Goal: Task Accomplishment & Management: Use online tool/utility

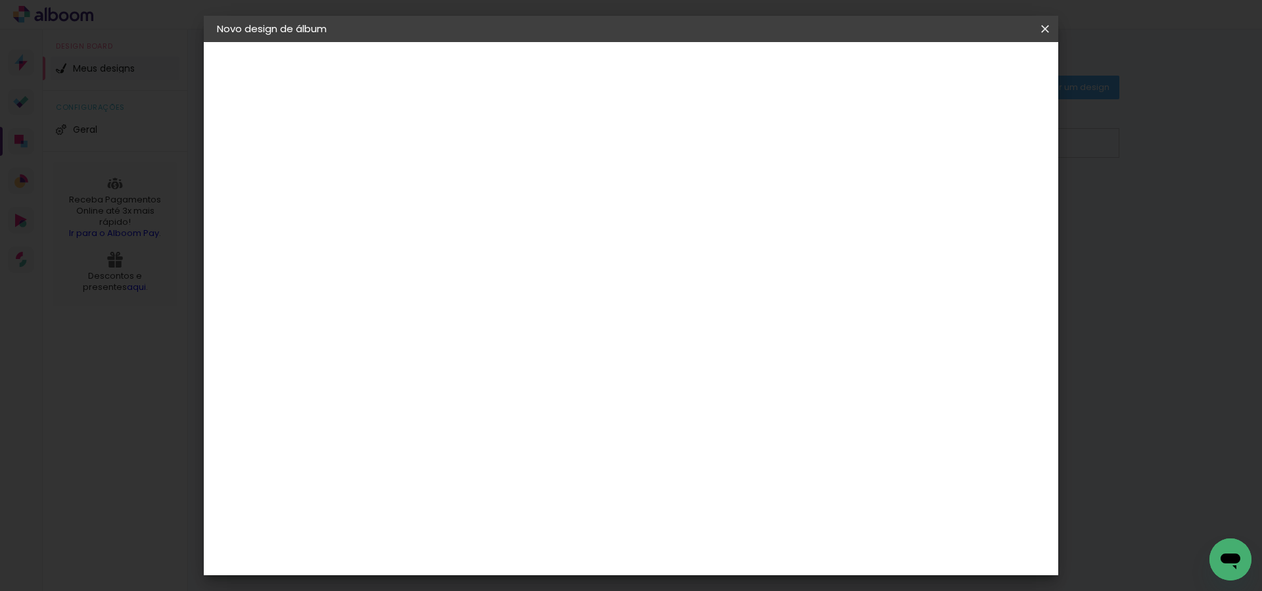
click at [0, 0] on iron-icon at bounding box center [0, 0] width 0 height 0
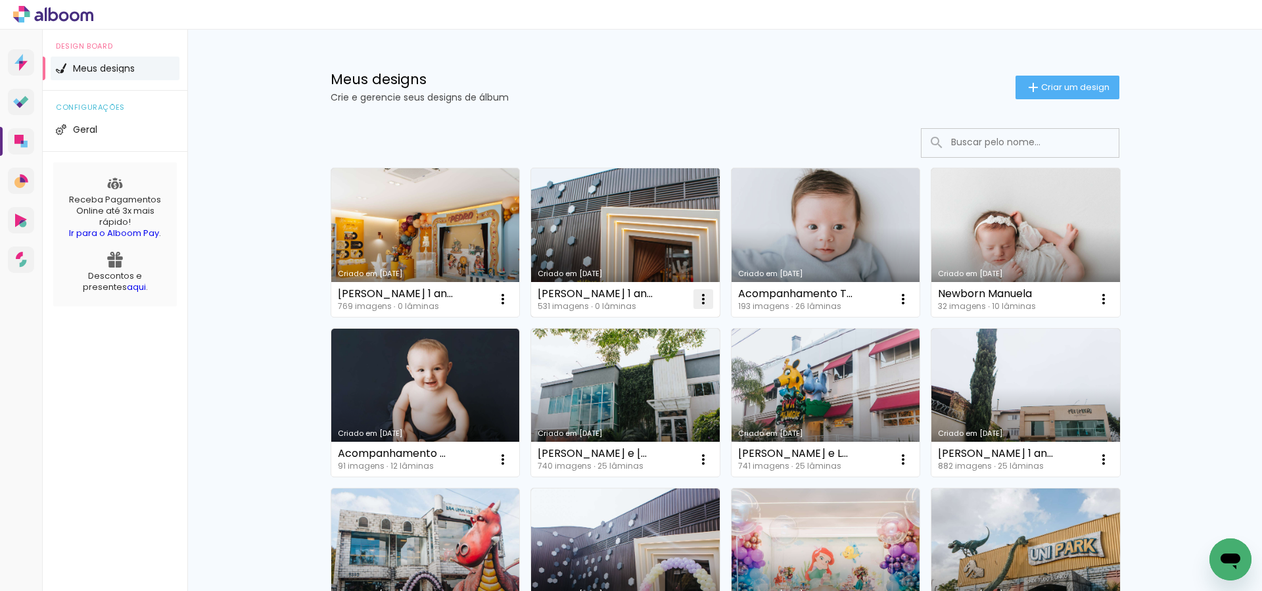
click at [511, 298] on iron-icon at bounding box center [503, 299] width 16 height 16
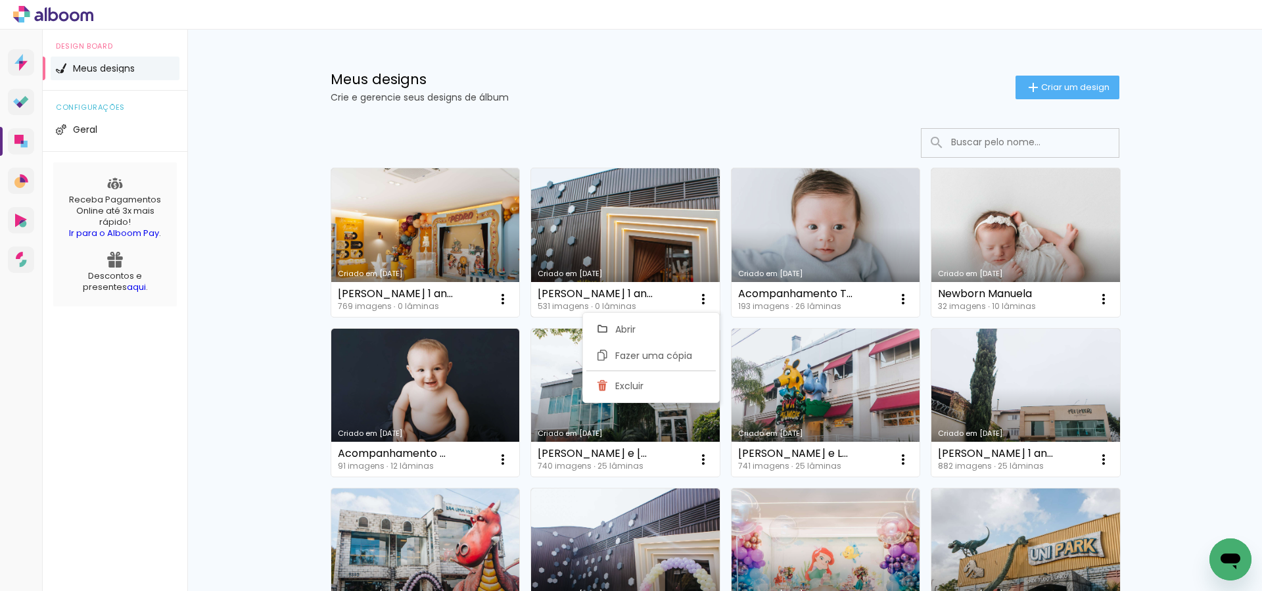
click at [616, 252] on link "Criado em [DATE]" at bounding box center [625, 242] width 189 height 149
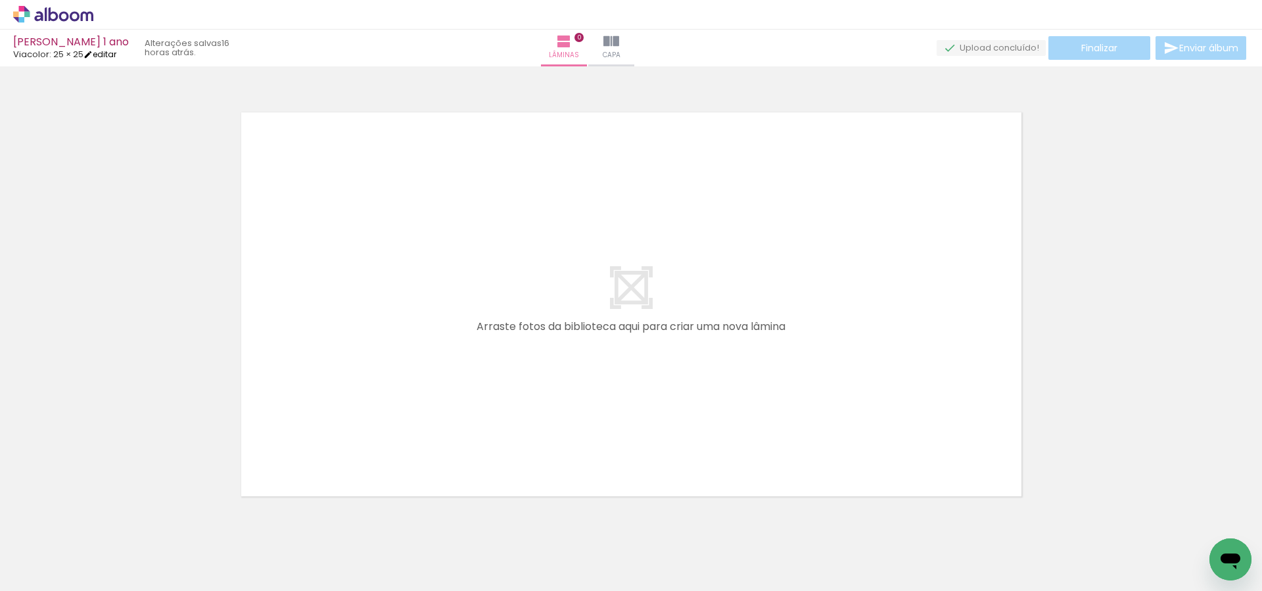
click at [93, 56] on iron-icon at bounding box center [87, 54] width 9 height 9
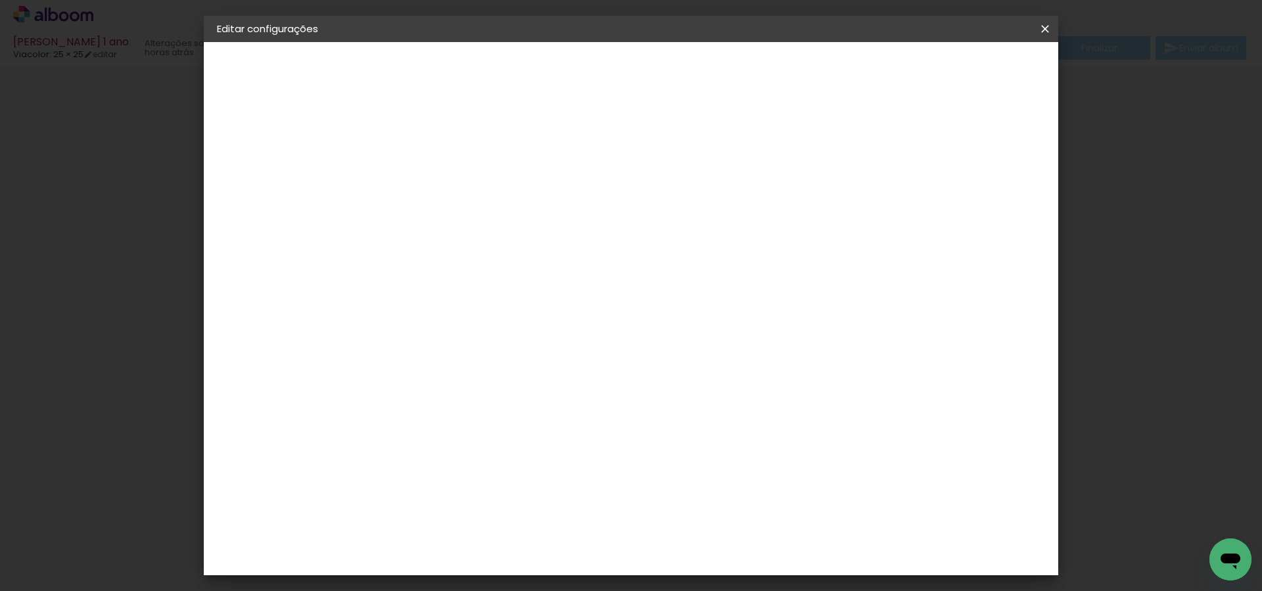
click at [0, 0] on slot "[PERSON_NAME] 1 ano" at bounding box center [0, 0] width 0 height 0
click at [432, 170] on input "[PERSON_NAME] 1 ano" at bounding box center [432, 176] width 0 height 20
type input "[PERSON_NAME] 4 anos"
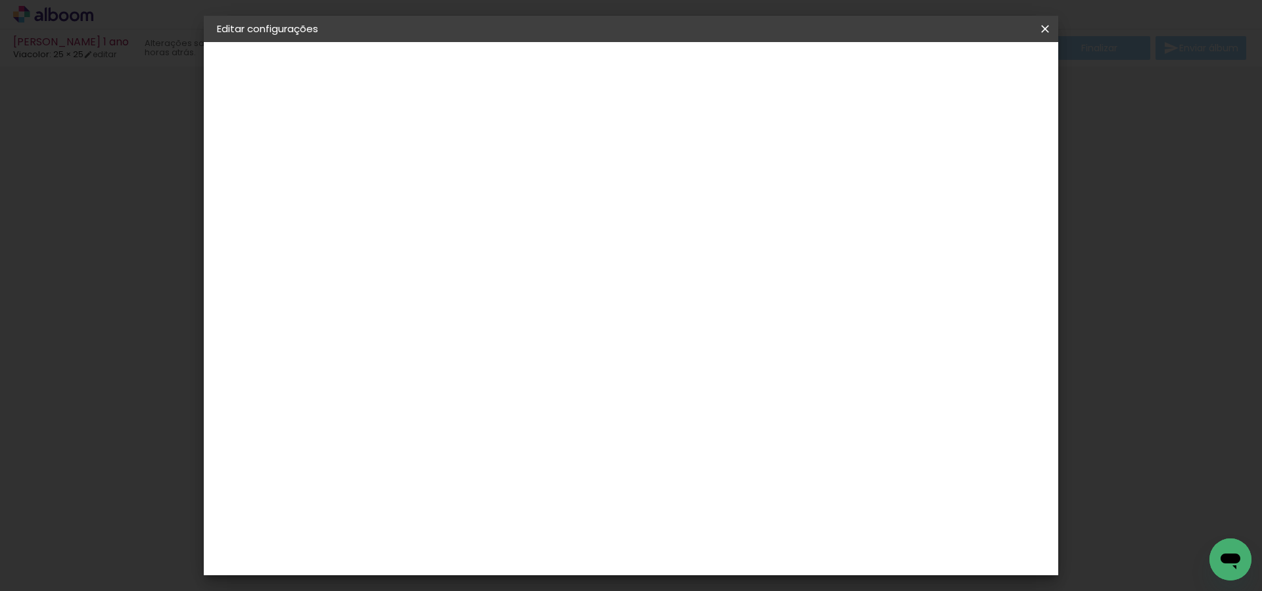
type paper-input "[PERSON_NAME] 4 anos"
click at [0, 0] on slot "Avançar" at bounding box center [0, 0] width 0 height 0
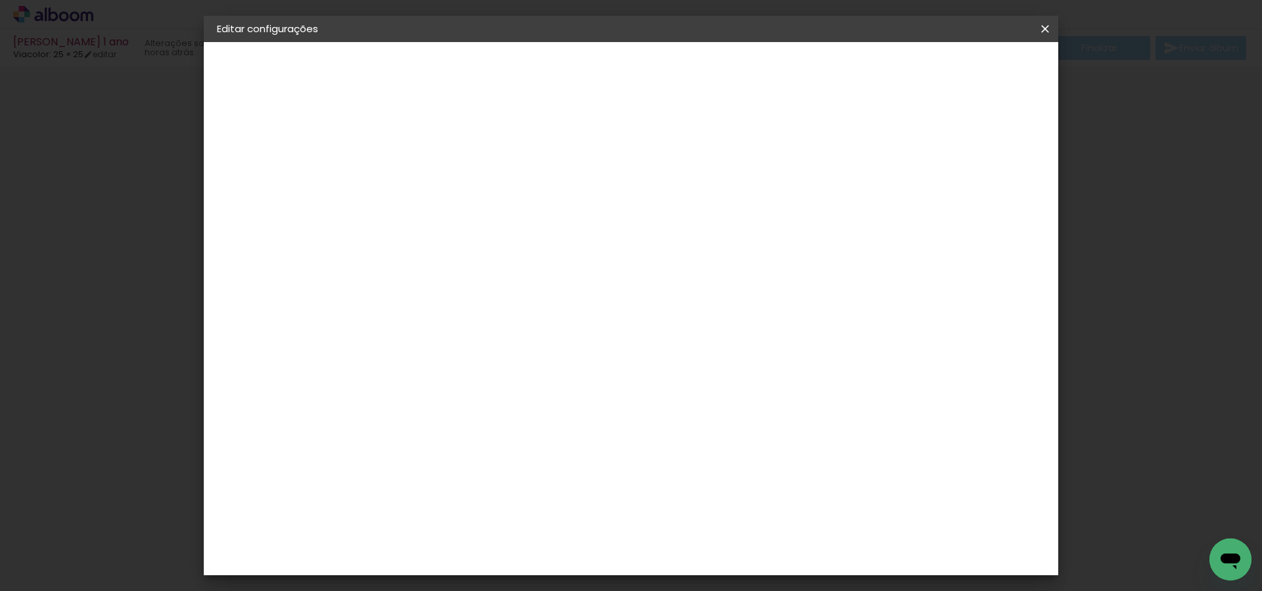
click at [503, 229] on paper-input-container "Linha" at bounding box center [465, 230] width 76 height 34
click at [0, 0] on slot "Padrão" at bounding box center [0, 0] width 0 height 0
type input "Padrão"
click at [520, 520] on span "25 × 25" at bounding box center [489, 537] width 61 height 35
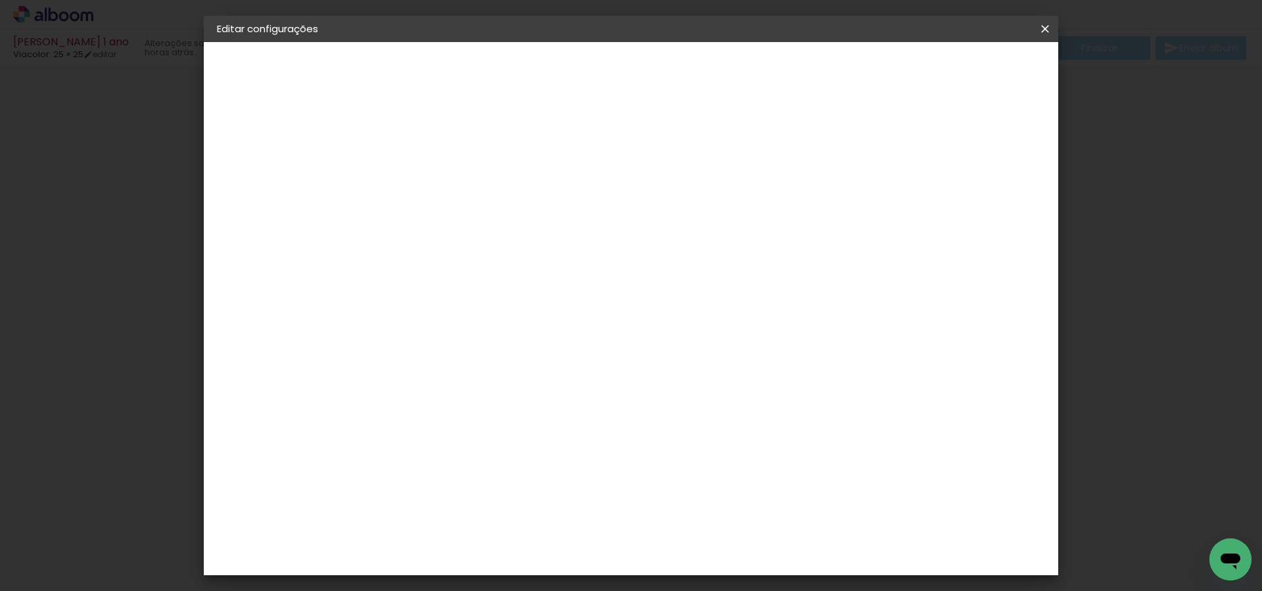
click at [0, 0] on slot "Avançar" at bounding box center [0, 0] width 0 height 0
click at [973, 66] on span "Salvar configurações" at bounding box center [923, 69] width 97 height 9
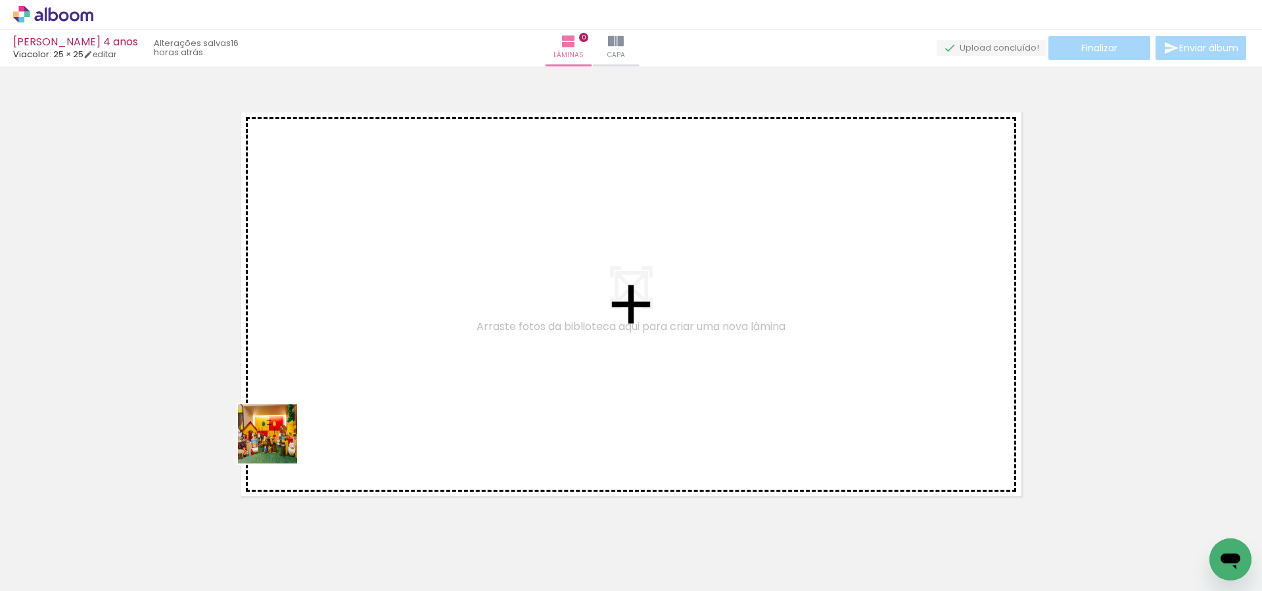
drag, startPoint x: 248, startPoint y: 482, endPoint x: 445, endPoint y: 520, distance: 200.7
click at [334, 386] on quentale-workspace at bounding box center [631, 295] width 1262 height 591
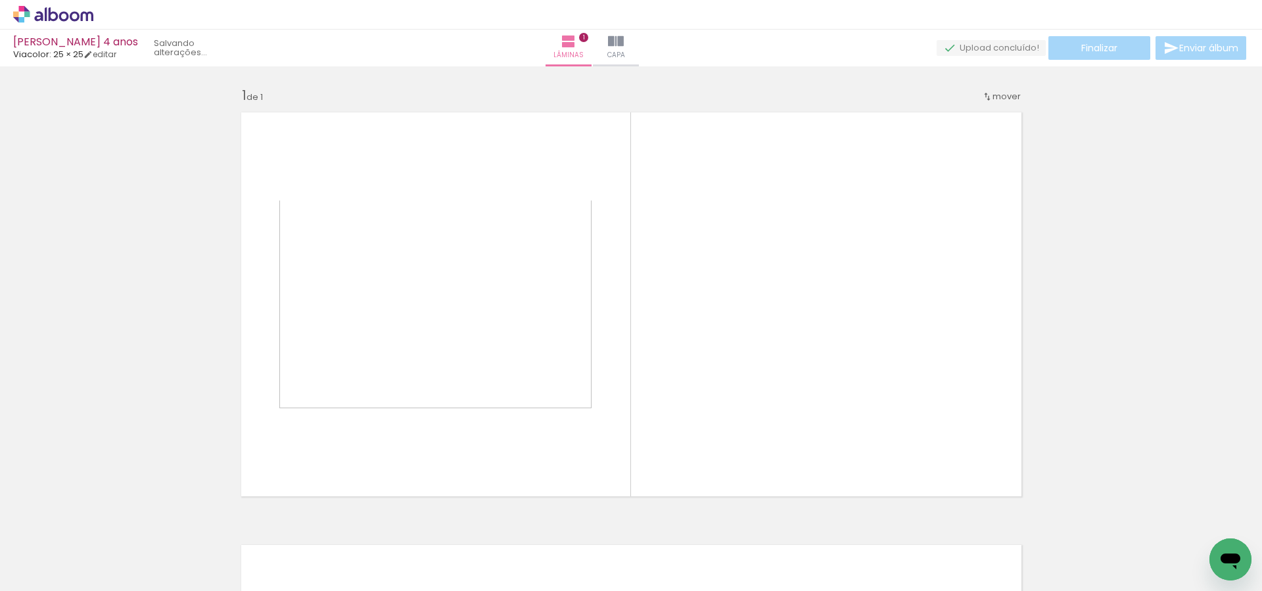
scroll to position [17, 0]
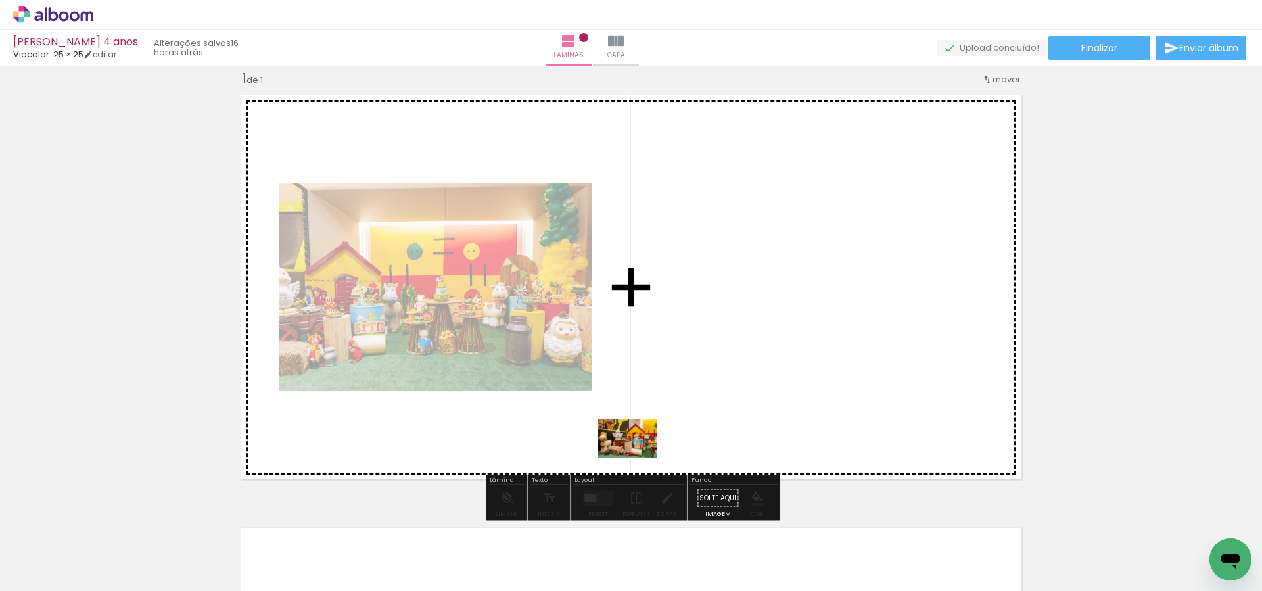
drag, startPoint x: 283, startPoint y: 554, endPoint x: 641, endPoint y: 457, distance: 370.9
click at [641, 456] on quentale-workspace at bounding box center [631, 295] width 1262 height 591
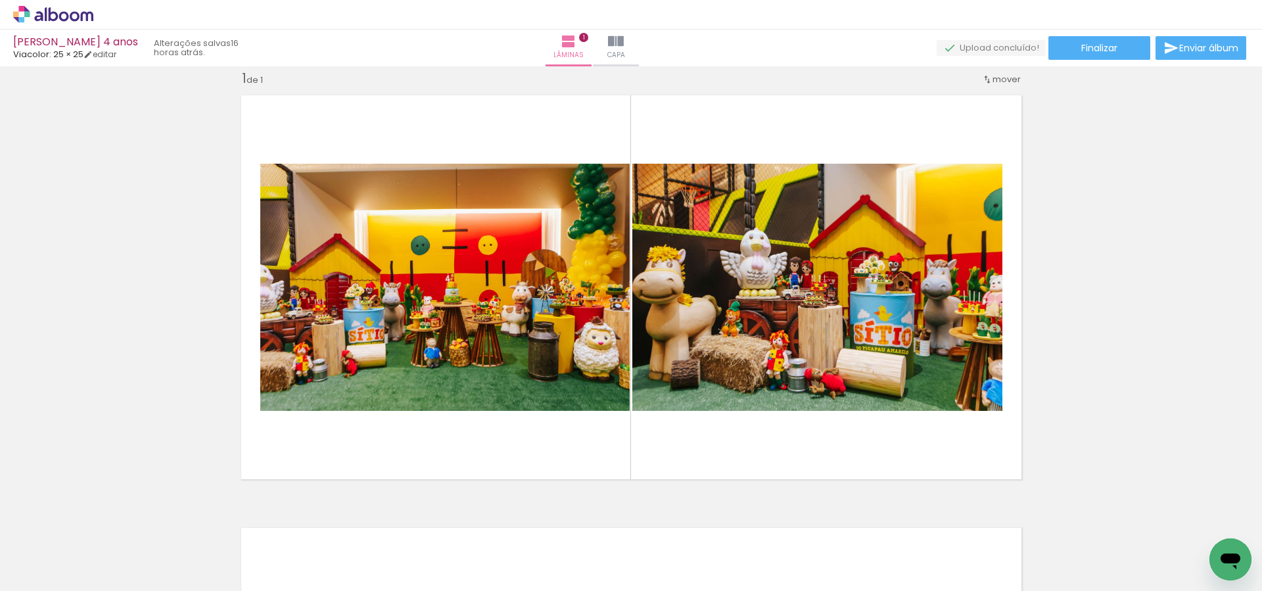
scroll to position [0, 434]
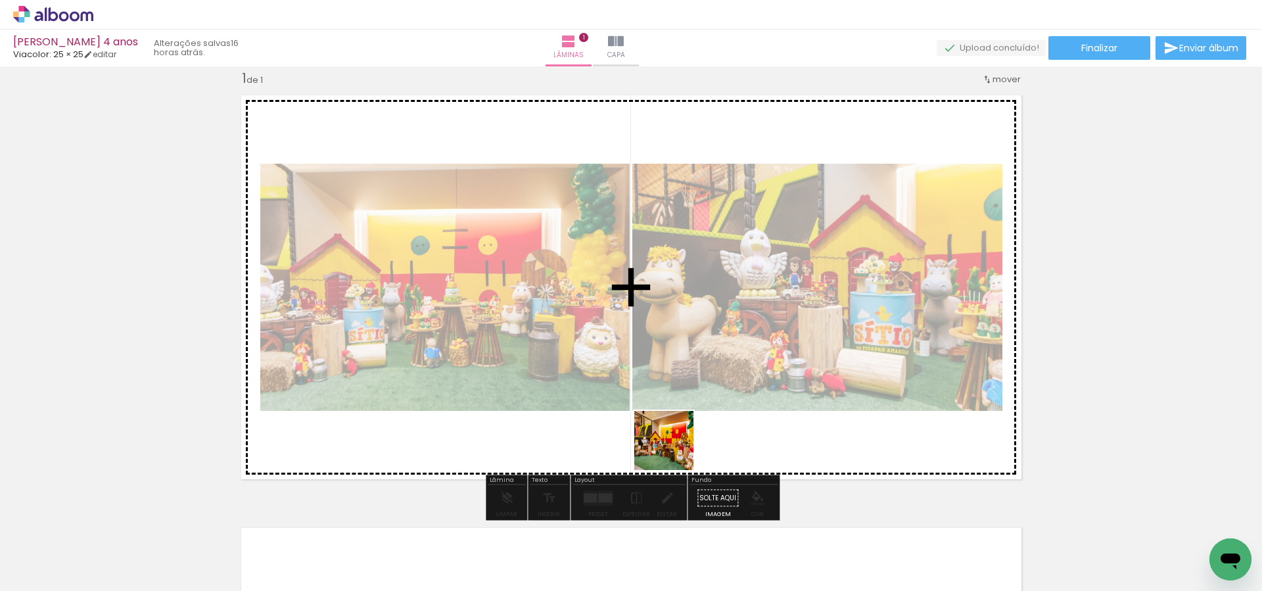
drag, startPoint x: 745, startPoint y: 558, endPoint x: 120, endPoint y: 127, distance: 759.3
click at [673, 446] on quentale-workspace at bounding box center [631, 295] width 1262 height 591
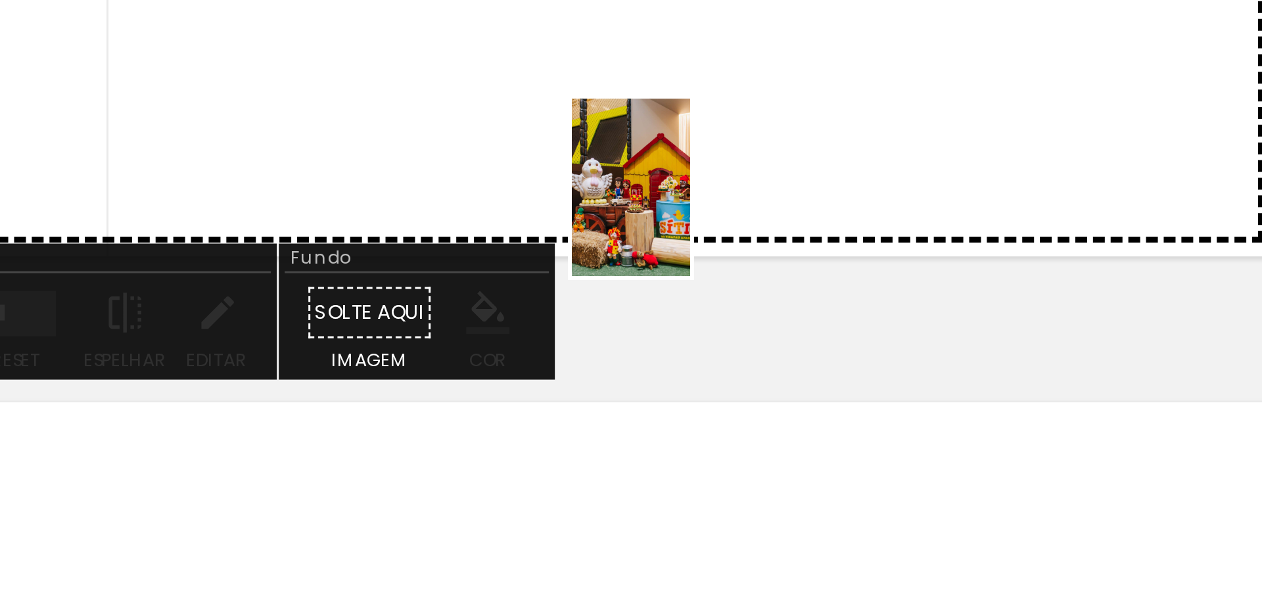
drag, startPoint x: 806, startPoint y: 568, endPoint x: 895, endPoint y: 539, distance: 93.5
click at [825, 464] on quentale-workspace at bounding box center [631, 295] width 1262 height 591
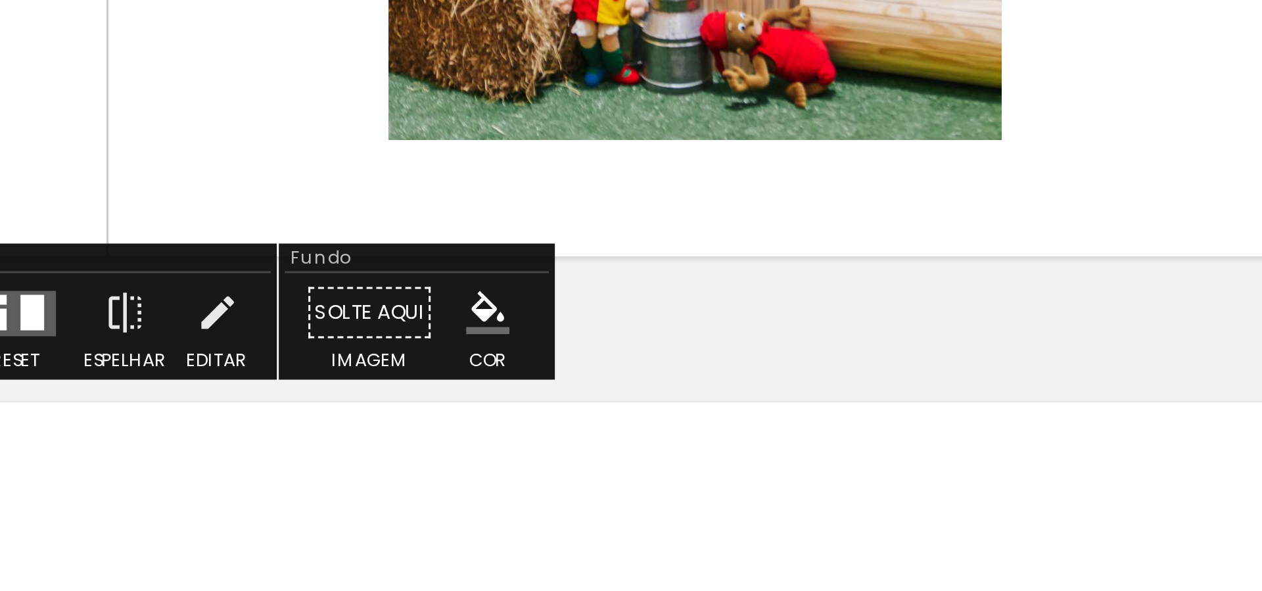
scroll to position [0, 858]
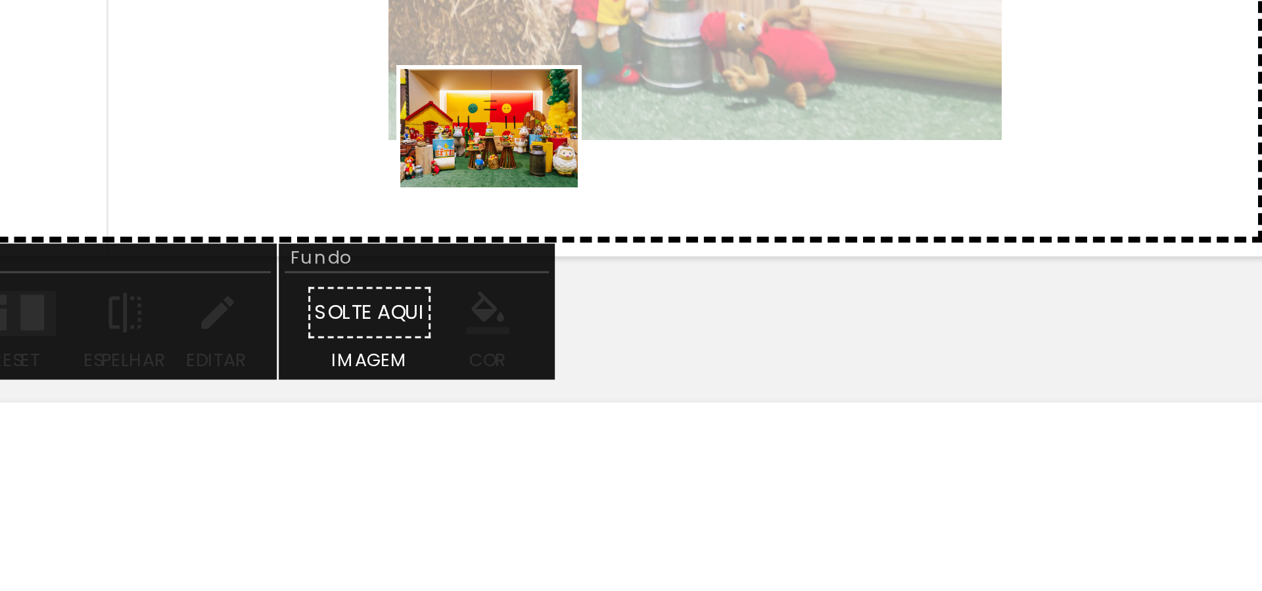
drag, startPoint x: 823, startPoint y: 549, endPoint x: 768, endPoint y: 456, distance: 108.4
click at [768, 456] on quentale-workspace at bounding box center [631, 295] width 1262 height 591
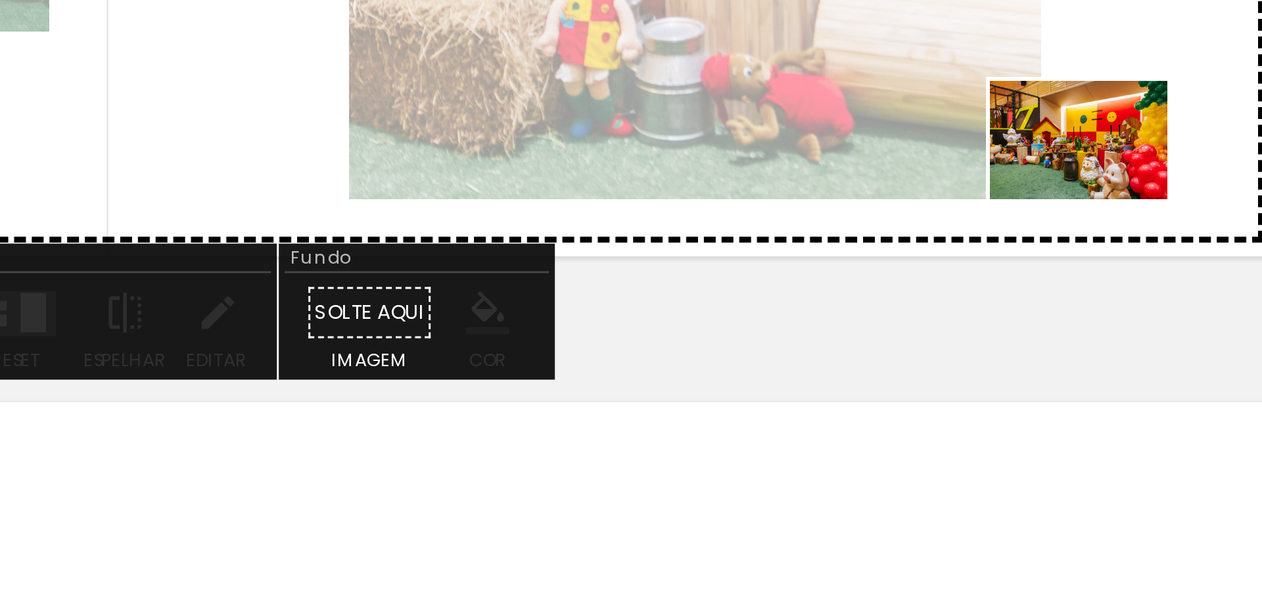
drag, startPoint x: 904, startPoint y: 555, endPoint x: 913, endPoint y: 572, distance: 19.2
click at [970, 452] on quentale-workspace at bounding box center [631, 295] width 1262 height 591
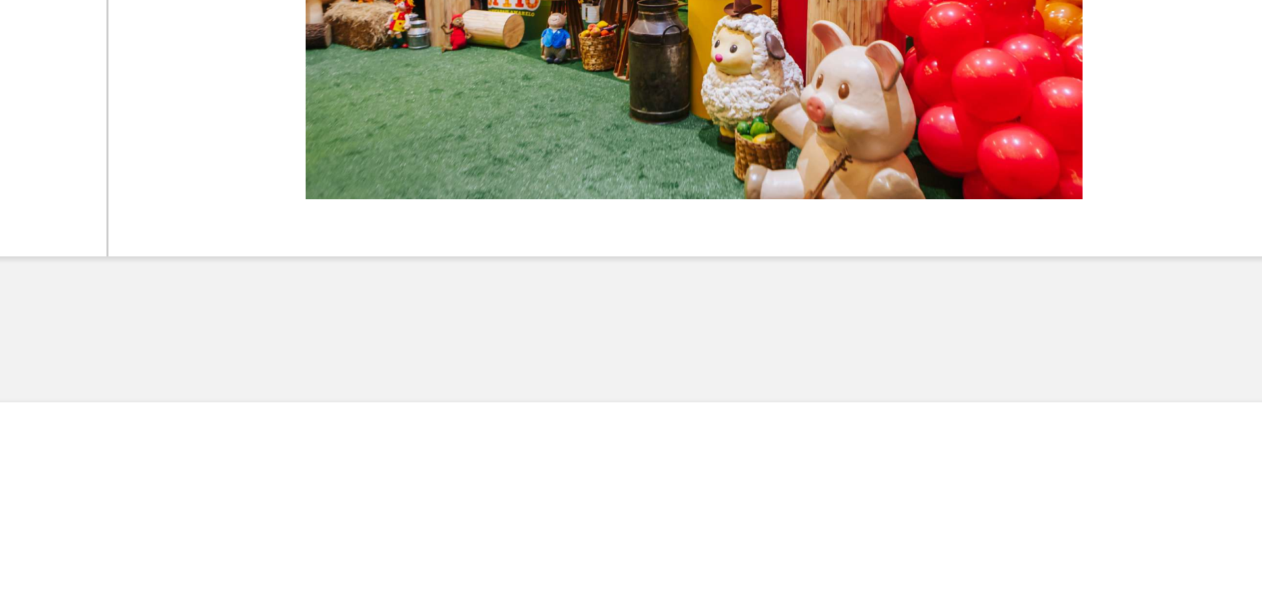
scroll to position [0, 1337]
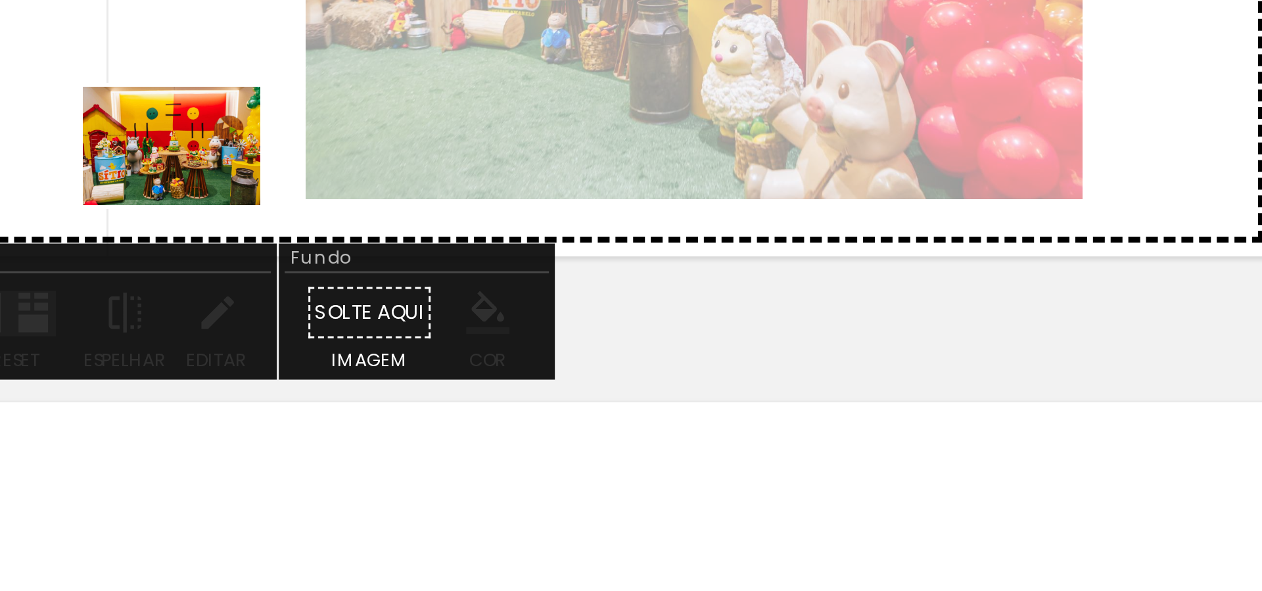
drag, startPoint x: 789, startPoint y: 553, endPoint x: 831, endPoint y: 578, distance: 49.8
click at [662, 461] on quentale-workspace at bounding box center [631, 295] width 1262 height 591
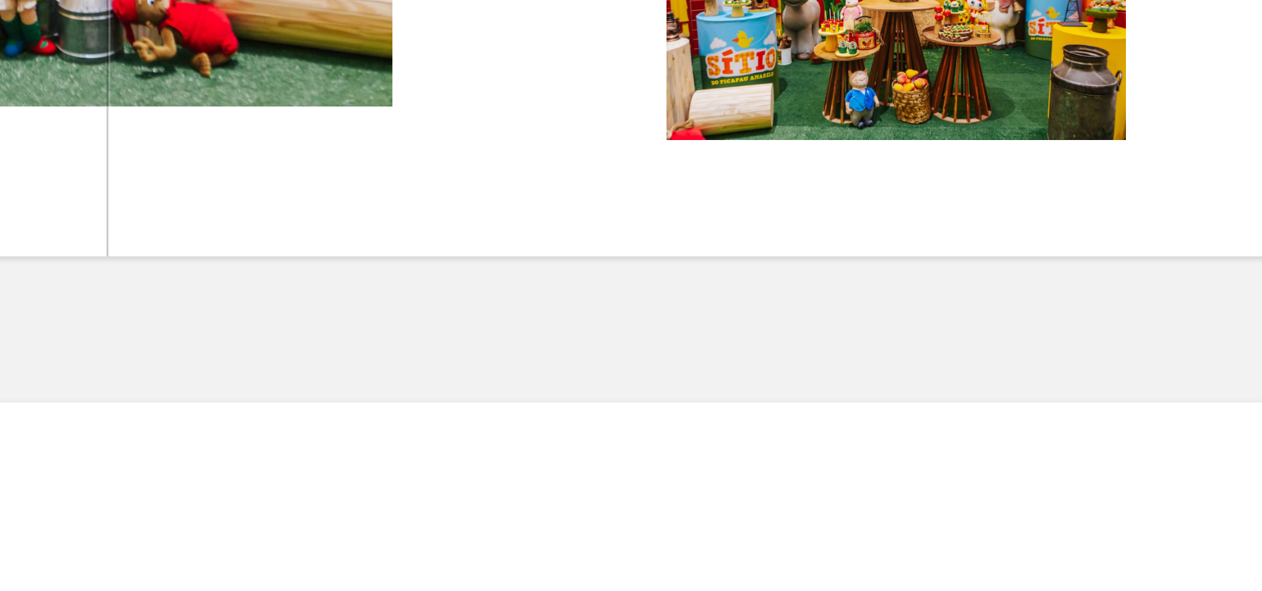
scroll to position [0, 1844]
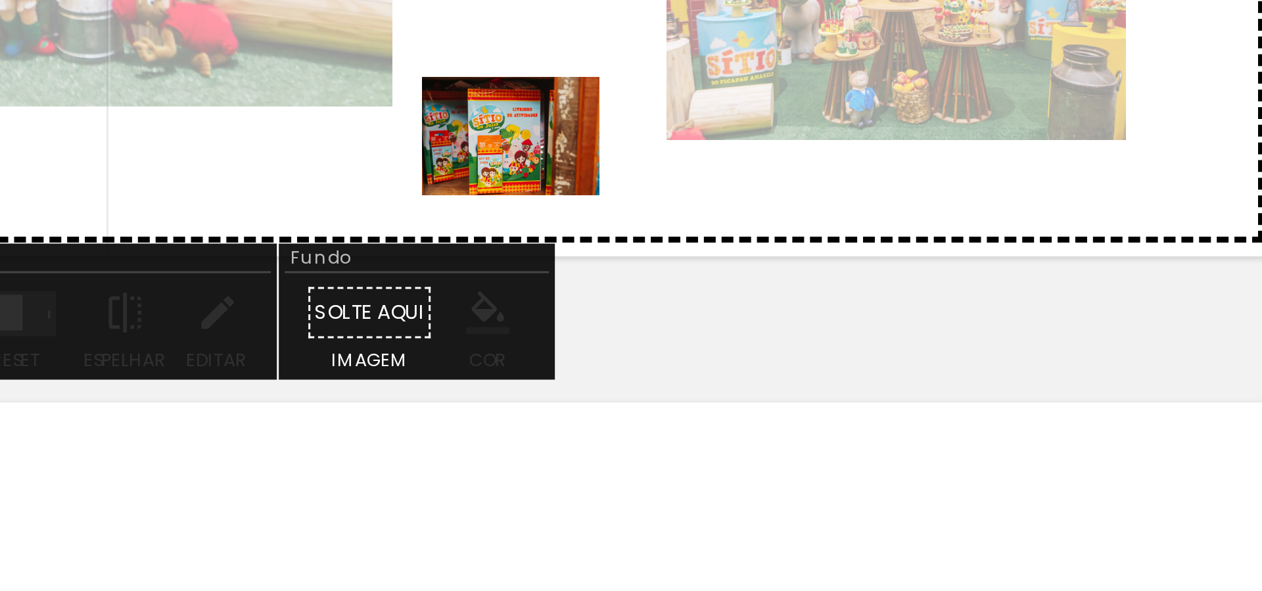
drag, startPoint x: 798, startPoint y: 562, endPoint x: 775, endPoint y: 459, distance: 106.5
click at [775, 459] on quentale-workspace at bounding box center [631, 295] width 1262 height 591
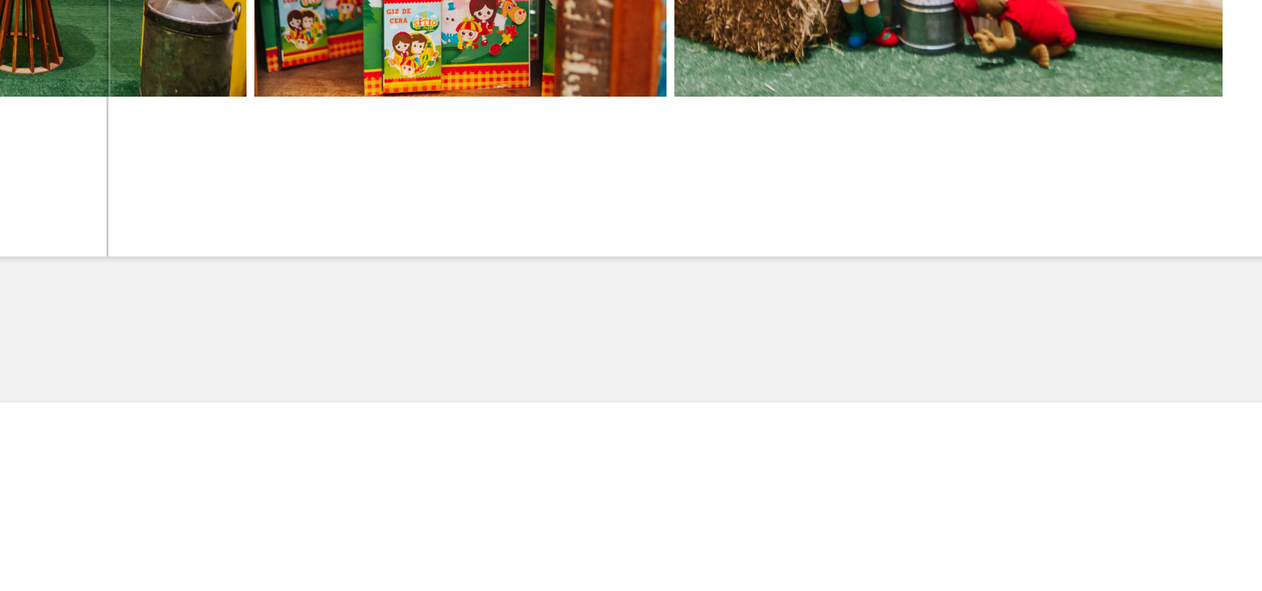
scroll to position [0, 1883]
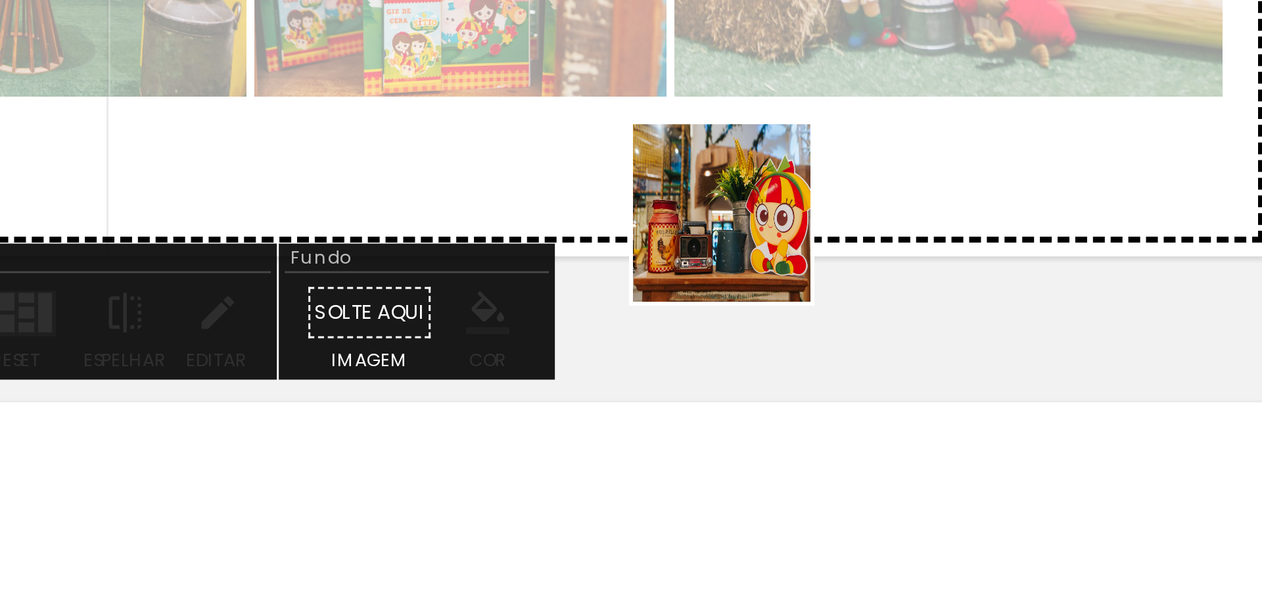
drag, startPoint x: 886, startPoint y: 530, endPoint x: 835, endPoint y: 461, distance: 85.4
click at [835, 461] on quentale-workspace at bounding box center [631, 295] width 1262 height 591
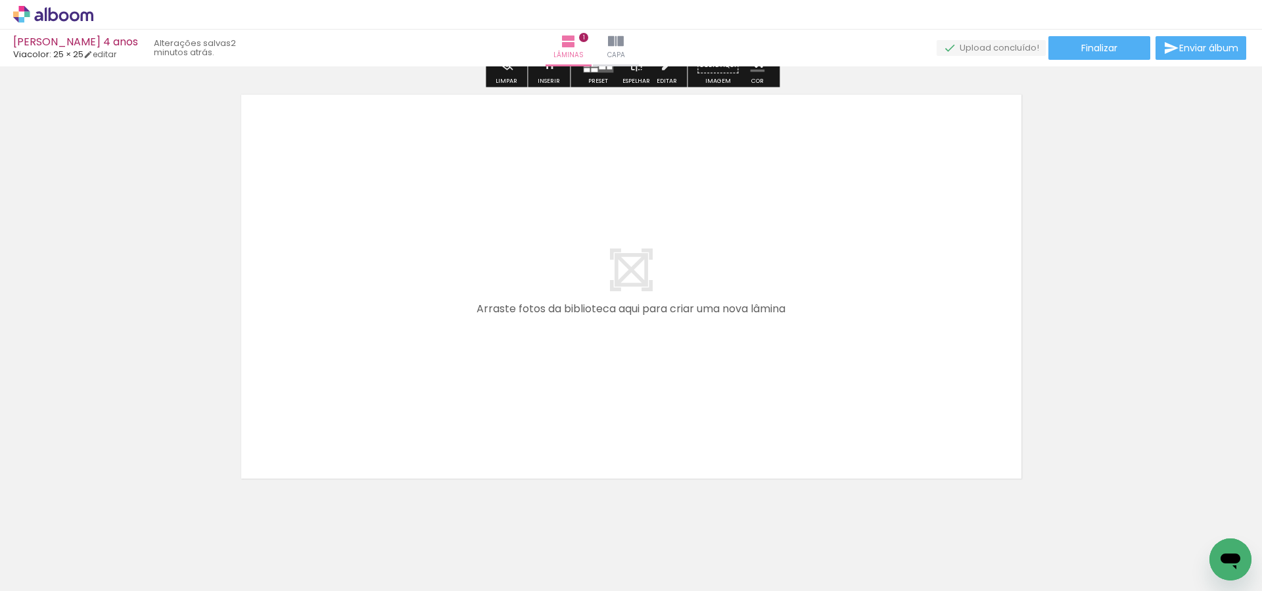
scroll to position [461, 0]
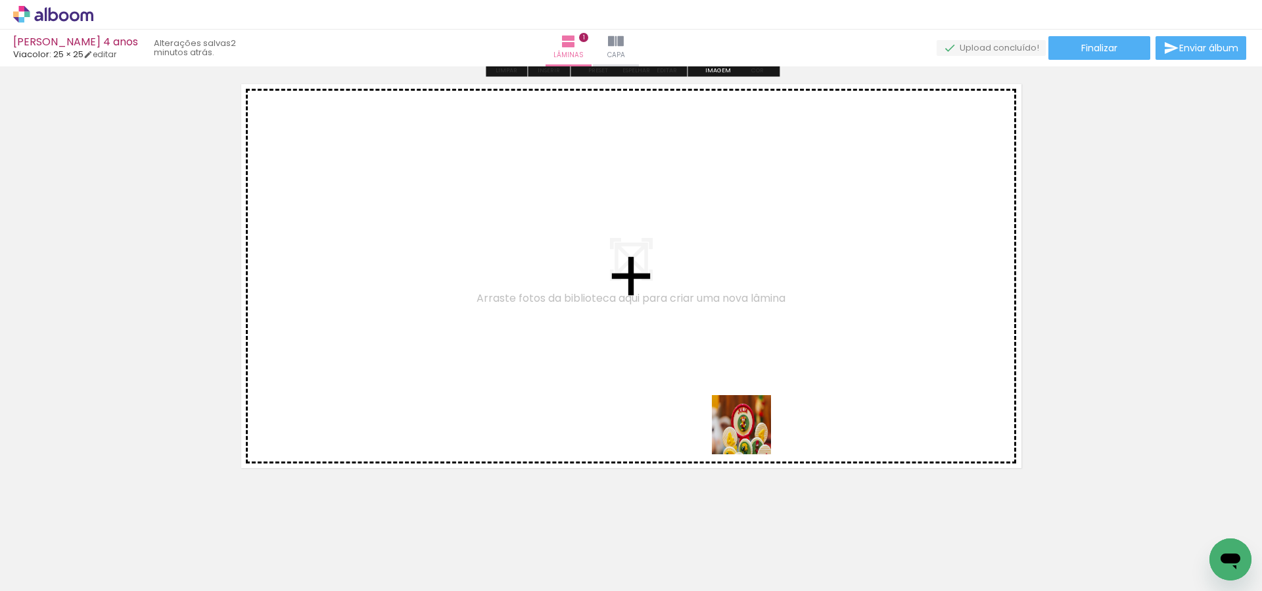
drag, startPoint x: 714, startPoint y: 493, endPoint x: 651, endPoint y: 549, distance: 84.7
click at [773, 397] on quentale-workspace at bounding box center [631, 295] width 1262 height 591
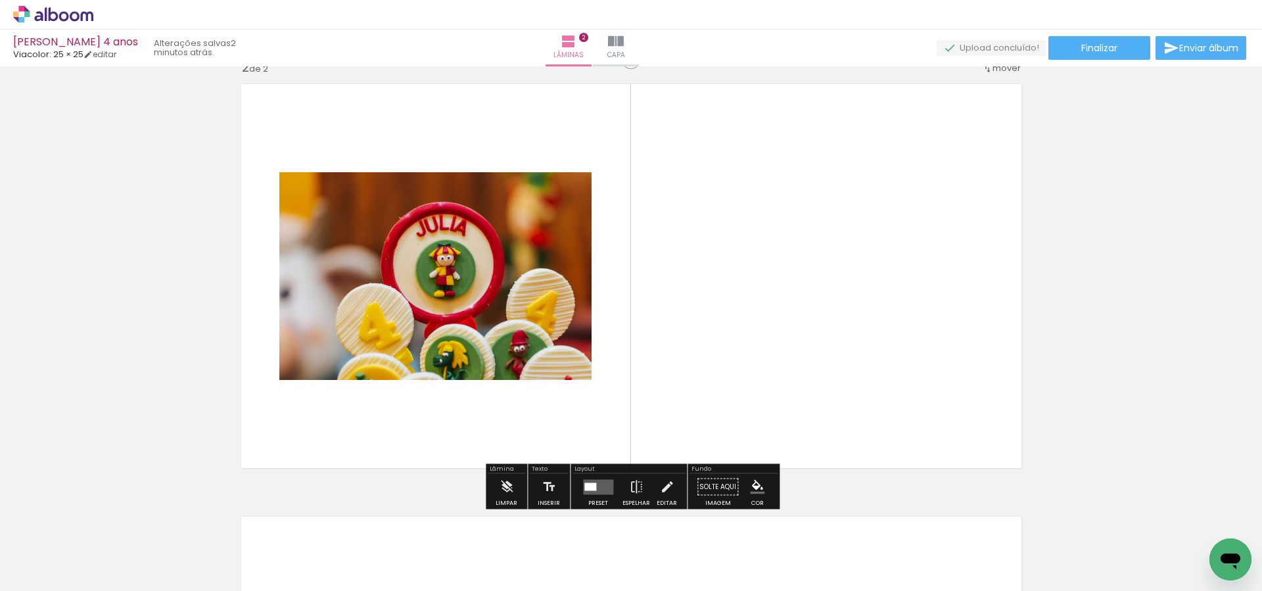
scroll to position [449, 0]
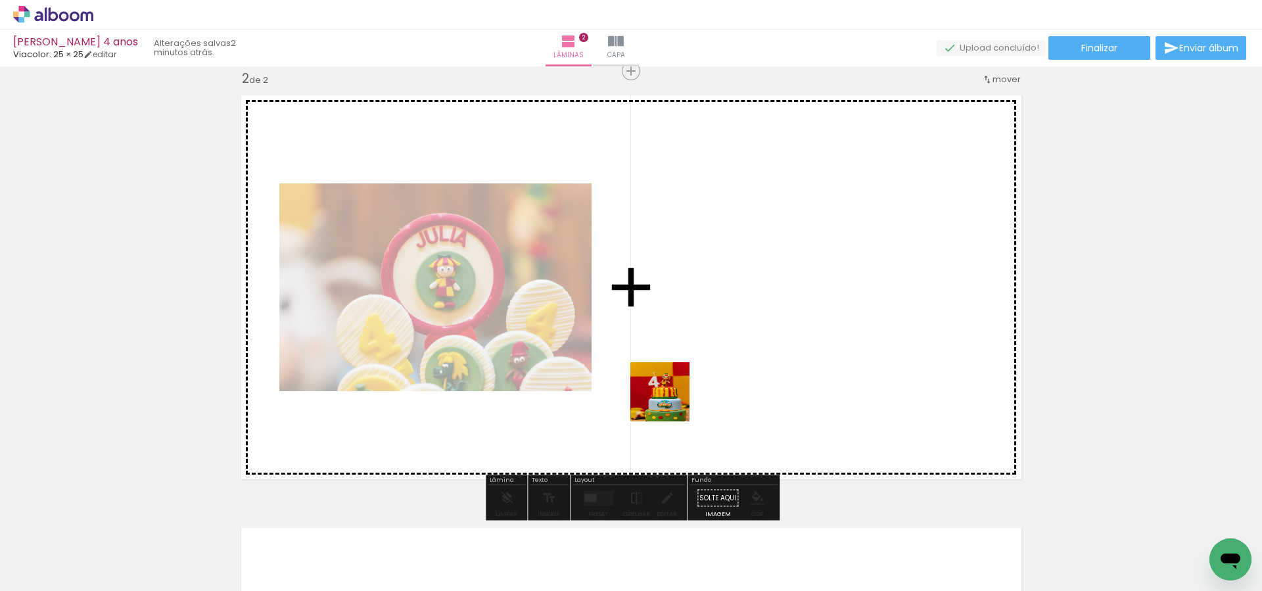
drag, startPoint x: 590, startPoint y: 564, endPoint x: 686, endPoint y: 369, distance: 218.1
click at [686, 369] on quentale-workspace at bounding box center [631, 295] width 1262 height 591
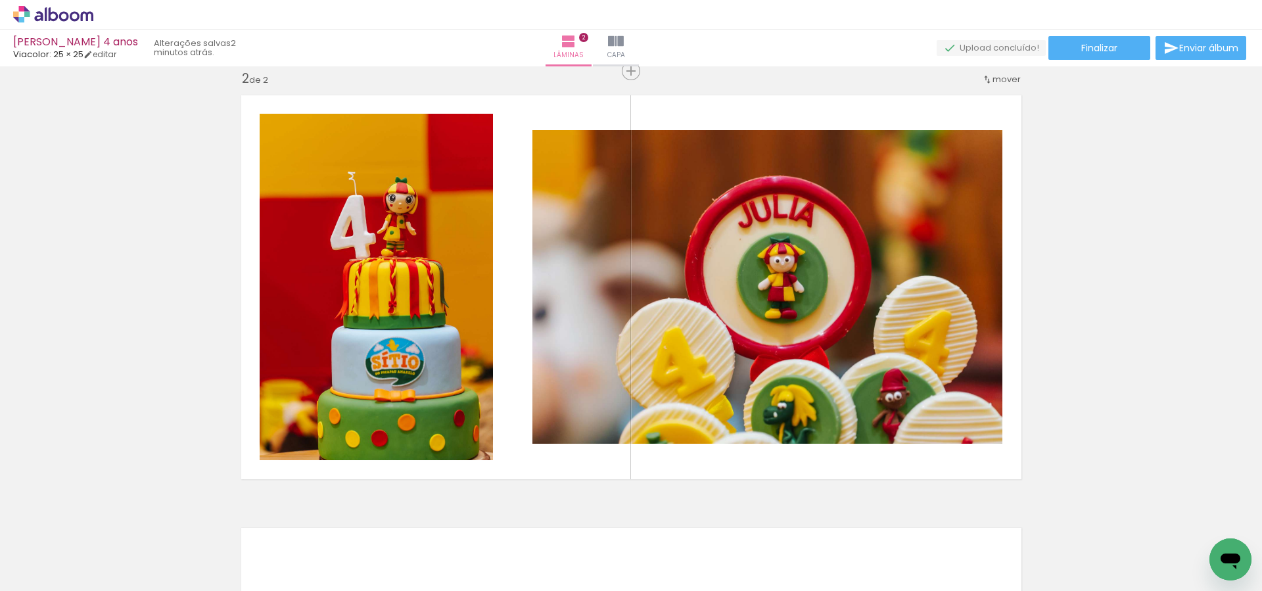
scroll to position [0, 1883]
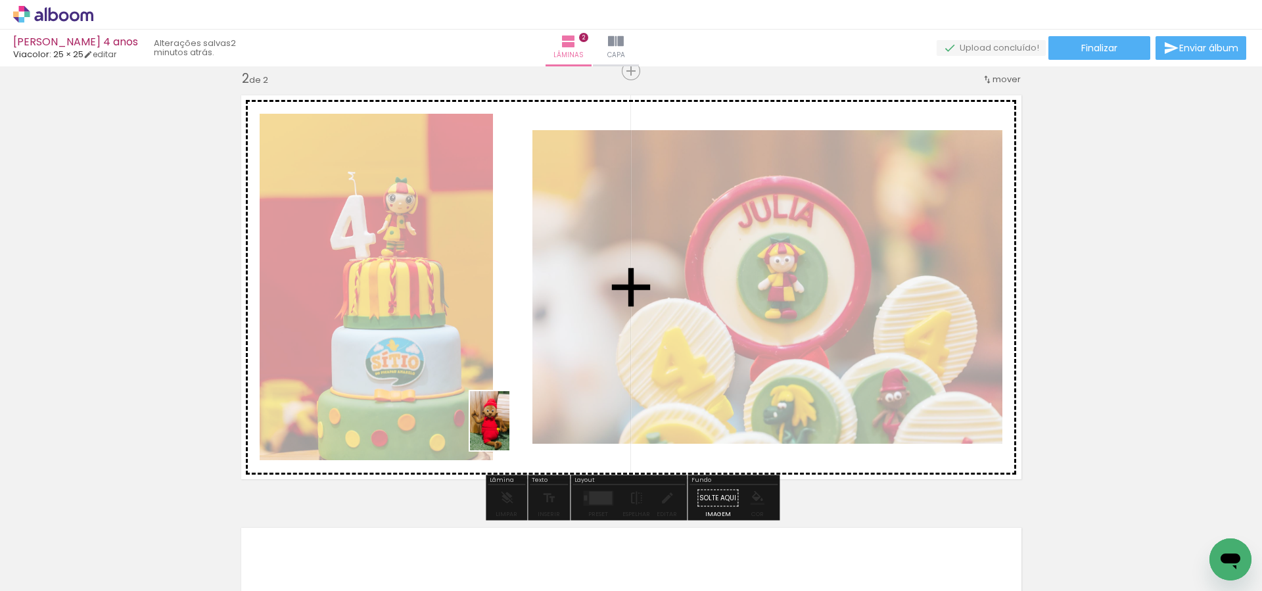
drag, startPoint x: 531, startPoint y: 556, endPoint x: 509, endPoint y: 430, distance: 127.4
click at [509, 430] on quentale-workspace at bounding box center [631, 295] width 1262 height 591
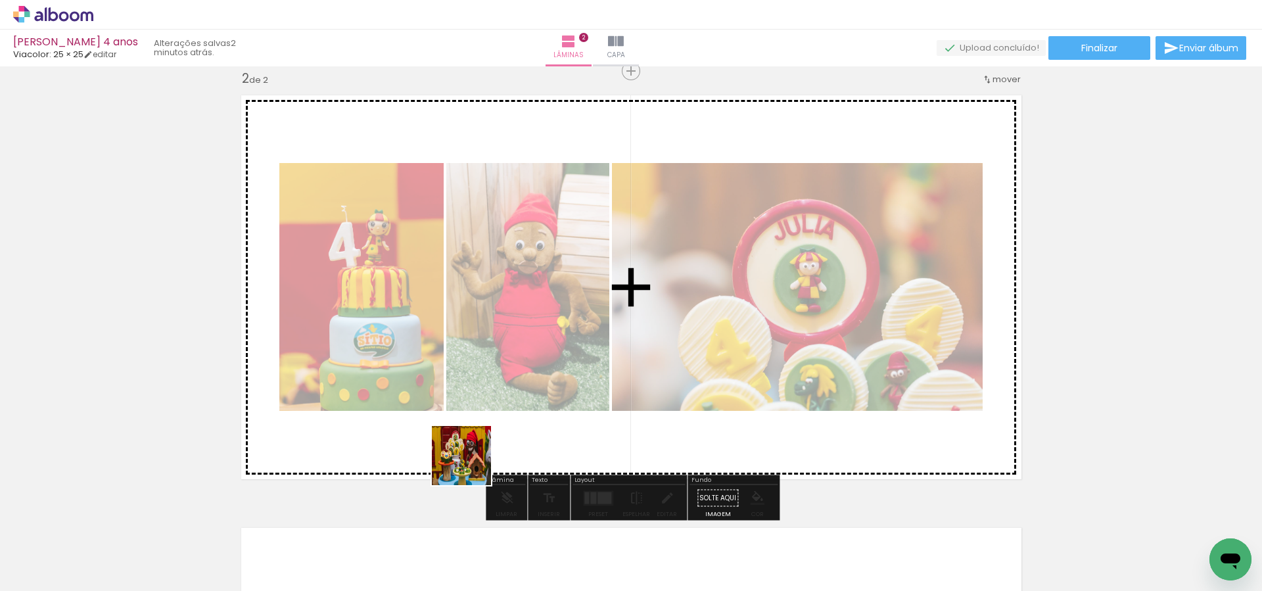
drag, startPoint x: 466, startPoint y: 541, endPoint x: 470, endPoint y: 439, distance: 102.6
click at [470, 439] on quentale-workspace at bounding box center [631, 295] width 1262 height 591
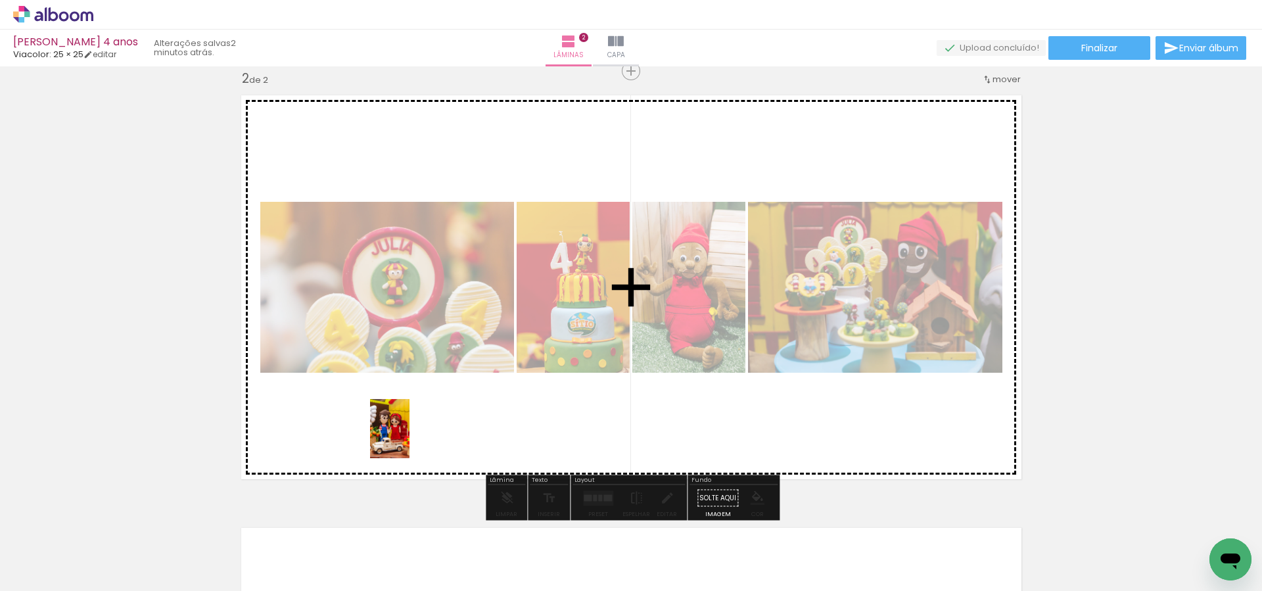
drag, startPoint x: 390, startPoint y: 559, endPoint x: 410, endPoint y: 430, distance: 129.7
click at [410, 430] on quentale-workspace at bounding box center [631, 295] width 1262 height 591
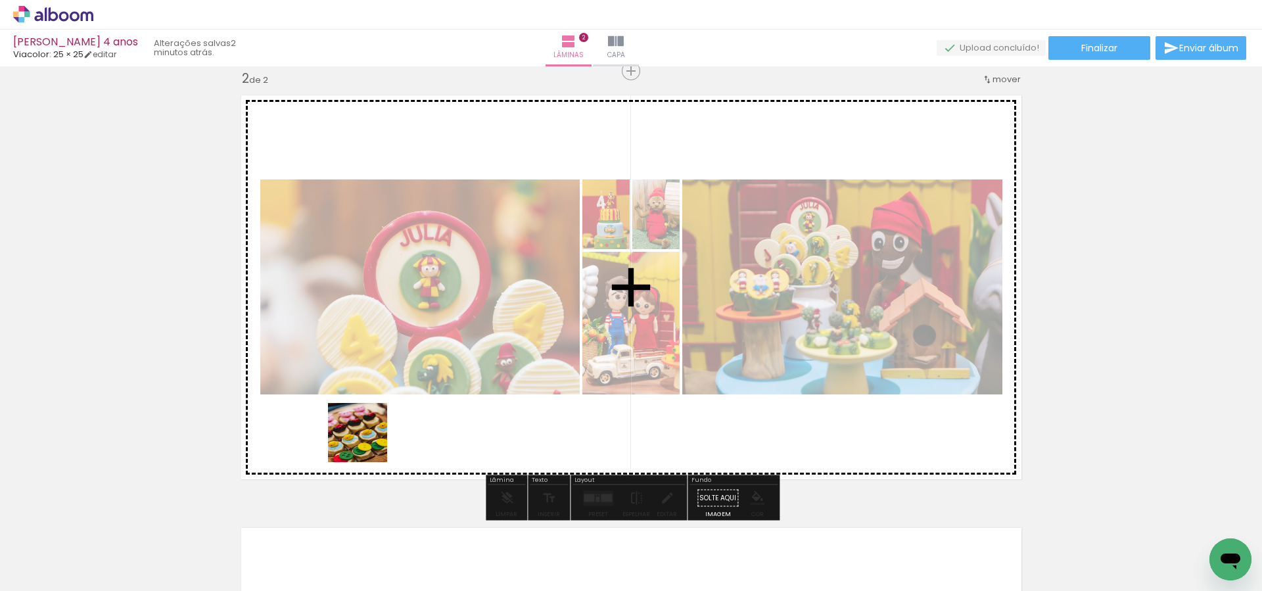
drag, startPoint x: 308, startPoint y: 554, endPoint x: 346, endPoint y: 550, distance: 37.7
click at [376, 424] on quentale-workspace at bounding box center [631, 295] width 1262 height 591
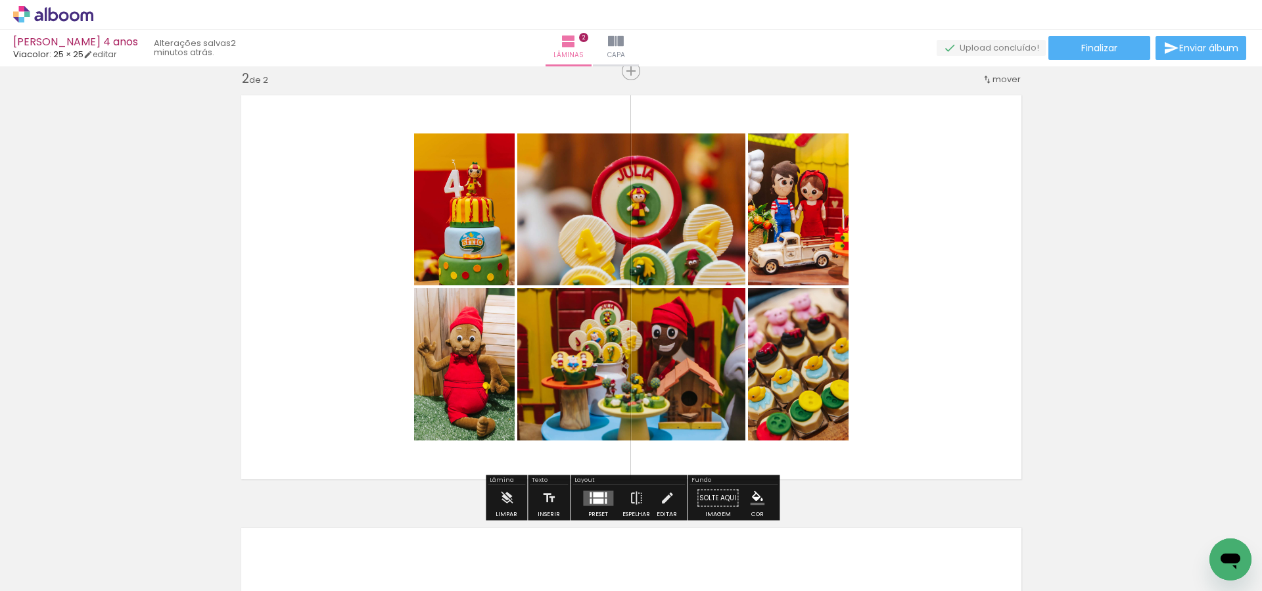
scroll to position [0, 1653]
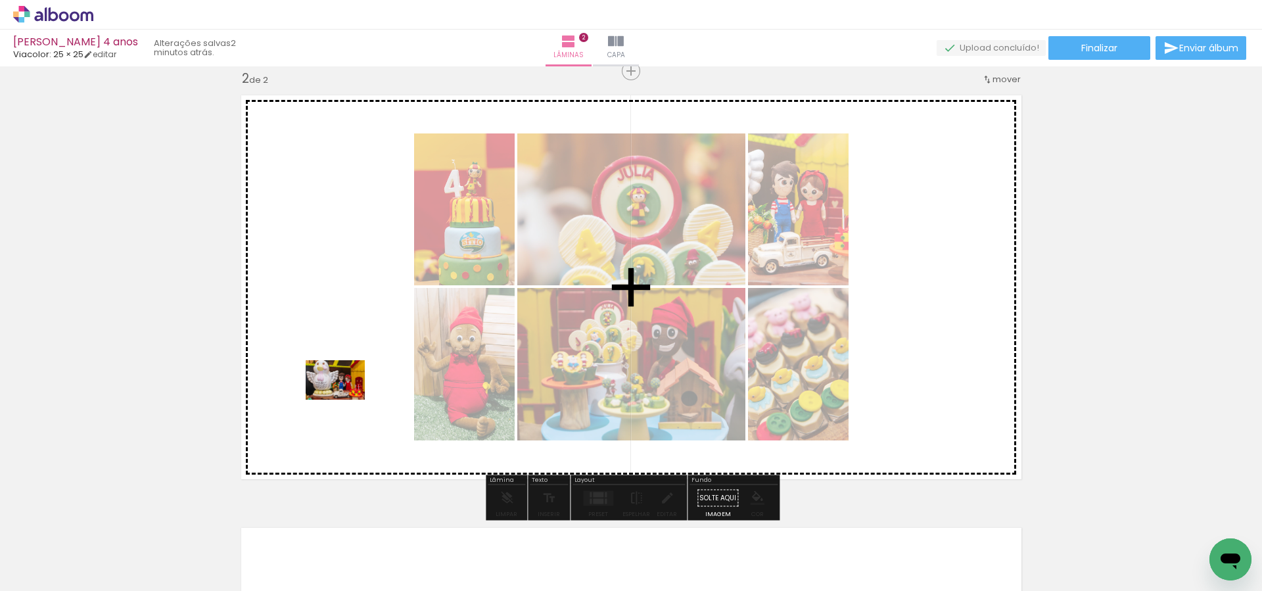
drag, startPoint x: 407, startPoint y: 557, endPoint x: 356, endPoint y: 465, distance: 105.3
click at [344, 399] on quentale-workspace at bounding box center [631, 295] width 1262 height 591
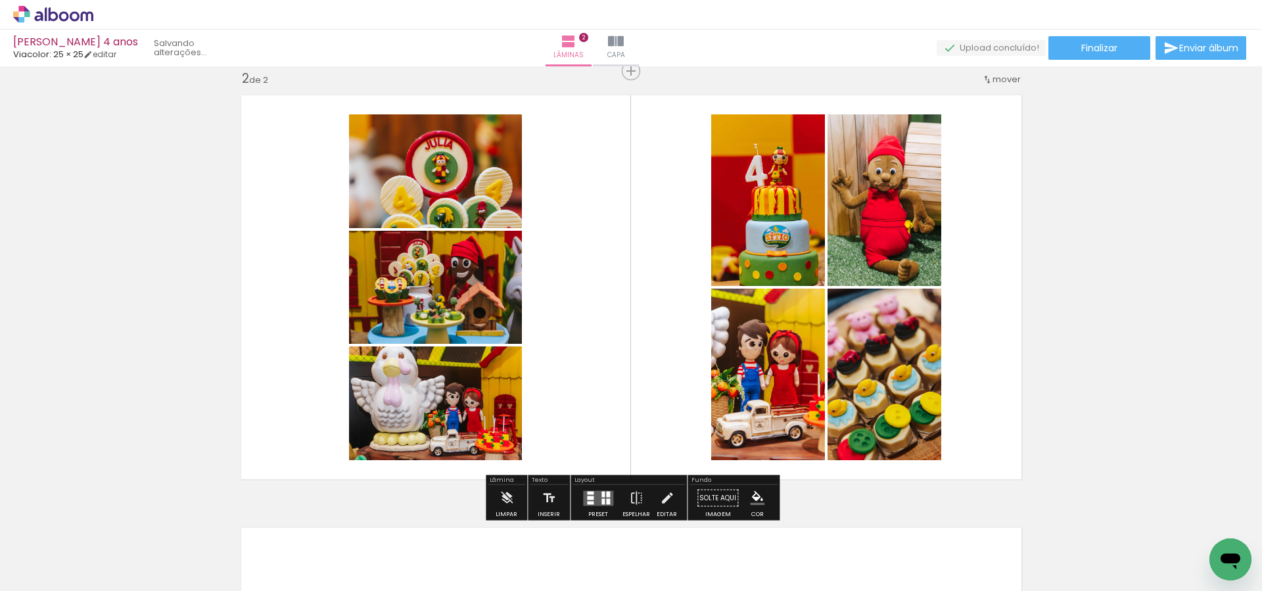
scroll to position [447, 0]
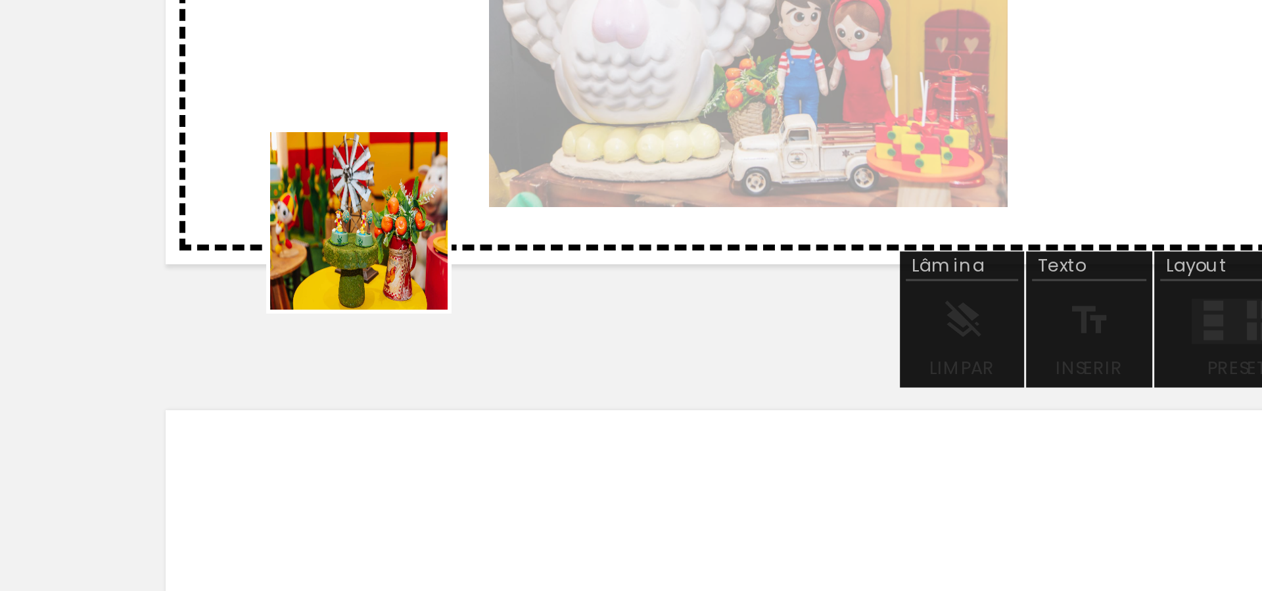
drag, startPoint x: 331, startPoint y: 559, endPoint x: 311, endPoint y: 460, distance: 101.2
click at [311, 460] on quentale-workspace at bounding box center [631, 295] width 1262 height 591
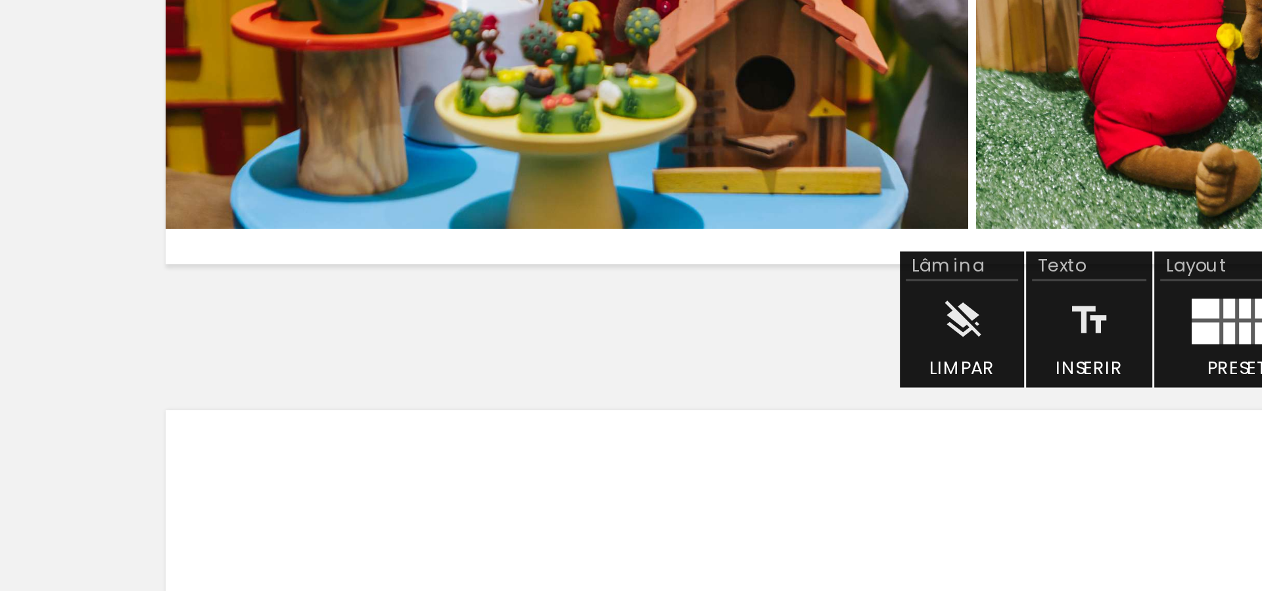
scroll to position [0, 1524]
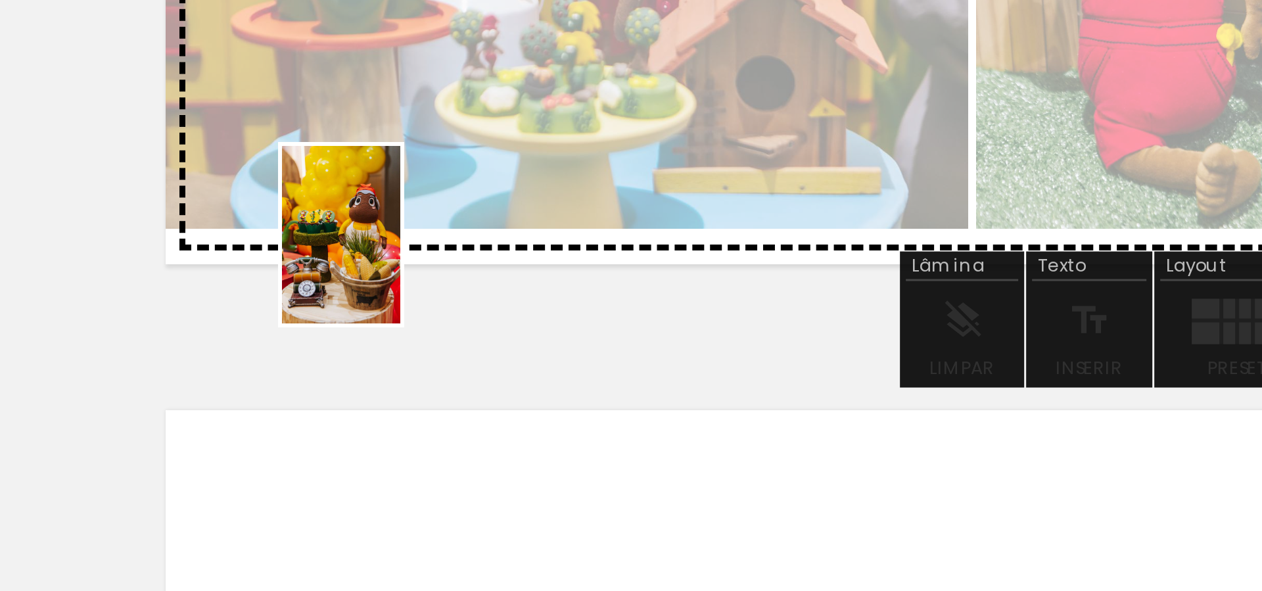
drag, startPoint x: 305, startPoint y: 557, endPoint x: 384, endPoint y: 562, distance: 79.7
click at [321, 469] on quentale-workspace at bounding box center [631, 295] width 1262 height 591
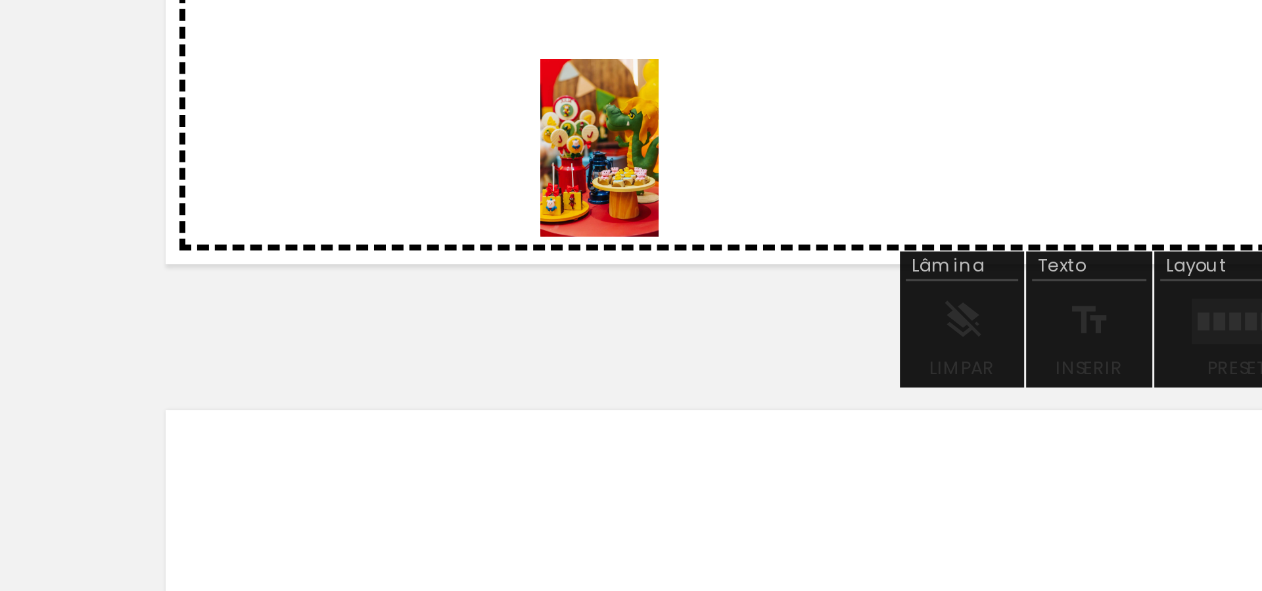
drag, startPoint x: 383, startPoint y: 524, endPoint x: 405, endPoint y: 452, distance: 75.0
click at [405, 452] on quentale-workspace at bounding box center [631, 295] width 1262 height 591
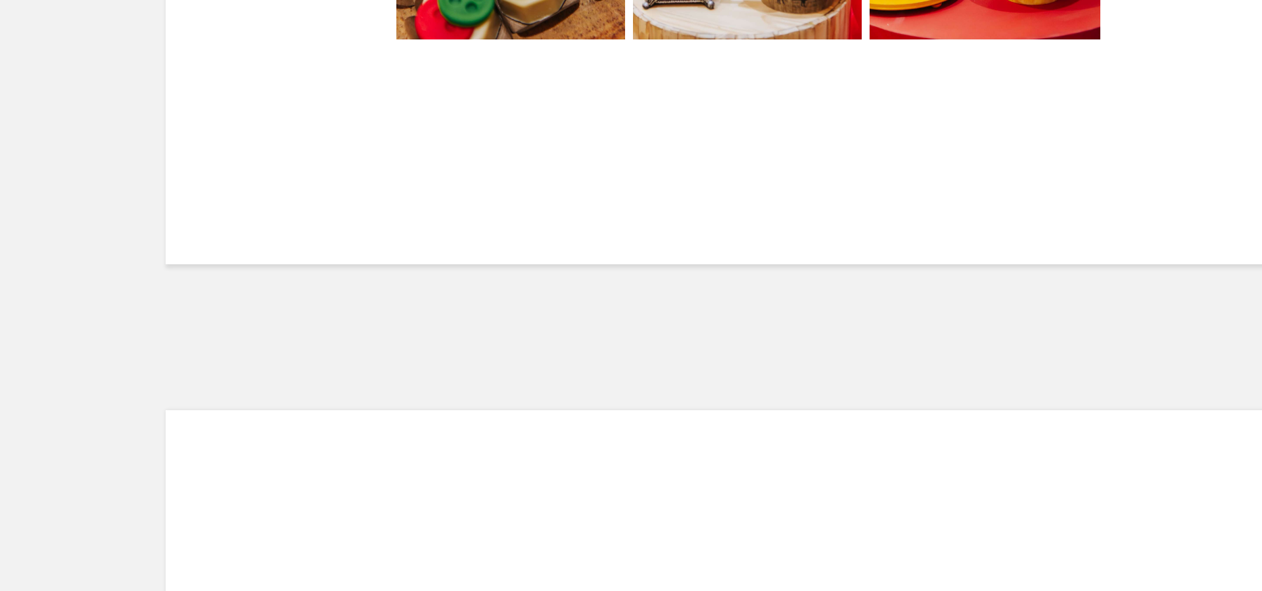
scroll to position [0, 1256]
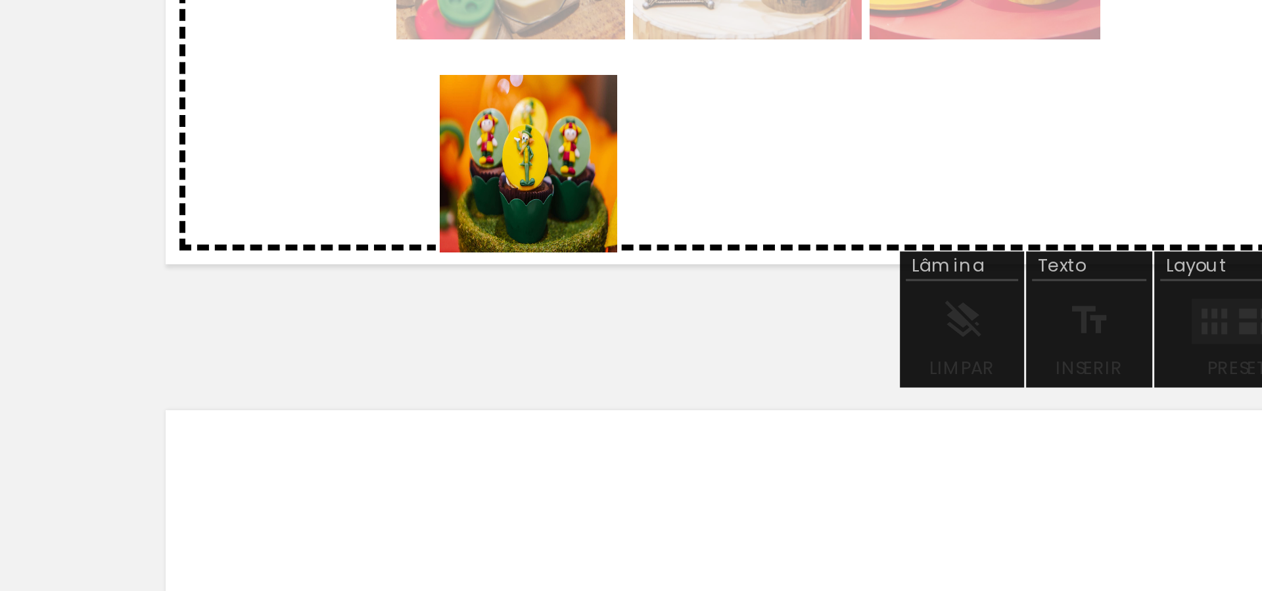
drag, startPoint x: 354, startPoint y: 555, endPoint x: 373, endPoint y: 455, distance: 101.8
click at [373, 455] on quentale-workspace at bounding box center [631, 295] width 1262 height 591
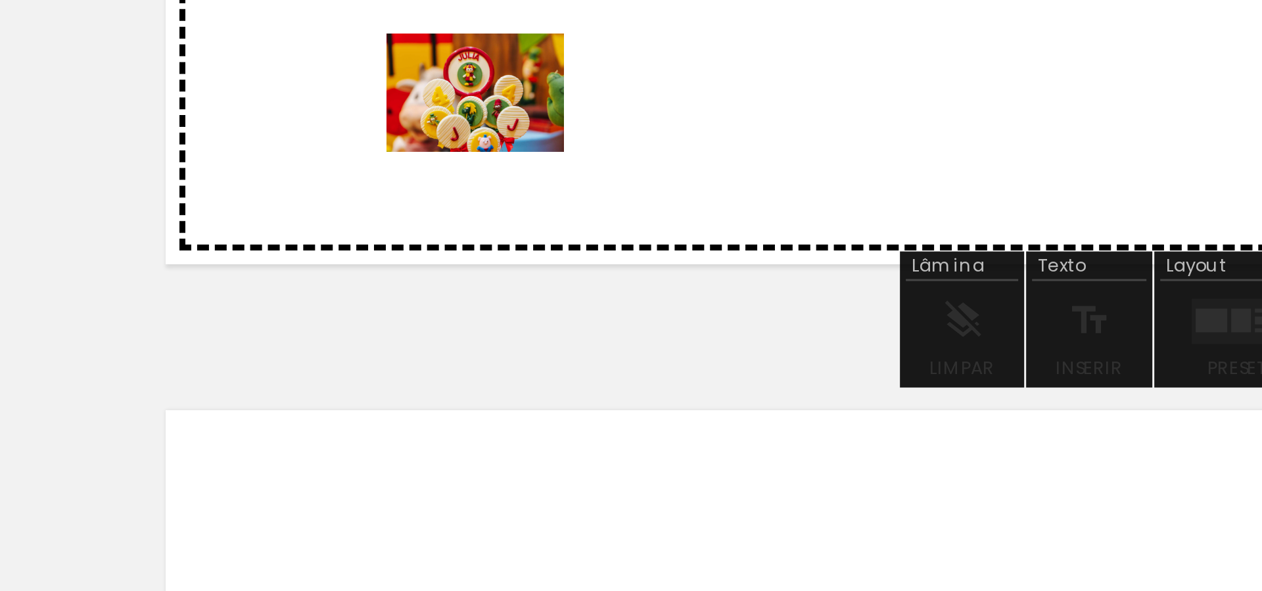
drag, startPoint x: 285, startPoint y: 551, endPoint x: 375, endPoint y: 546, distance: 90.1
click at [354, 444] on quentale-workspace at bounding box center [631, 295] width 1262 height 591
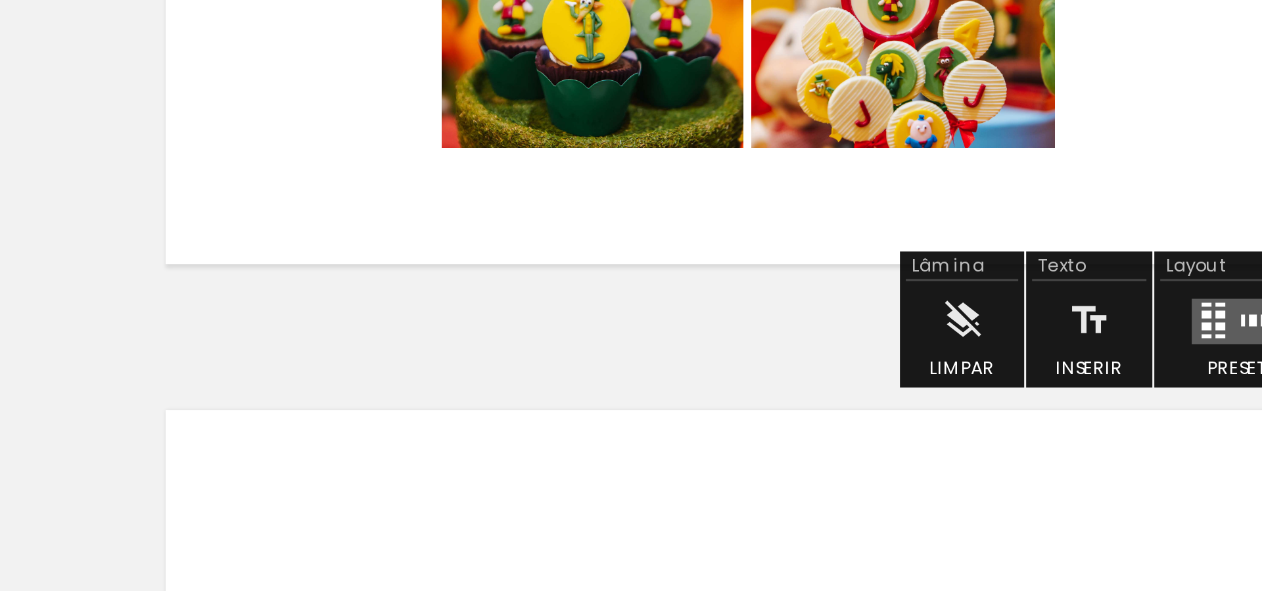
scroll to position [0, 1023]
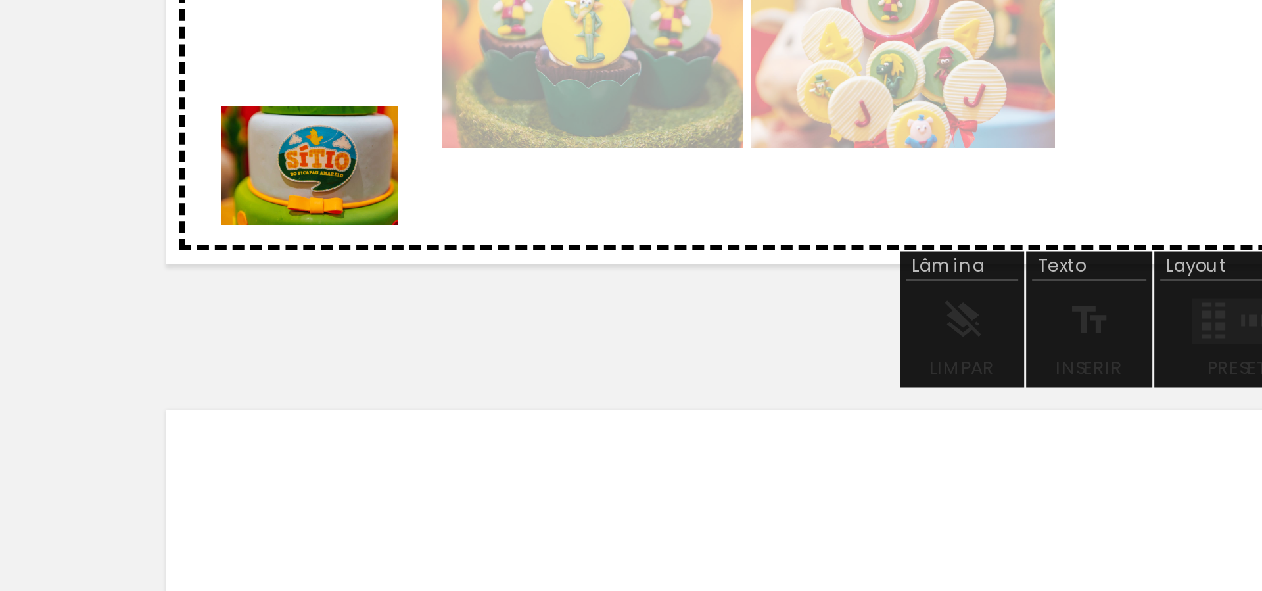
drag, startPoint x: 377, startPoint y: 560, endPoint x: 340, endPoint y: 544, distance: 40.0
click at [298, 464] on quentale-workspace at bounding box center [631, 295] width 1262 height 591
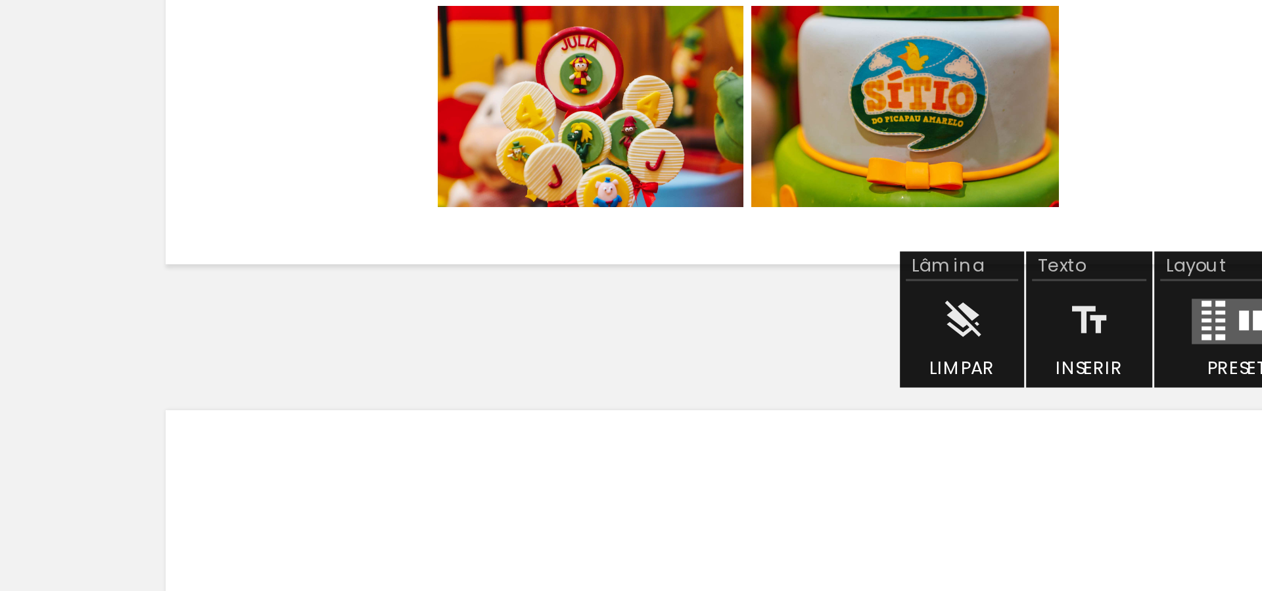
scroll to position [0, 771]
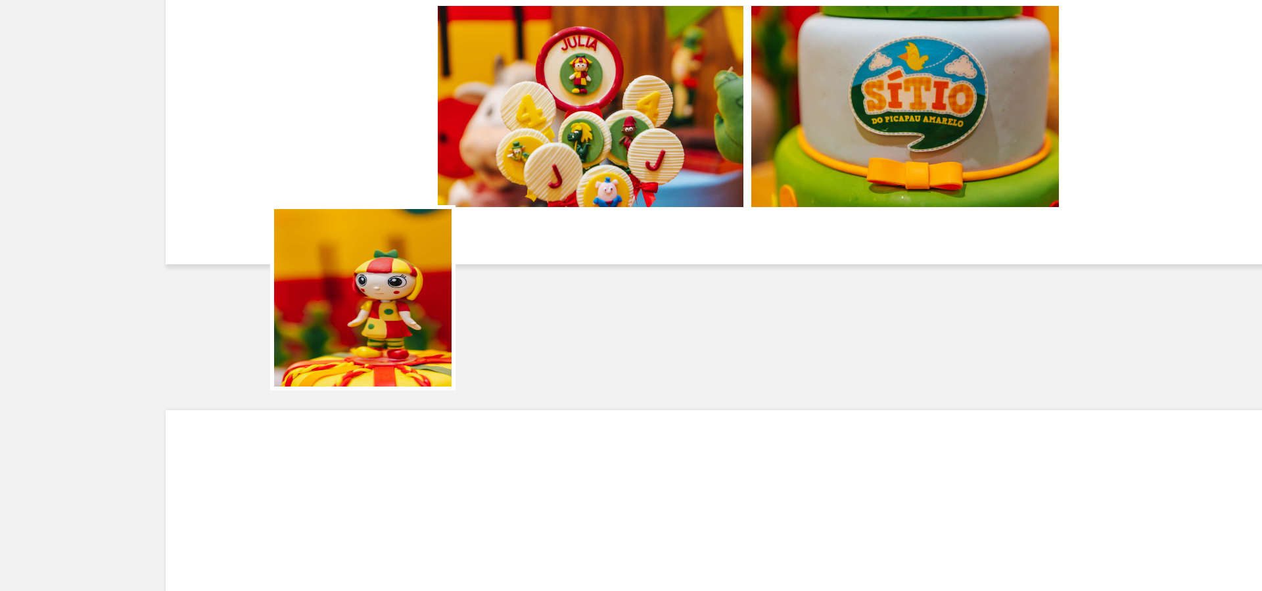
drag, startPoint x: 327, startPoint y: 556, endPoint x: 319, endPoint y: 553, distance: 9.2
click at [308, 467] on quentale-workspace at bounding box center [631, 295] width 1262 height 591
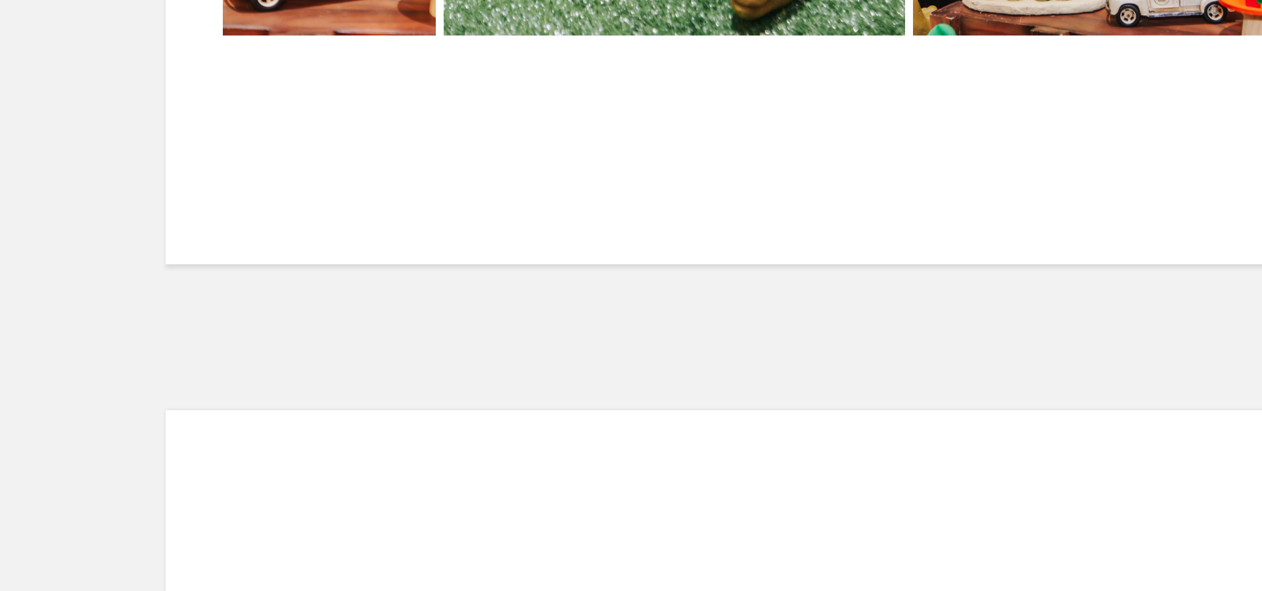
scroll to position [0, 626]
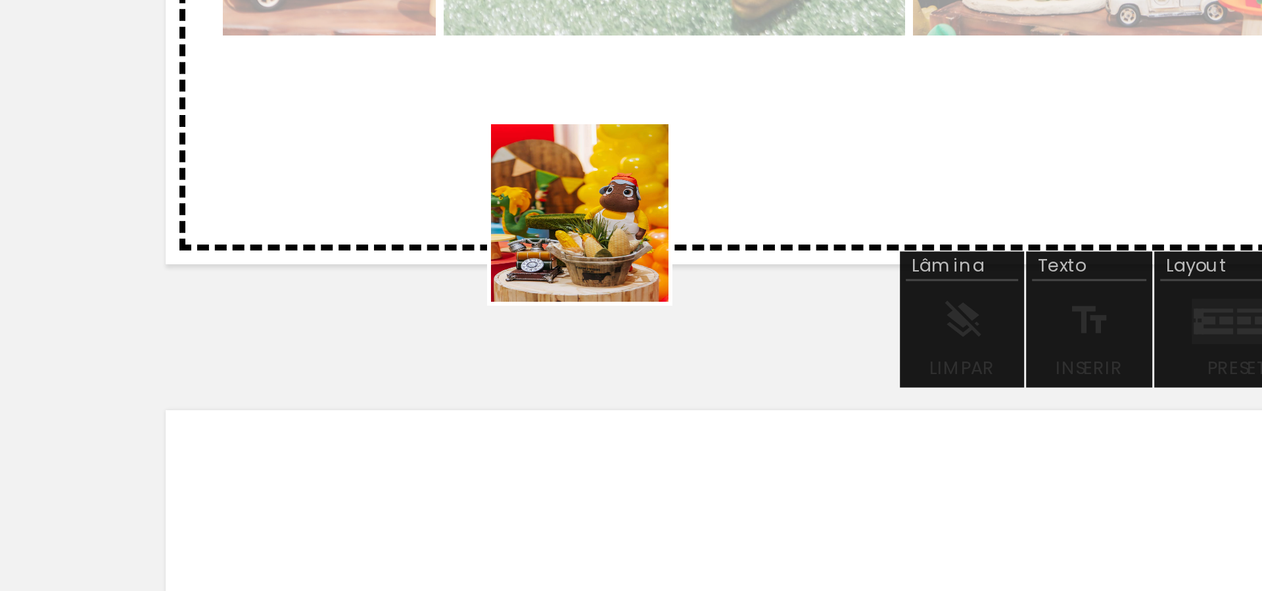
drag, startPoint x: 403, startPoint y: 563, endPoint x: 376, endPoint y: 580, distance: 31.6
click at [388, 463] on quentale-workspace at bounding box center [631, 295] width 1262 height 591
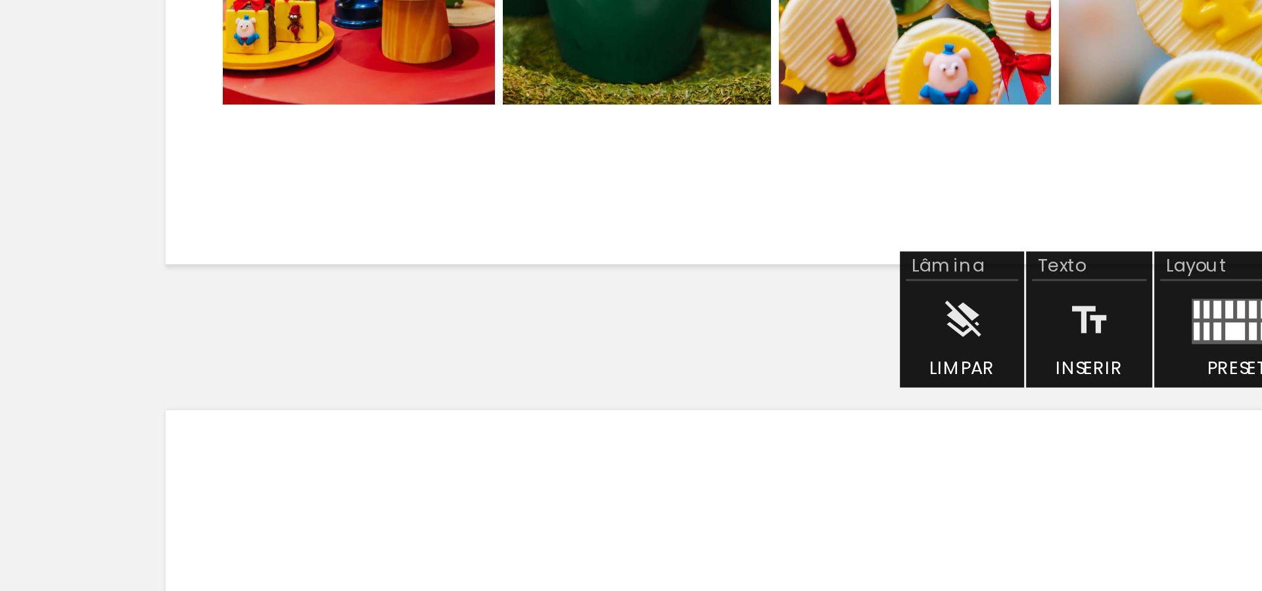
scroll to position [0, 472]
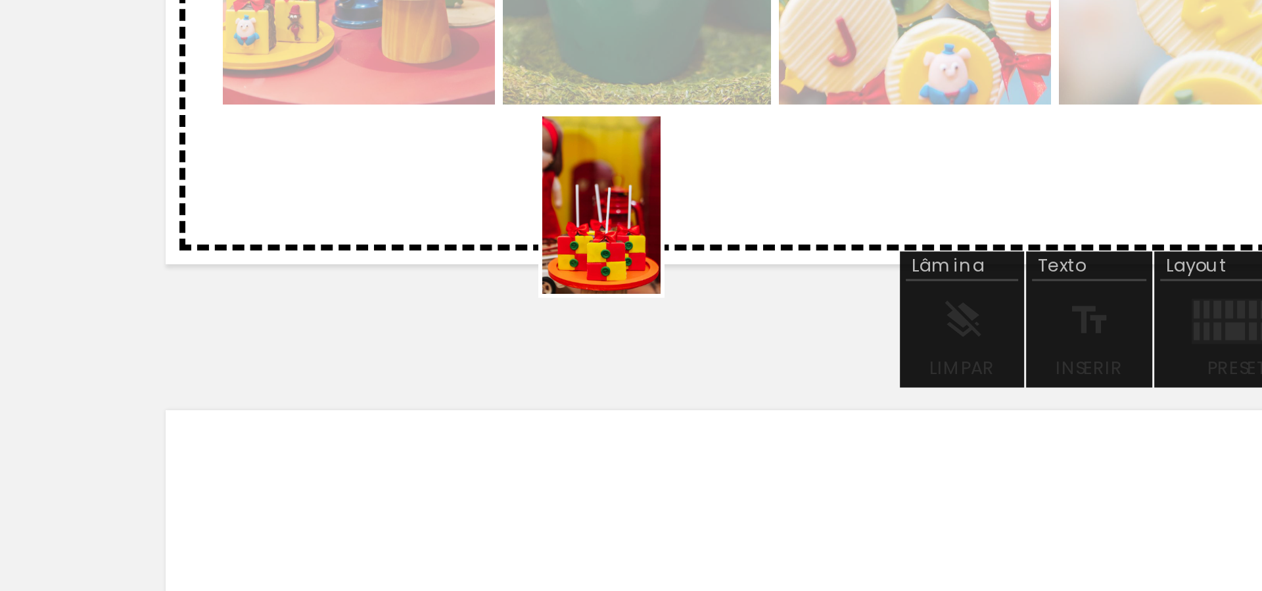
drag, startPoint x: 399, startPoint y: 549, endPoint x: 407, endPoint y: 465, distance: 84.5
click at [407, 465] on quentale-workspace at bounding box center [631, 295] width 1262 height 591
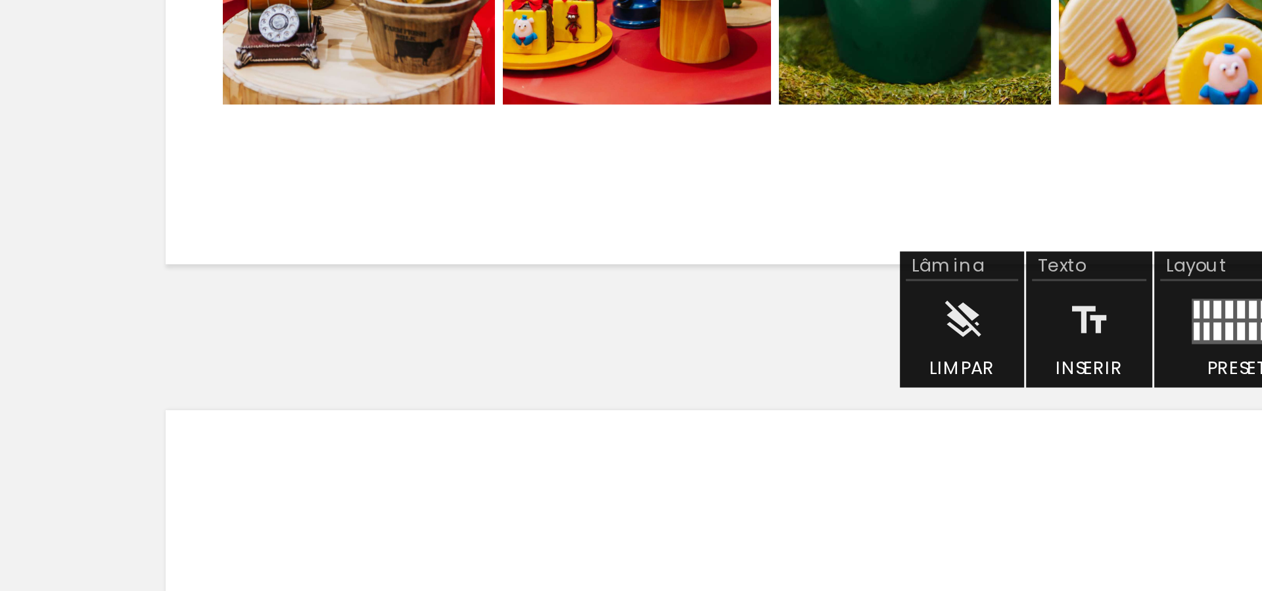
scroll to position [0, 326]
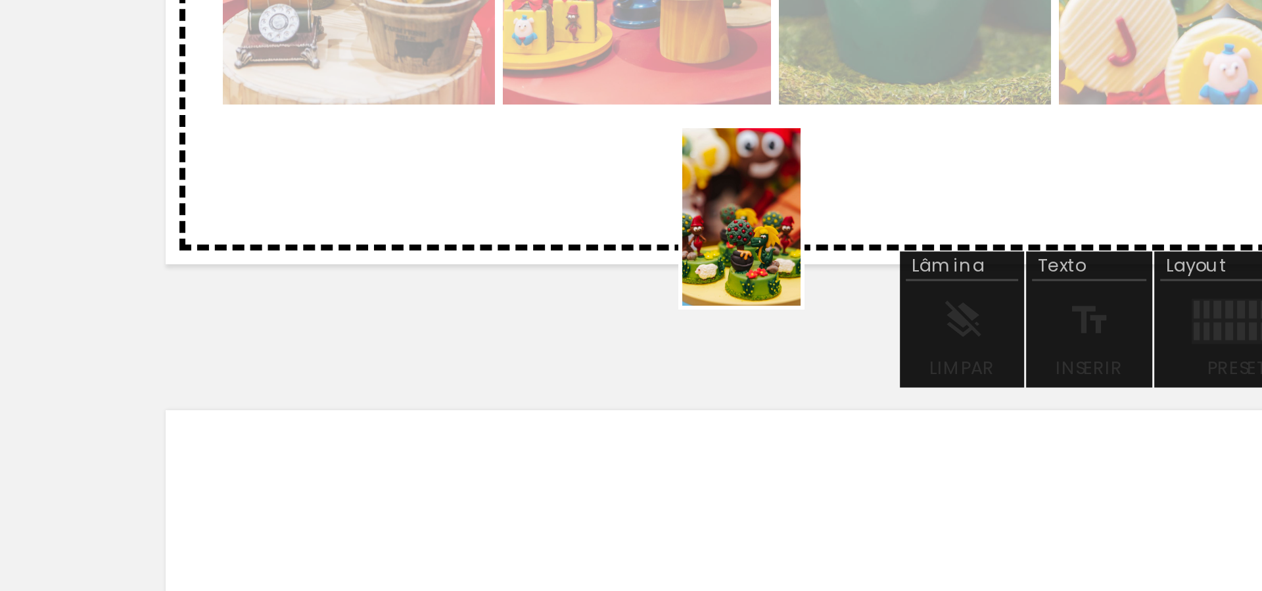
drag, startPoint x: 474, startPoint y: 566, endPoint x: 428, endPoint y: 539, distance: 53.9
click at [452, 476] on quentale-workspace at bounding box center [631, 295] width 1262 height 591
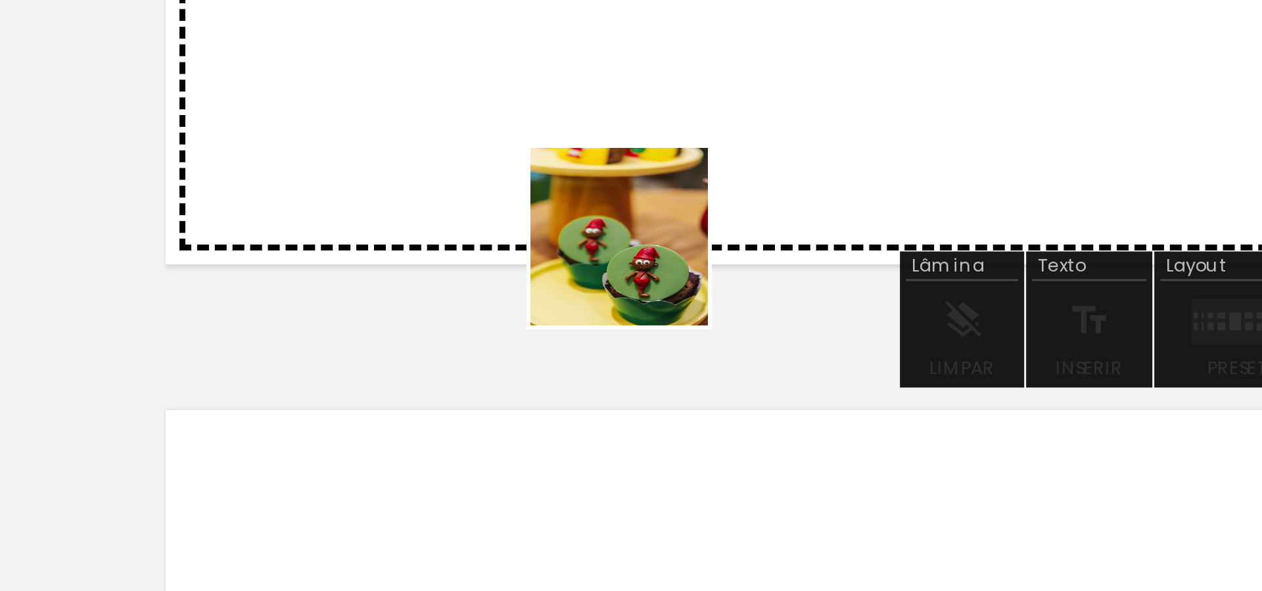
drag, startPoint x: 401, startPoint y: 555, endPoint x: 360, endPoint y: 541, distance: 43.0
click at [403, 463] on quentale-workspace at bounding box center [631, 295] width 1262 height 591
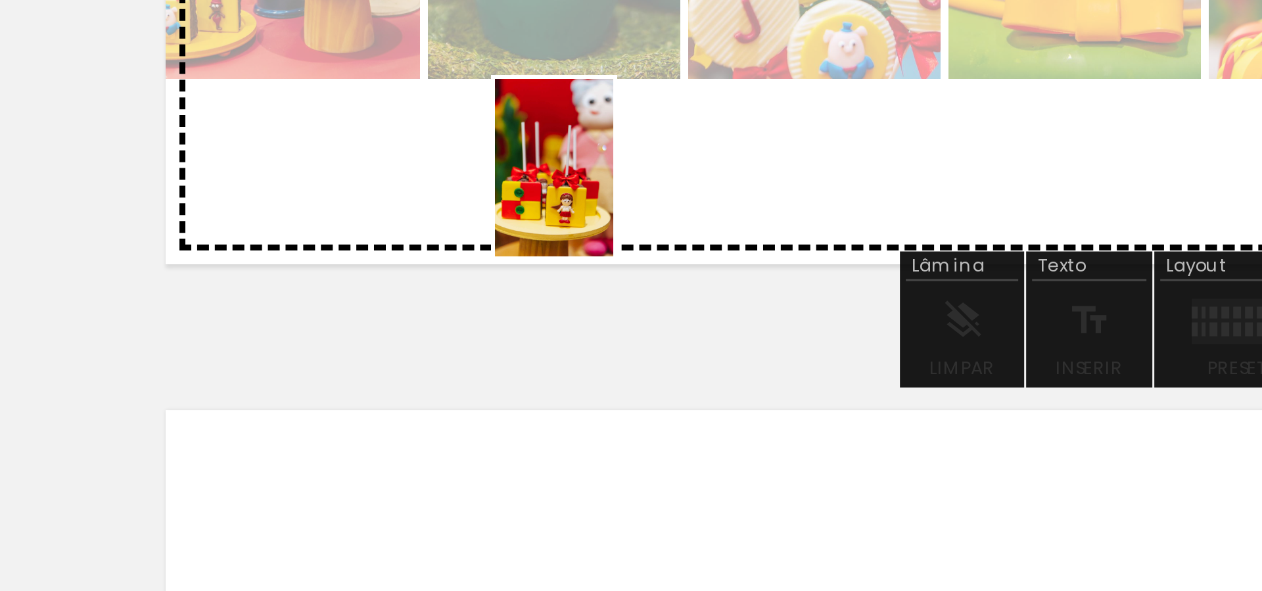
drag, startPoint x: 326, startPoint y: 560, endPoint x: 352, endPoint y: 558, distance: 26.4
click at [390, 459] on quentale-workspace at bounding box center [631, 295] width 1262 height 591
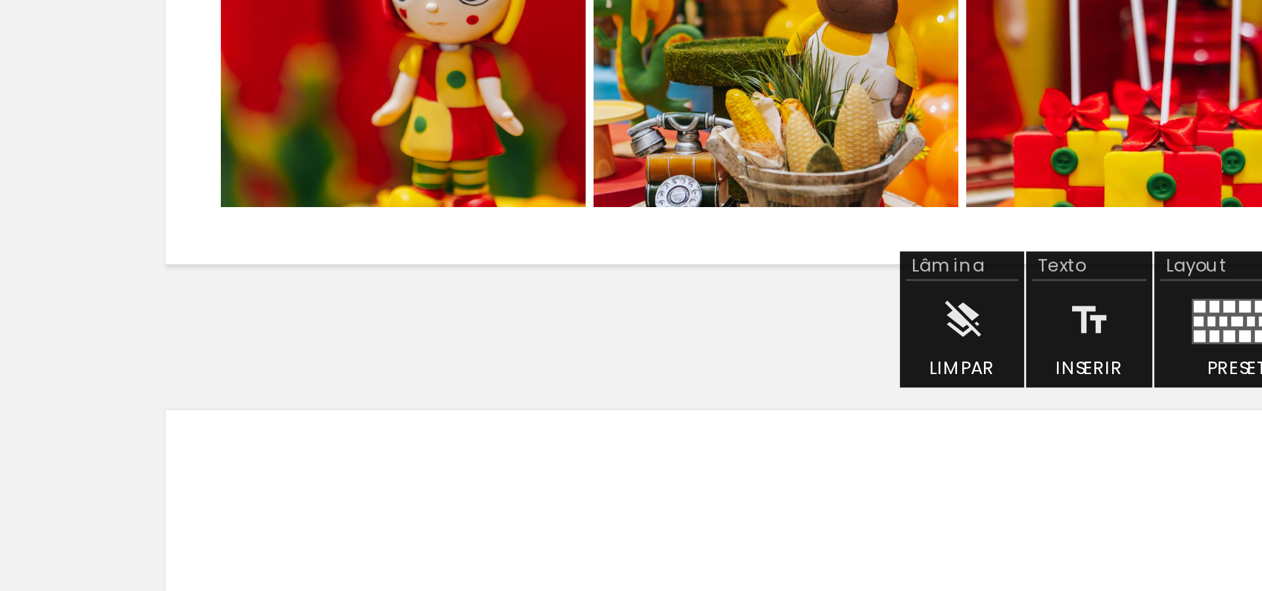
scroll to position [0, 193]
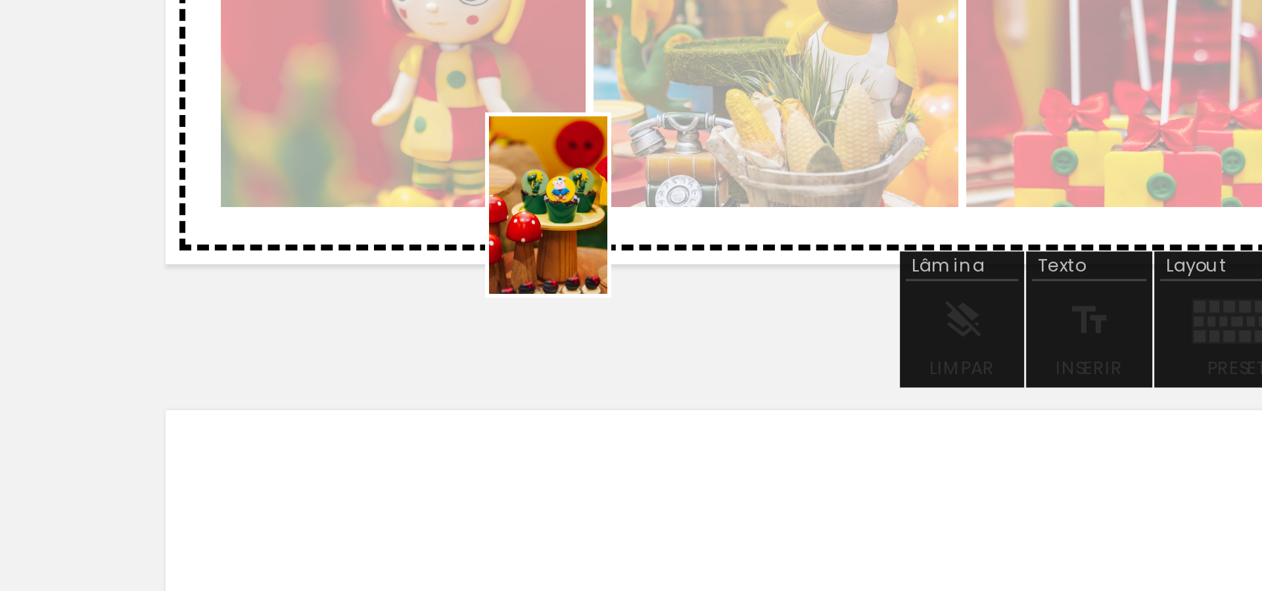
drag, startPoint x: 380, startPoint y: 563, endPoint x: 357, endPoint y: 553, distance: 25.9
click at [388, 471] on quentale-workspace at bounding box center [631, 295] width 1262 height 591
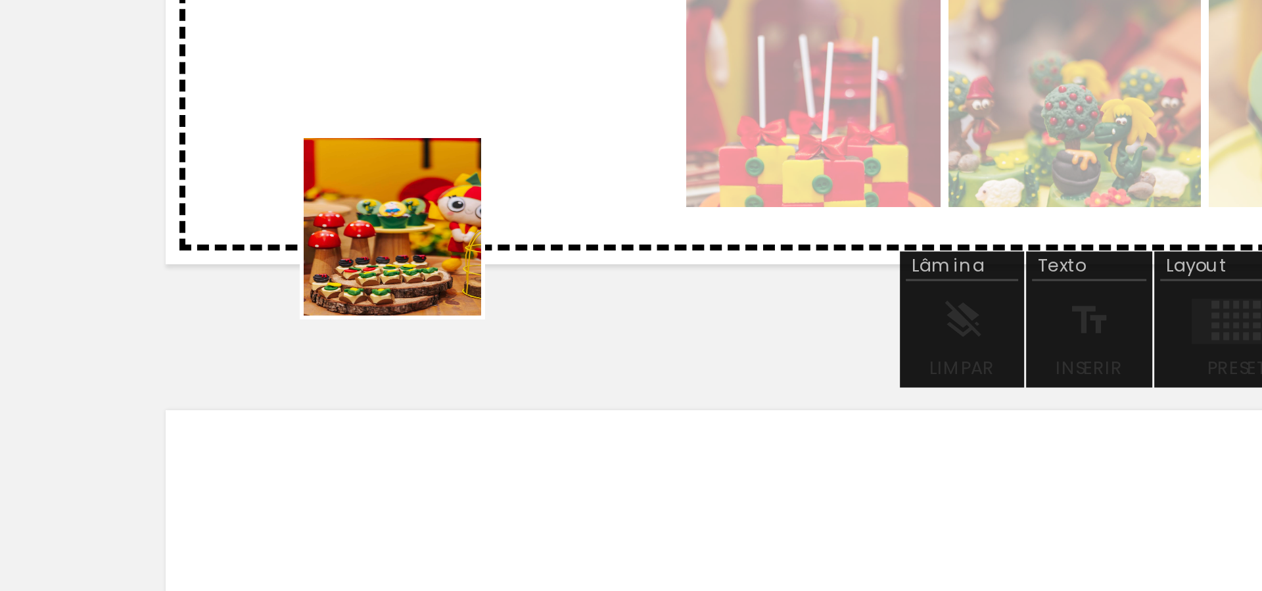
drag, startPoint x: 298, startPoint y: 561, endPoint x: 339, endPoint y: 568, distance: 41.4
click at [329, 469] on quentale-workspace at bounding box center [631, 295] width 1262 height 591
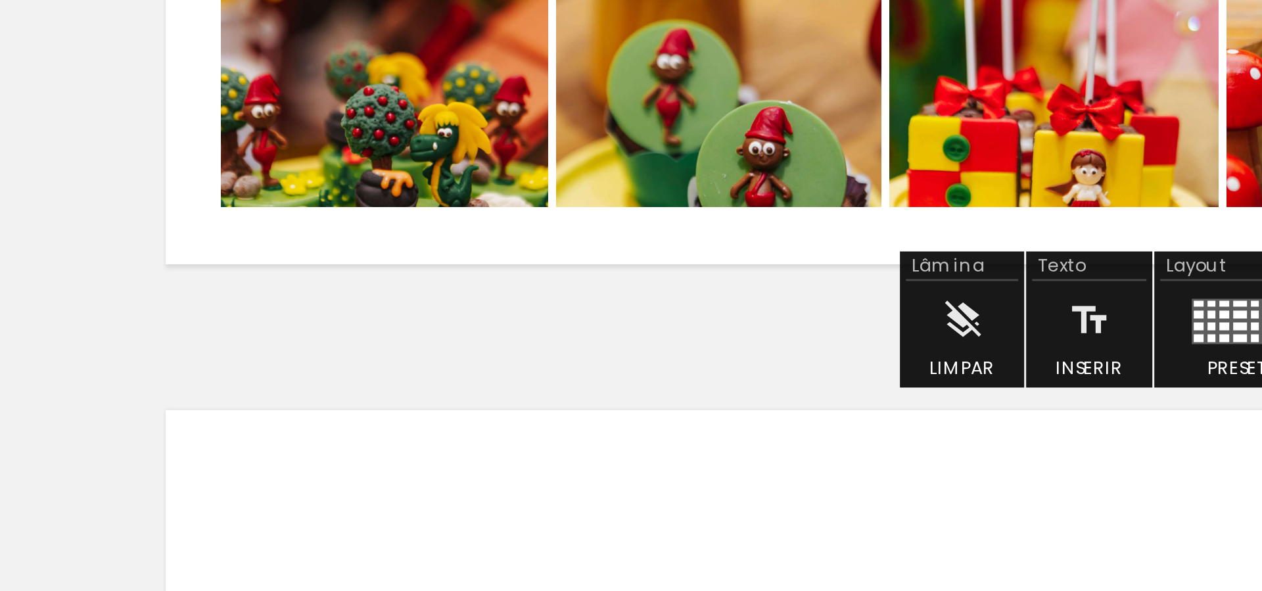
scroll to position [0, 20]
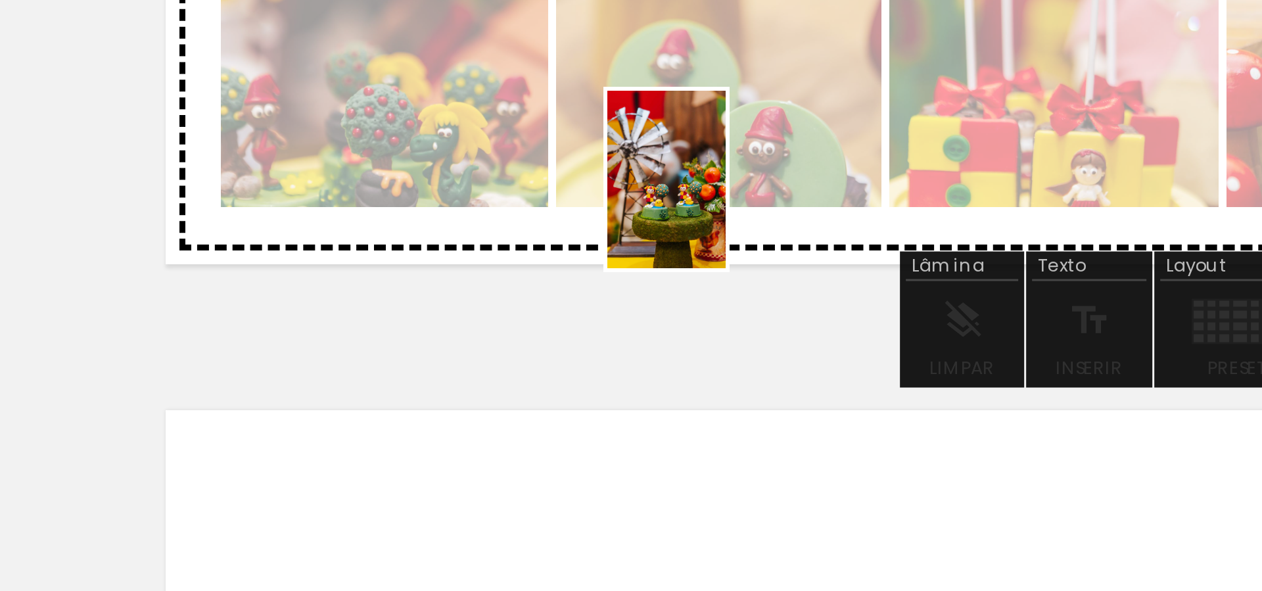
drag, startPoint x: 414, startPoint y: 553, endPoint x: 325, endPoint y: 572, distance: 91.2
click at [428, 463] on quentale-workspace at bounding box center [631, 295] width 1262 height 591
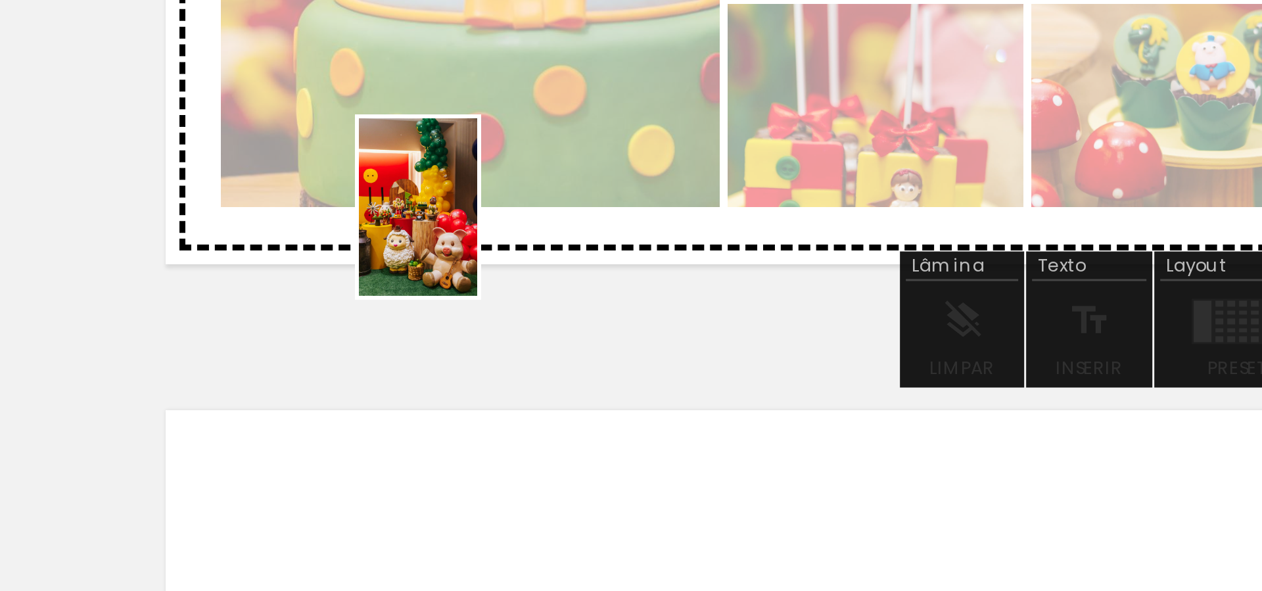
drag, startPoint x: 335, startPoint y: 527, endPoint x: 354, endPoint y: 562, distance: 40.0
click at [345, 471] on quentale-workspace at bounding box center [631, 295] width 1262 height 591
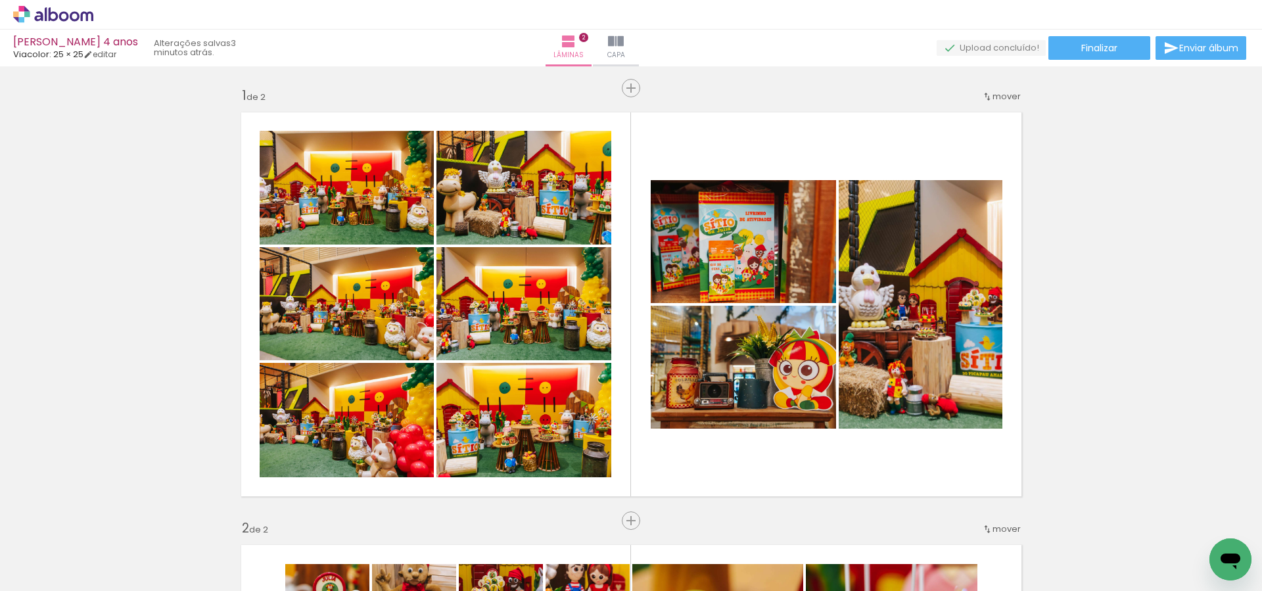
scroll to position [9, 0]
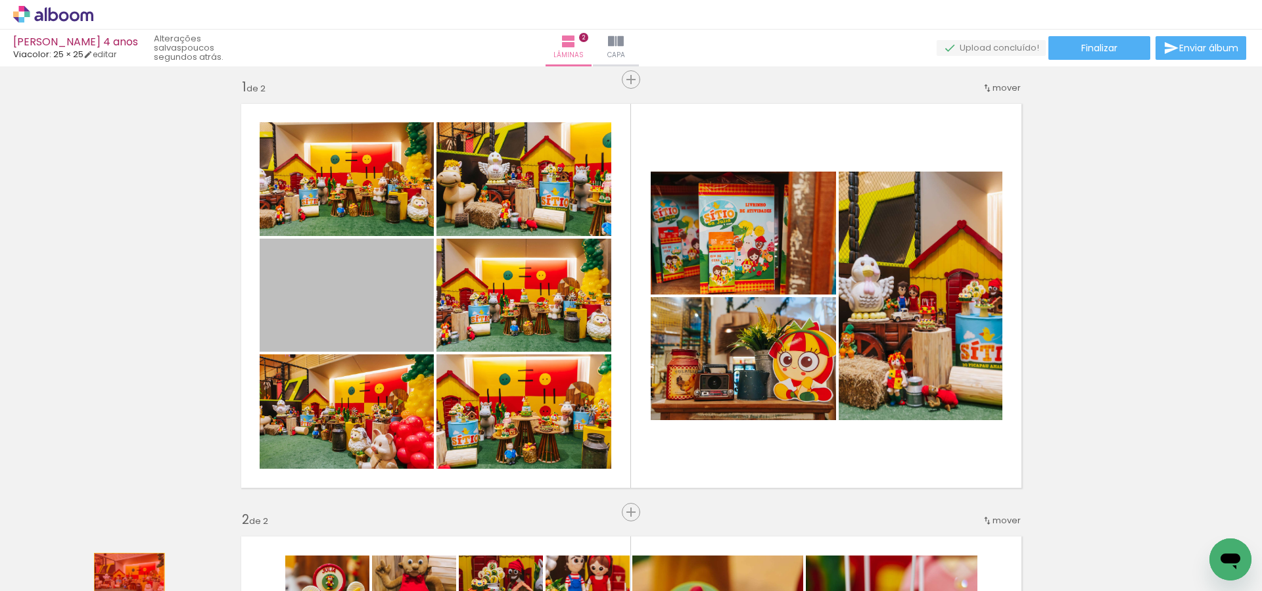
drag, startPoint x: 331, startPoint y: 304, endPoint x: 49, endPoint y: 122, distance: 335.6
click at [129, 576] on quentale-workspace at bounding box center [631, 295] width 1262 height 591
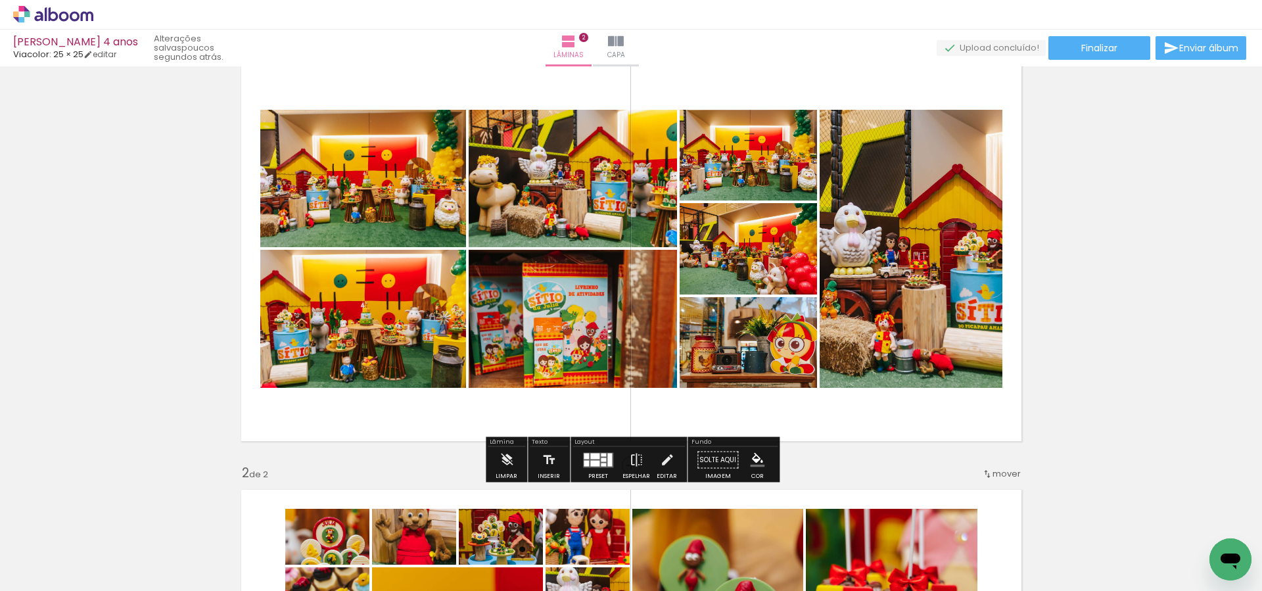
scroll to position [265, 0]
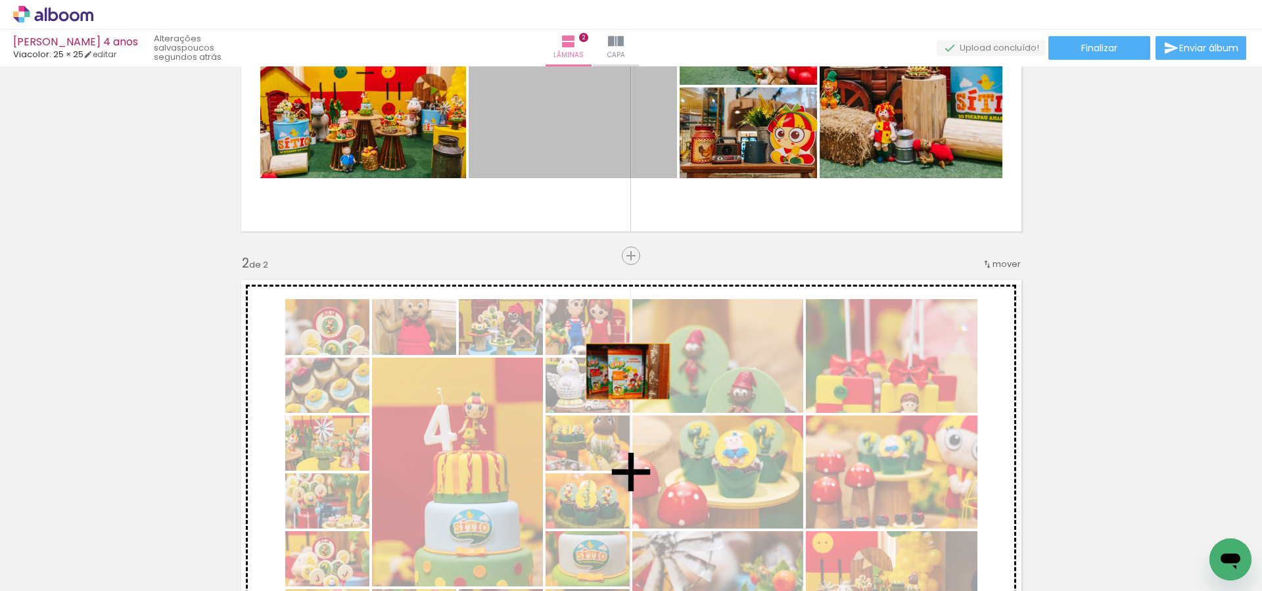
drag, startPoint x: 622, startPoint y: 143, endPoint x: 725, endPoint y: 365, distance: 245.2
click at [628, 378] on div "Inserir lâmina 1 de 2 Inserir lâmina 2 de 2" at bounding box center [631, 455] width 1262 height 1298
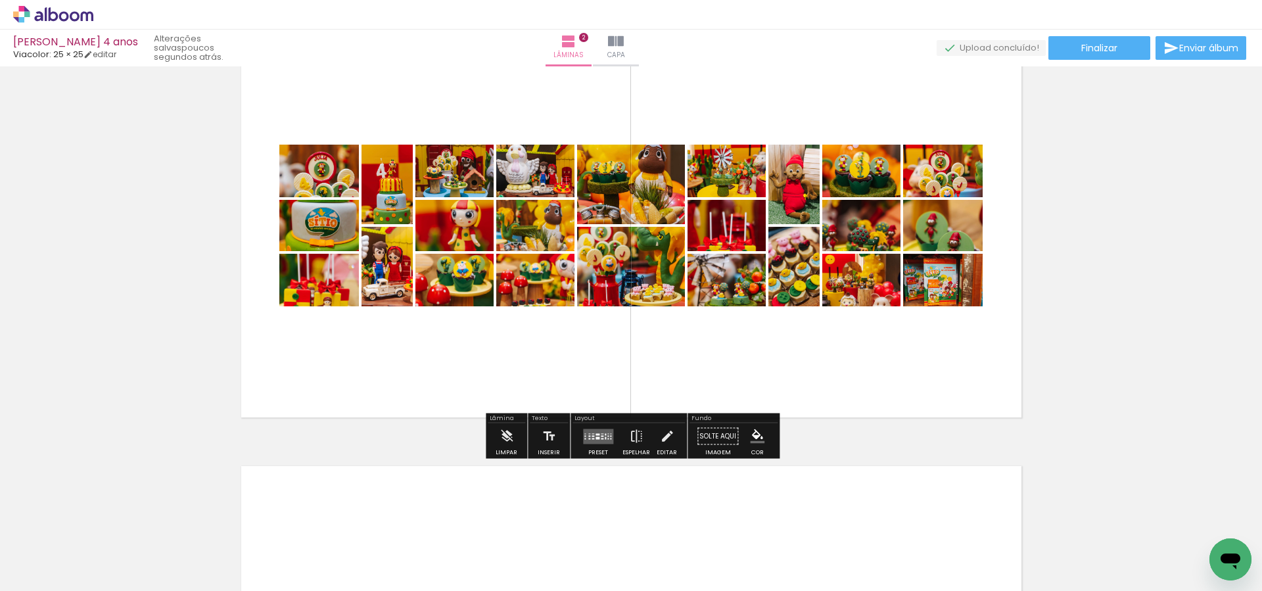
scroll to position [512, 0]
click at [596, 433] on quentale-layouter at bounding box center [598, 435] width 30 height 15
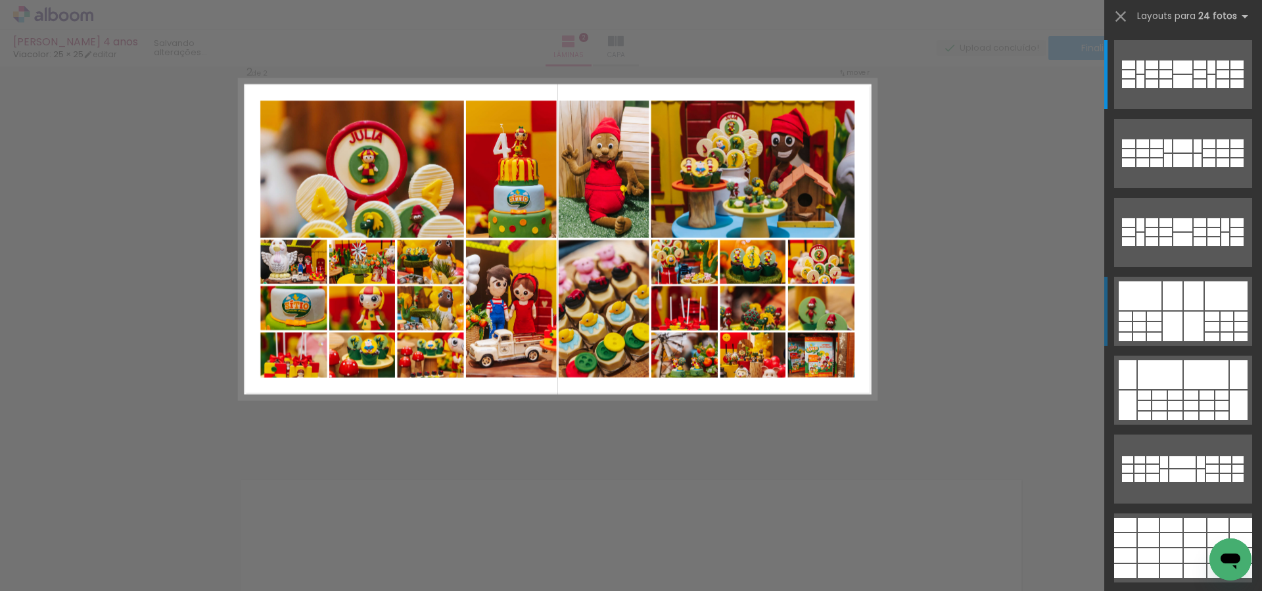
scroll to position [449, 0]
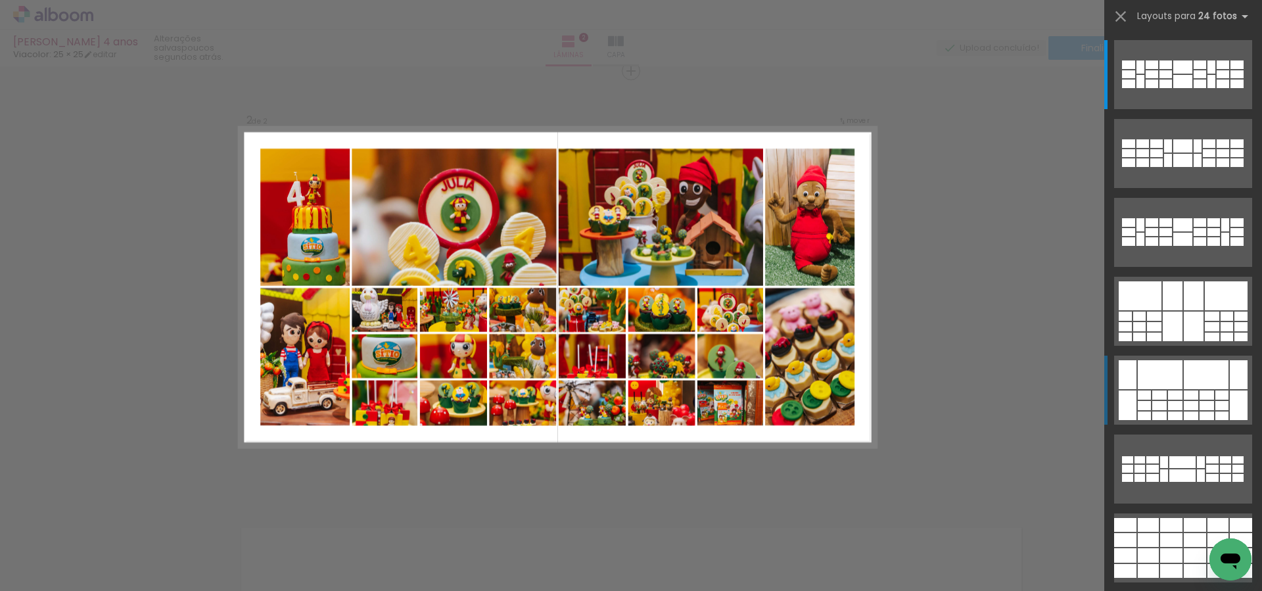
click at [1172, 69] on div at bounding box center [1165, 64] width 12 height 9
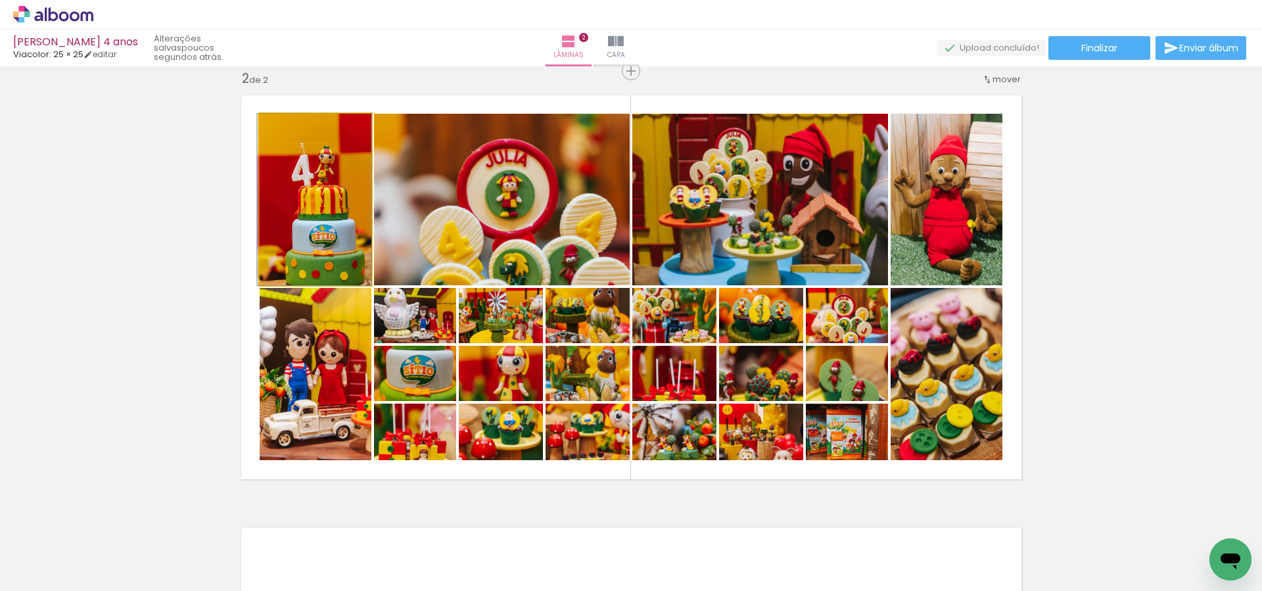
drag, startPoint x: 363, startPoint y: 252, endPoint x: 340, endPoint y: 192, distance: 64.5
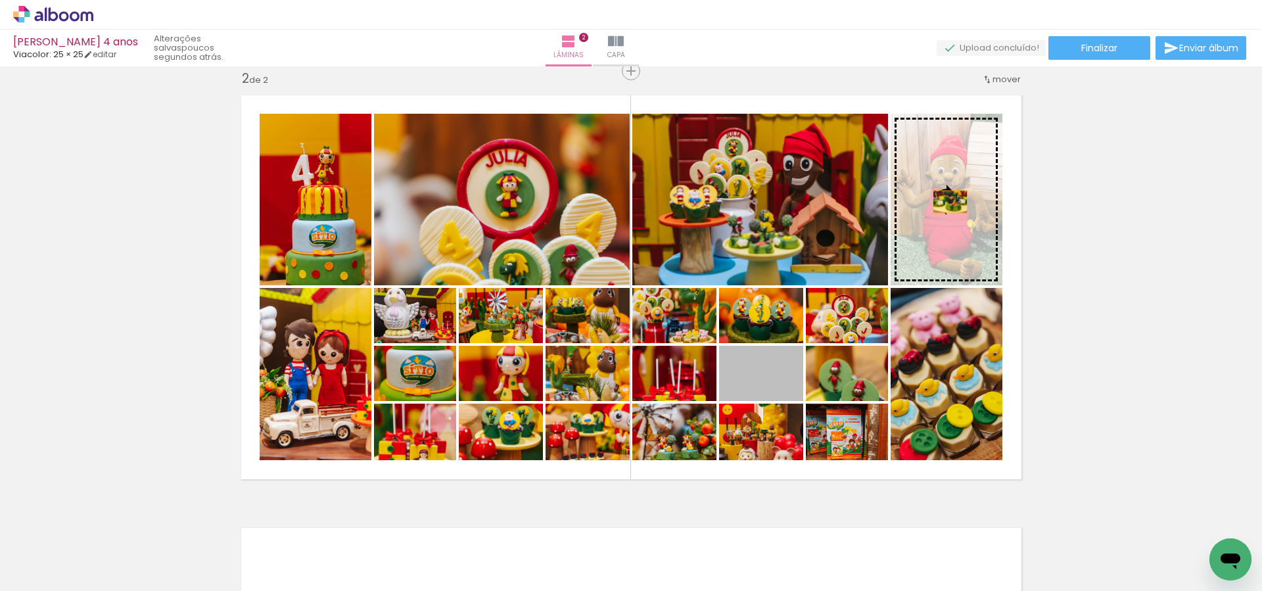
drag, startPoint x: 784, startPoint y: 394, endPoint x: 963, endPoint y: 192, distance: 270.4
click at [0, 0] on slot at bounding box center [0, 0] width 0 height 0
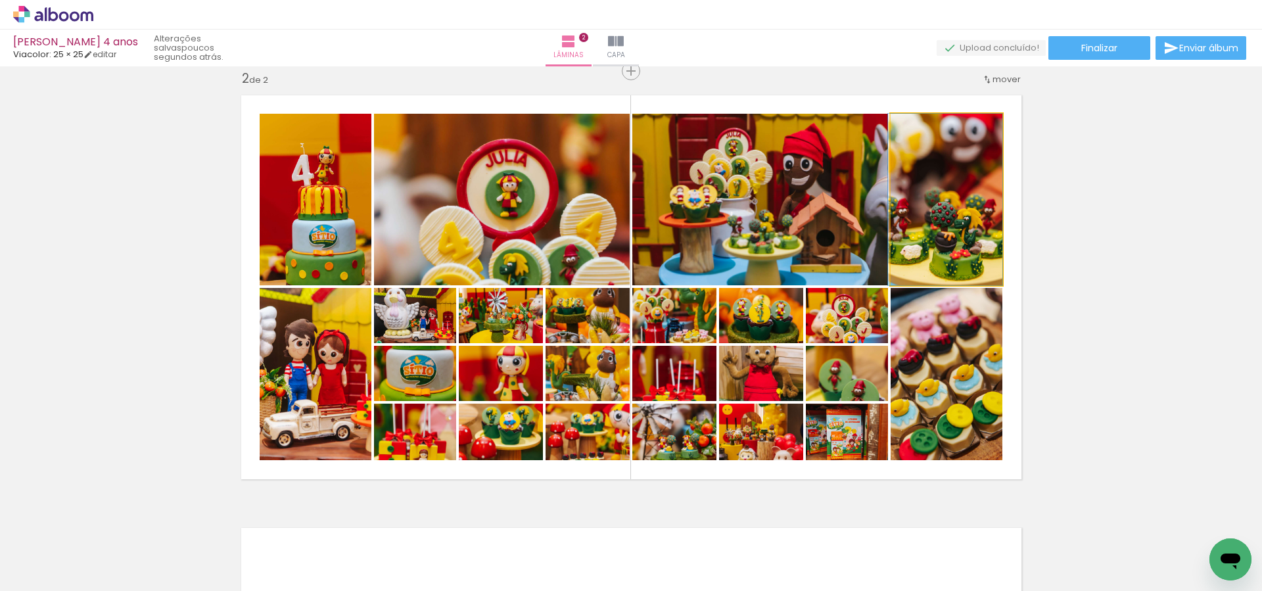
drag, startPoint x: 972, startPoint y: 232, endPoint x: 950, endPoint y: 194, distance: 44.2
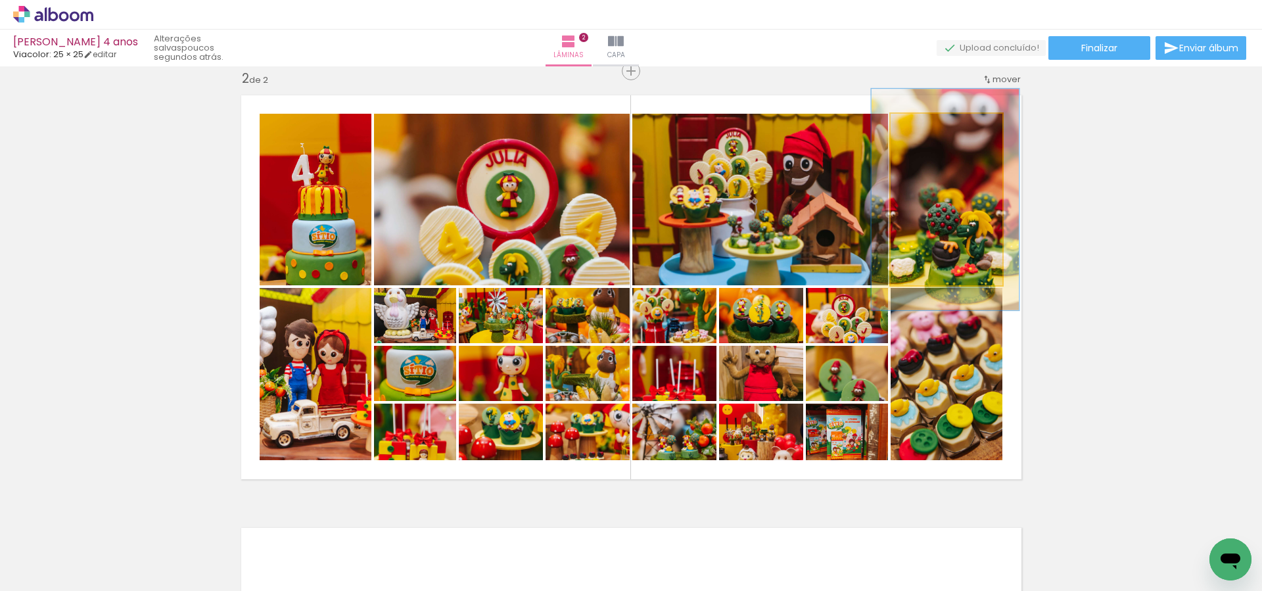
drag, startPoint x: 923, startPoint y: 124, endPoint x: 936, endPoint y: 124, distance: 13.2
type paper-slider "129"
click at [936, 124] on div at bounding box center [934, 128] width 12 height 12
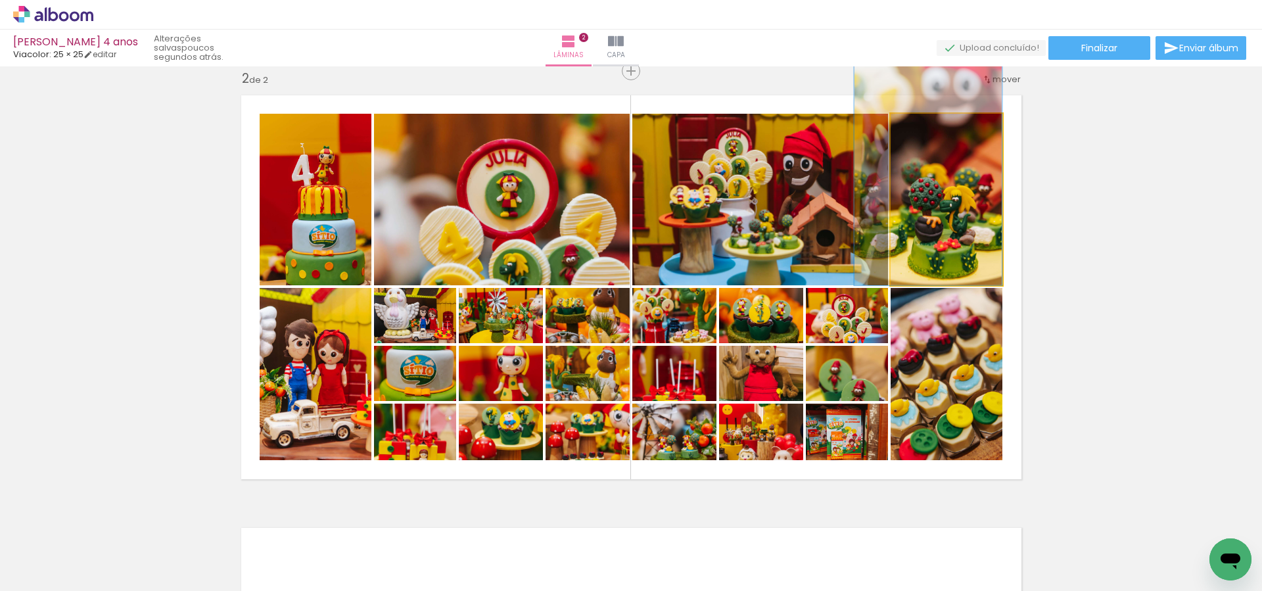
drag, startPoint x: 961, startPoint y: 244, endPoint x: 942, endPoint y: 191, distance: 56.9
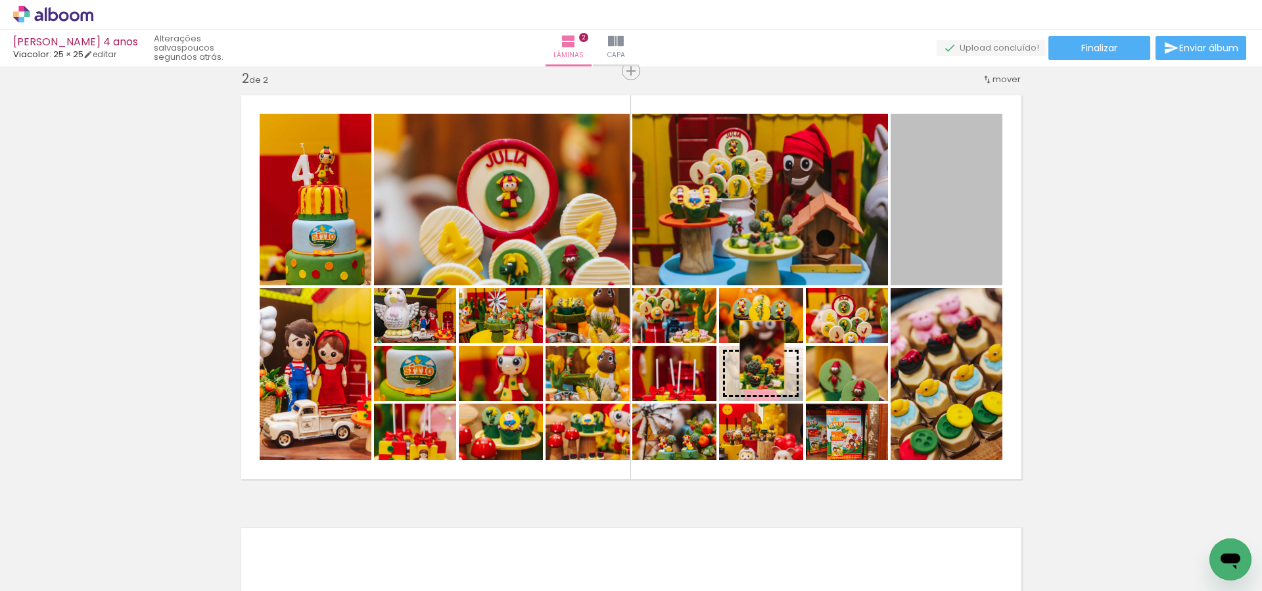
drag, startPoint x: 928, startPoint y: 218, endPoint x: 775, endPoint y: 360, distance: 209.2
click at [0, 0] on slot at bounding box center [0, 0] width 0 height 0
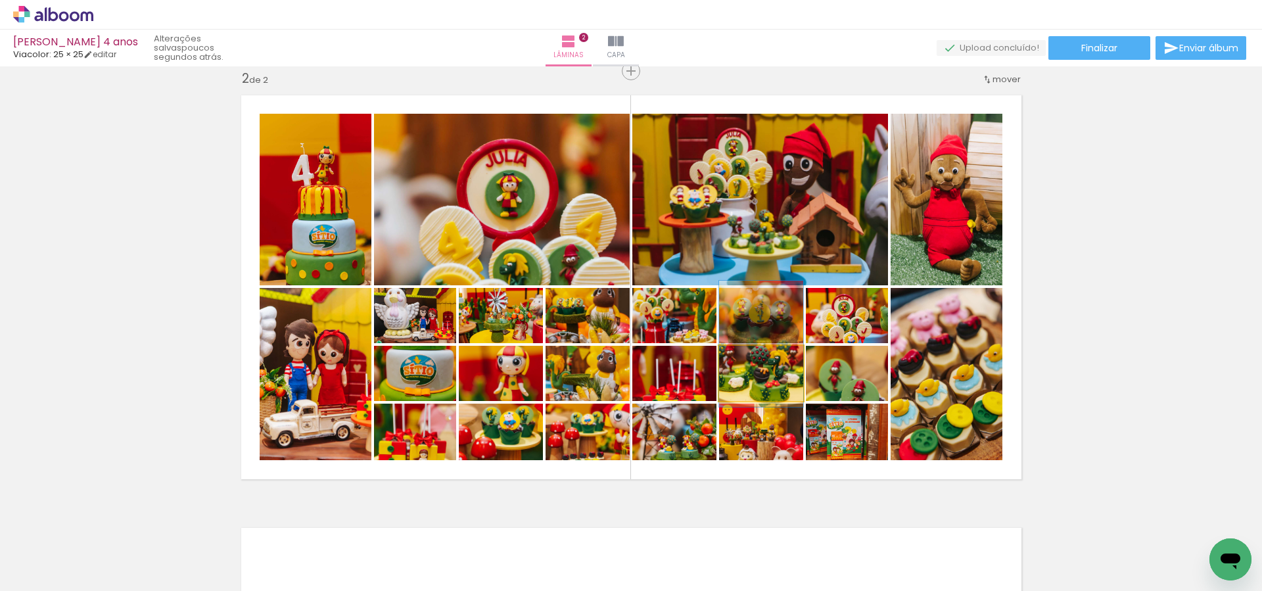
drag, startPoint x: 781, startPoint y: 389, endPoint x: 781, endPoint y: 359, distance: 29.6
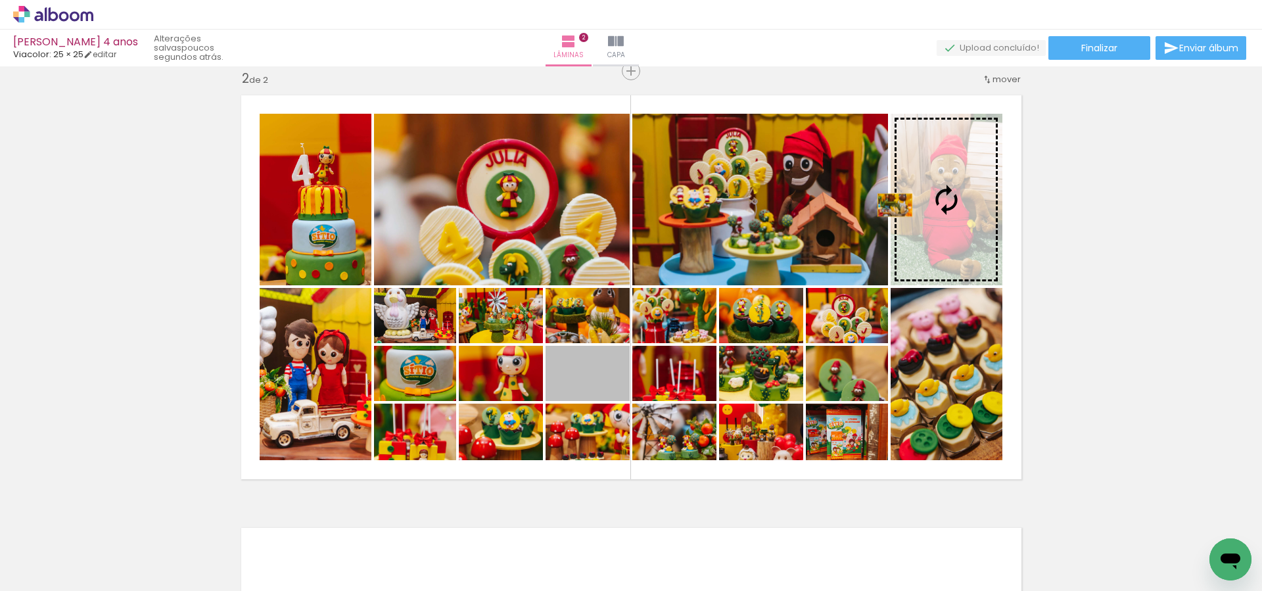
drag, startPoint x: 684, startPoint y: 342, endPoint x: 914, endPoint y: 203, distance: 268.5
click at [0, 0] on slot at bounding box center [0, 0] width 0 height 0
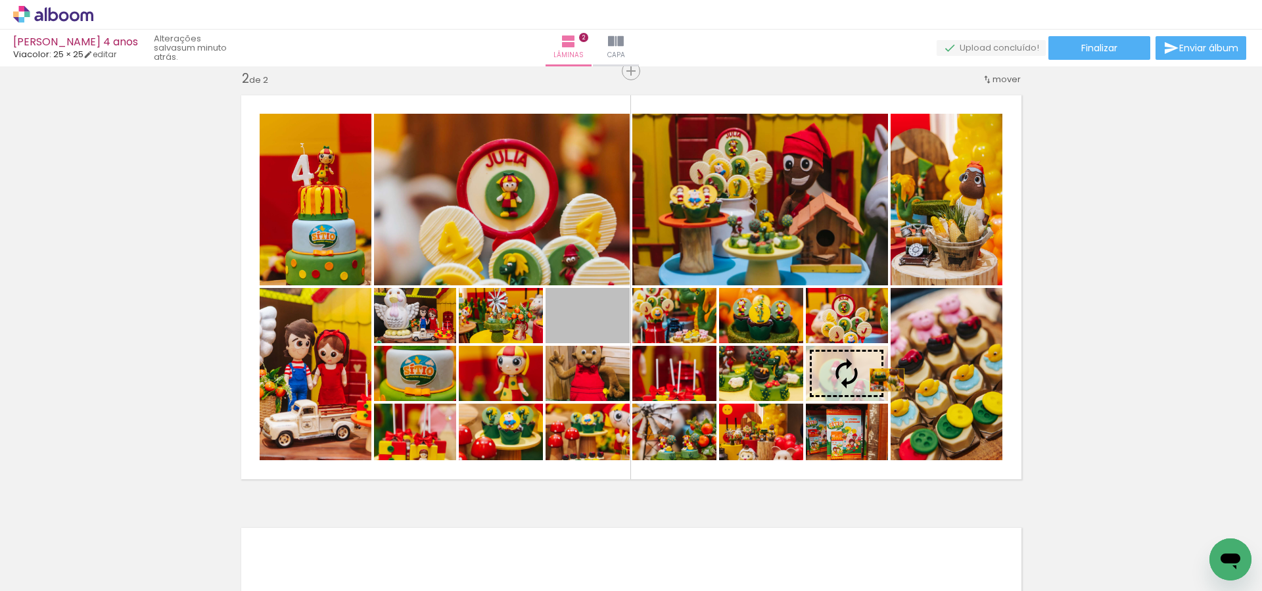
drag, startPoint x: 608, startPoint y: 320, endPoint x: 938, endPoint y: 386, distance: 335.7
click at [0, 0] on slot at bounding box center [0, 0] width 0 height 0
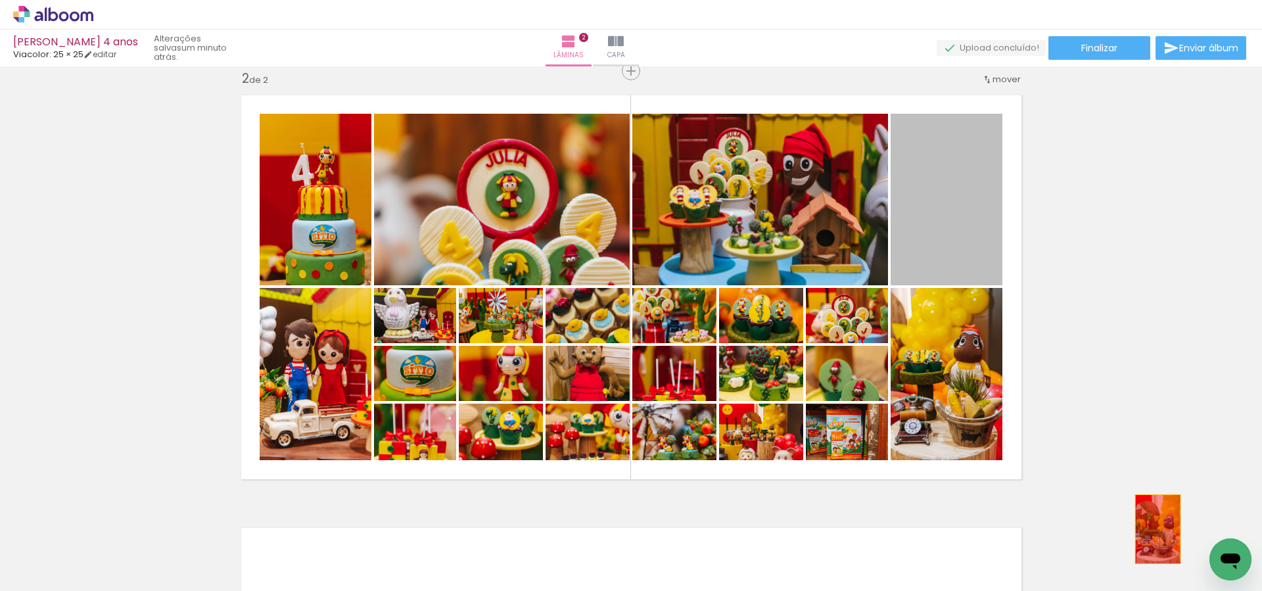
drag, startPoint x: 943, startPoint y: 219, endPoint x: 1174, endPoint y: 548, distance: 401.8
click at [1174, 548] on quentale-workspace at bounding box center [631, 295] width 1262 height 591
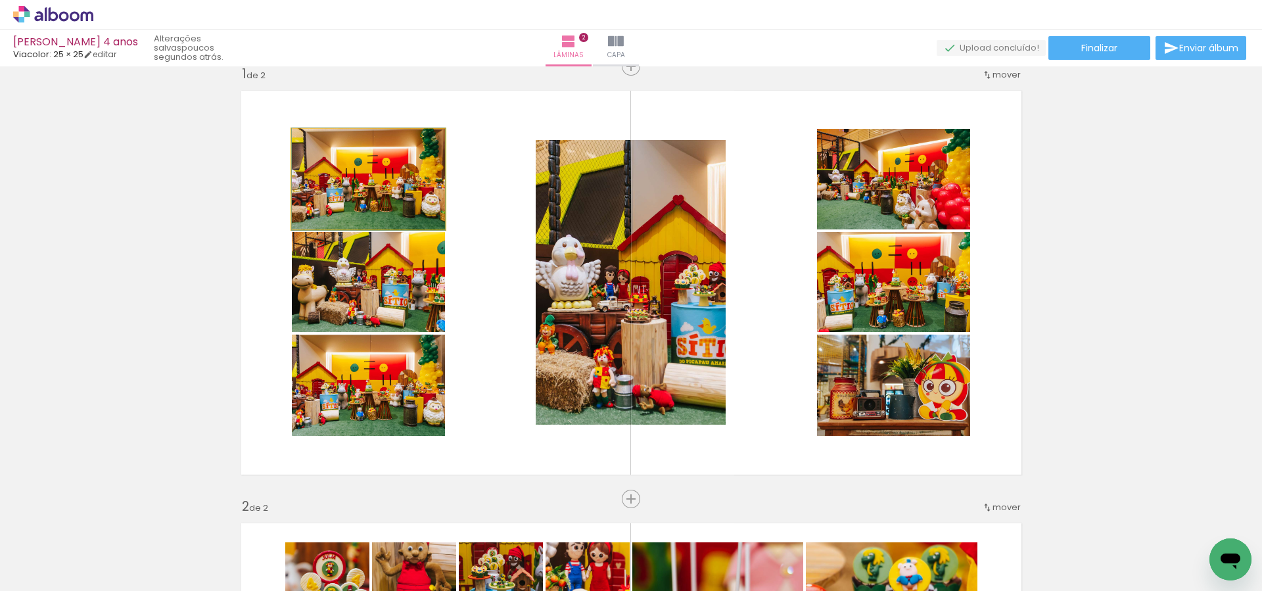
scroll to position [26, 0]
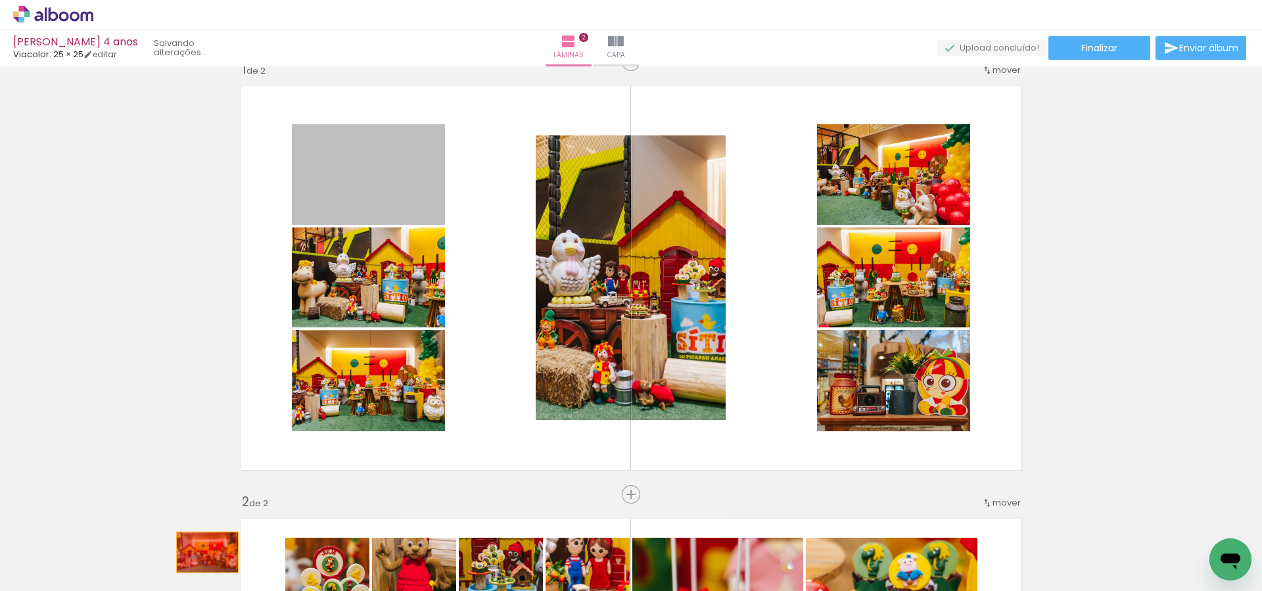
drag, startPoint x: 346, startPoint y: 176, endPoint x: 198, endPoint y: 112, distance: 160.4
click at [207, 552] on quentale-workspace at bounding box center [631, 295] width 1262 height 591
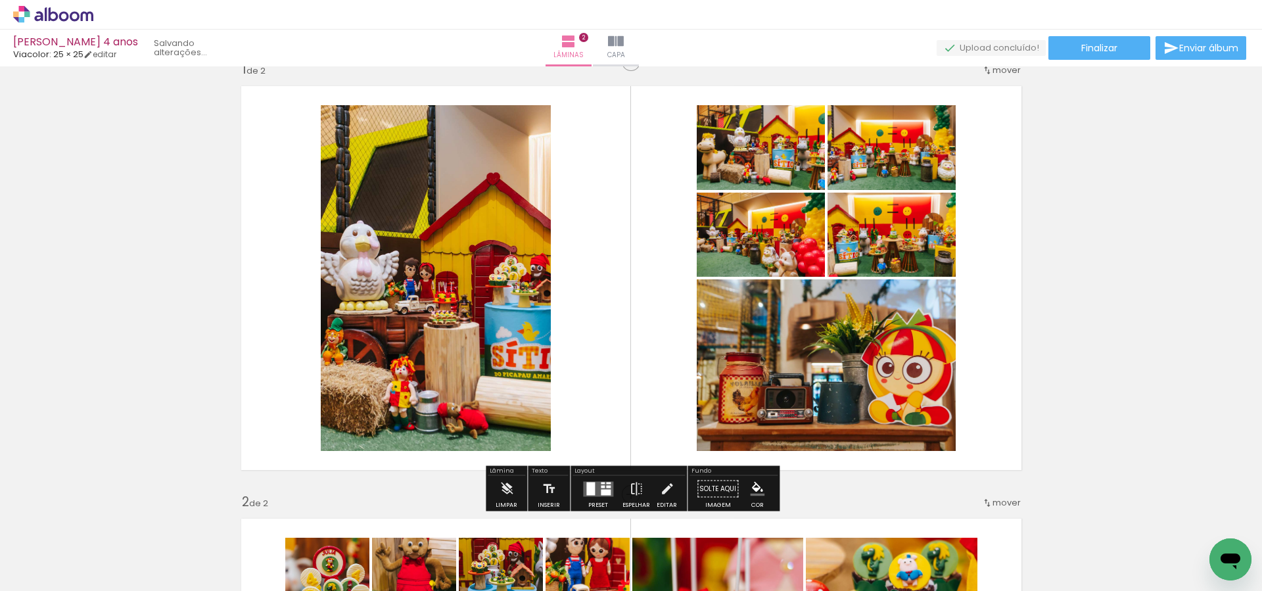
scroll to position [25, 0]
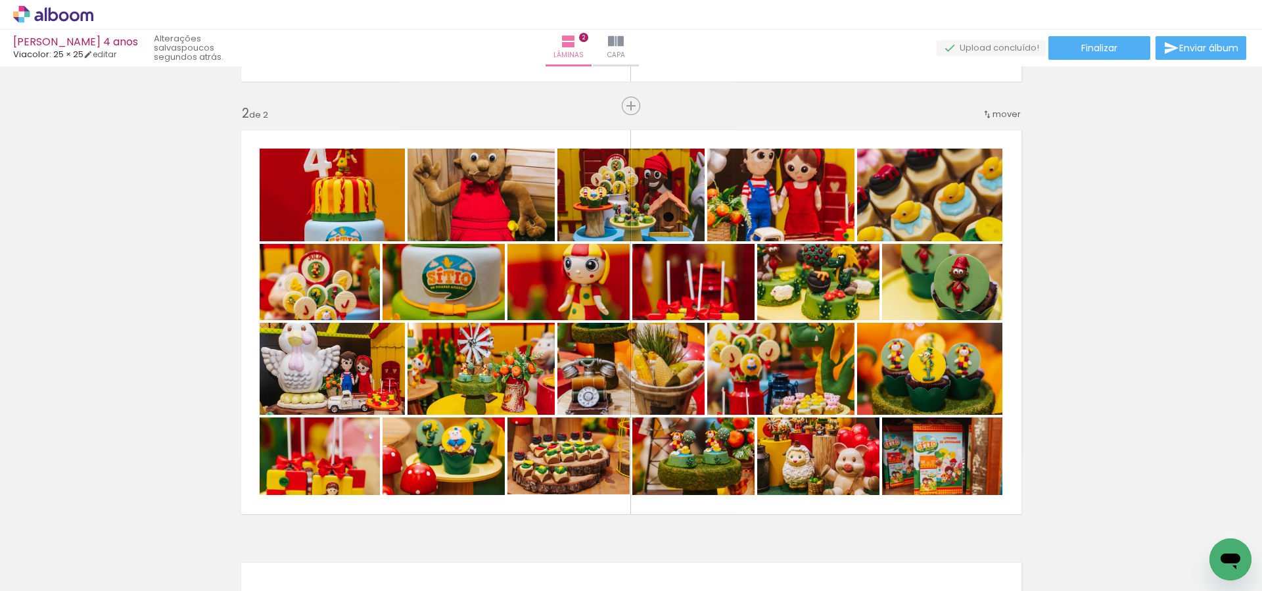
scroll to position [425, 0]
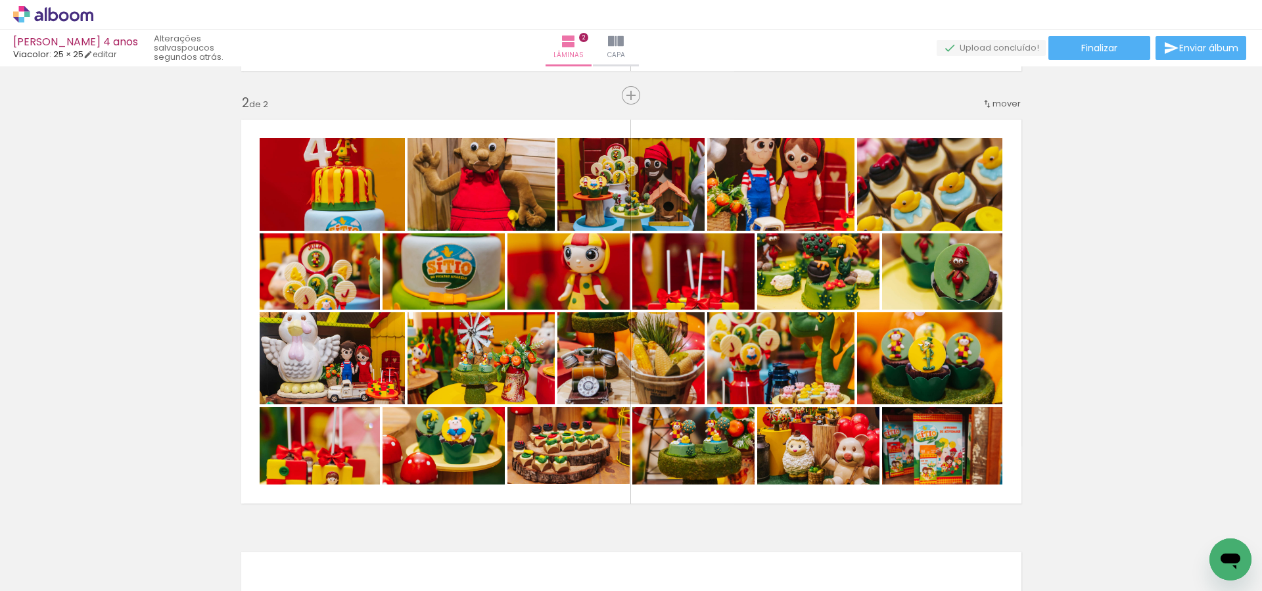
click at [1045, 237] on div "Inserir lâmina 1 de 2 Inserir lâmina 2 de 2" at bounding box center [631, 295] width 1262 height 1298
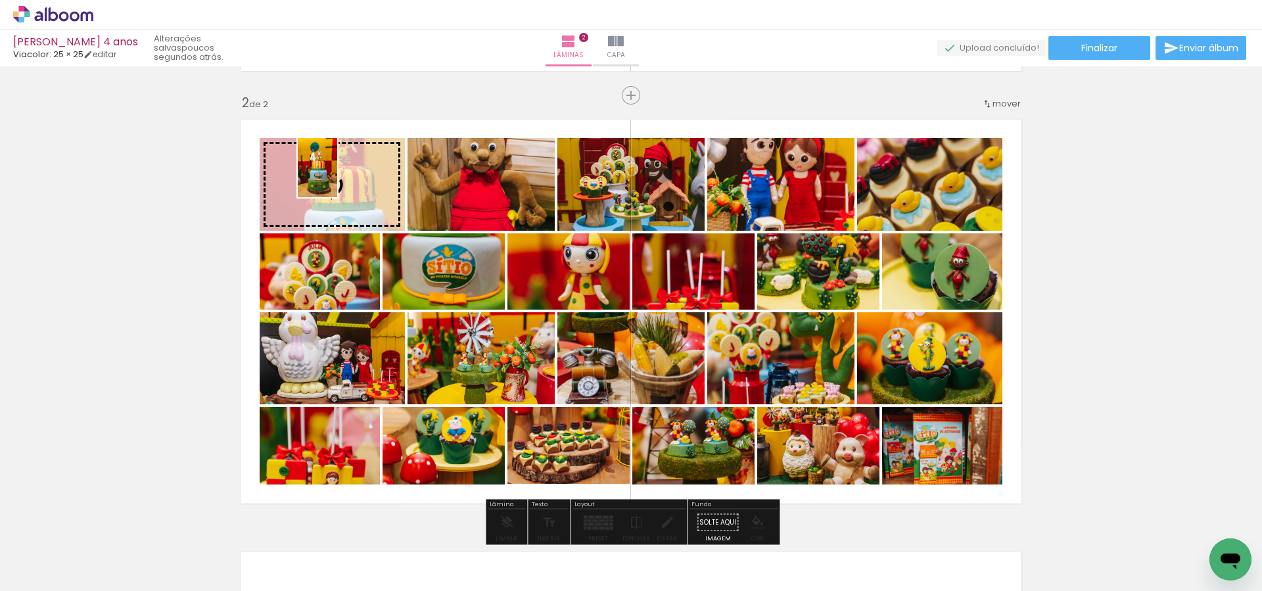
drag, startPoint x: 702, startPoint y: 570, endPoint x: 337, endPoint y: 177, distance: 535.6
click at [337, 177] on quentale-workspace at bounding box center [631, 295] width 1262 height 591
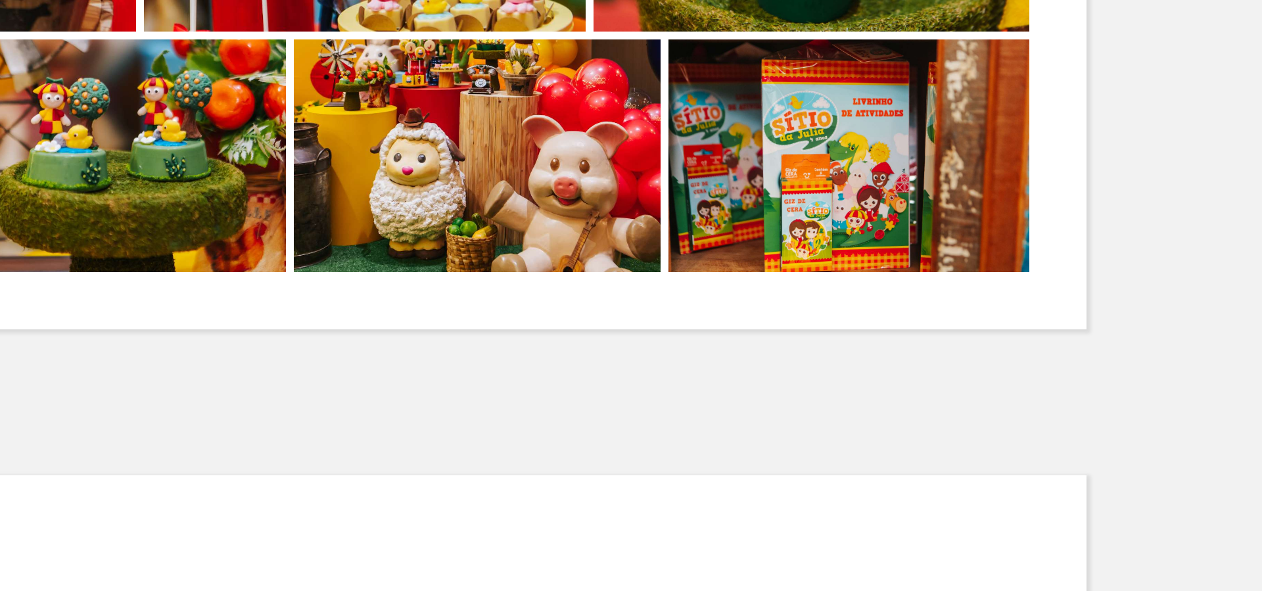
scroll to position [0, 2038]
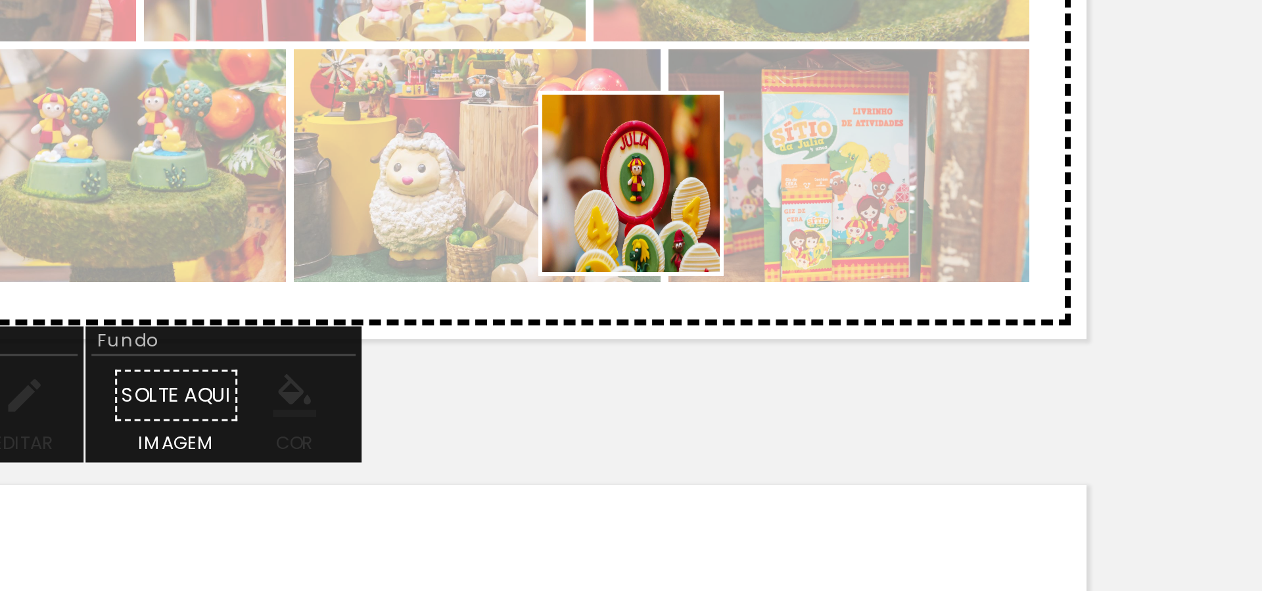
drag, startPoint x: 956, startPoint y: 553, endPoint x: 876, endPoint y: 459, distance: 123.5
click at [876, 459] on quentale-workspace at bounding box center [631, 295] width 1262 height 591
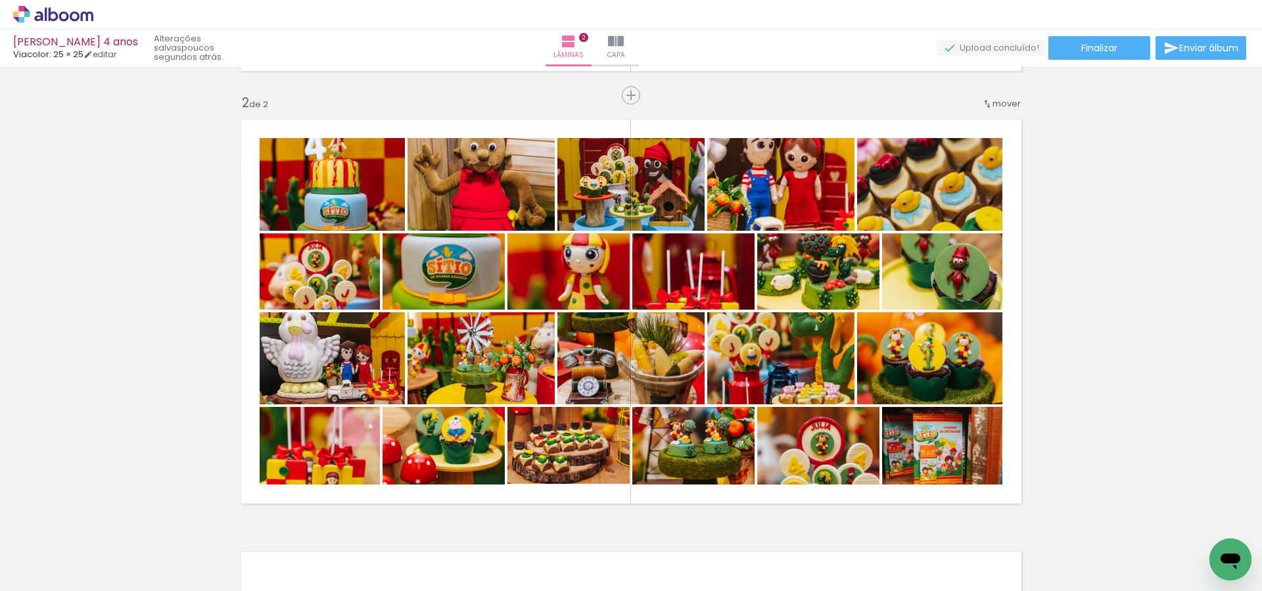
scroll to position [0, 407]
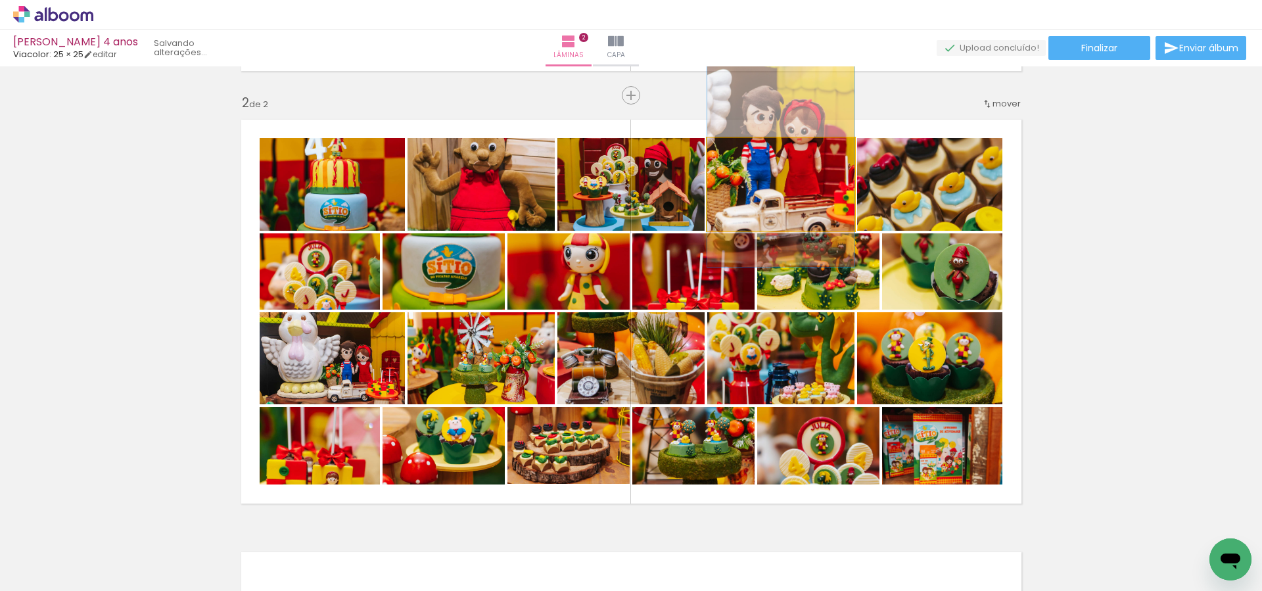
drag, startPoint x: 783, startPoint y: 203, endPoint x: 780, endPoint y: 178, distance: 25.2
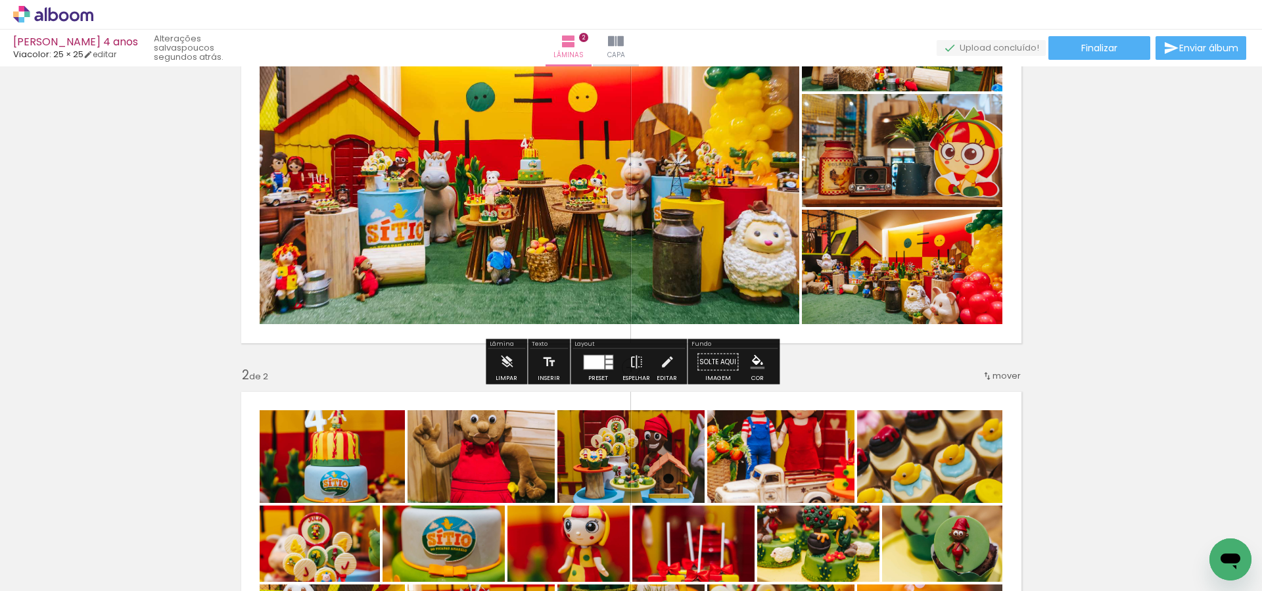
scroll to position [131, 0]
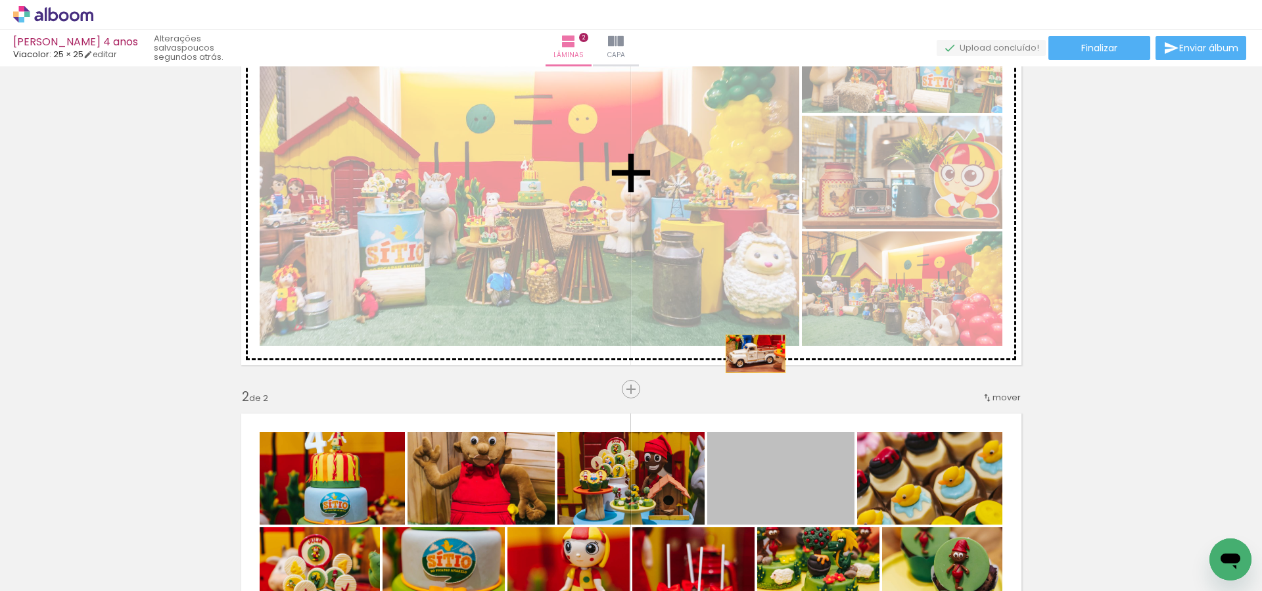
drag, startPoint x: 817, startPoint y: 466, endPoint x: 753, endPoint y: 346, distance: 136.4
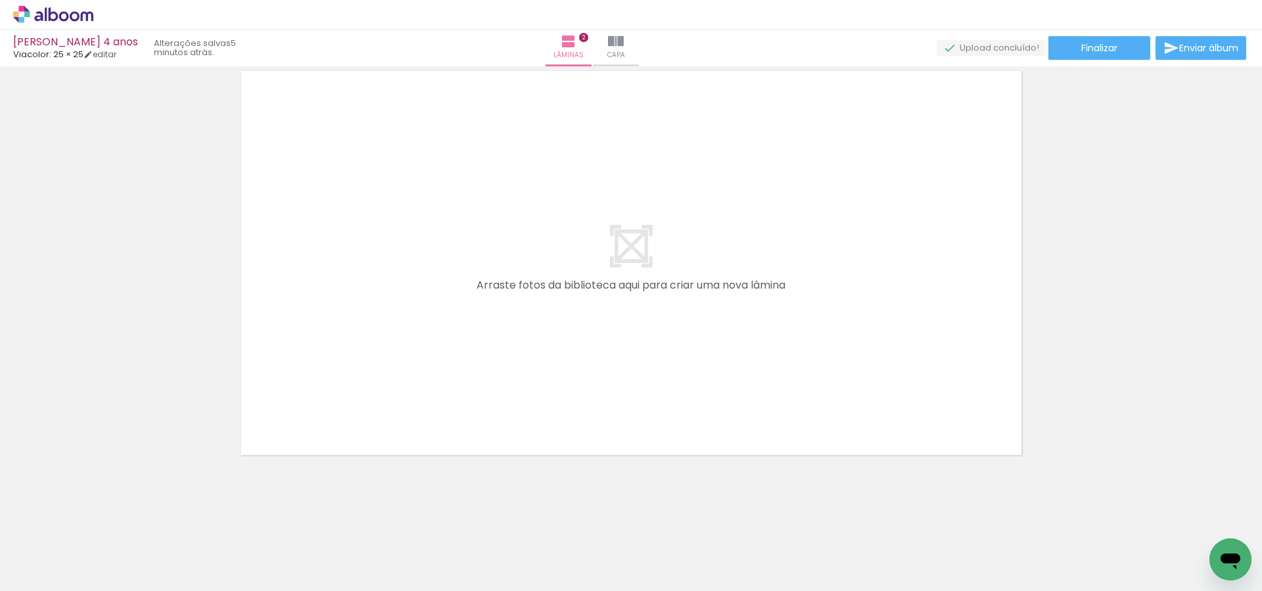
scroll to position [0, 2832]
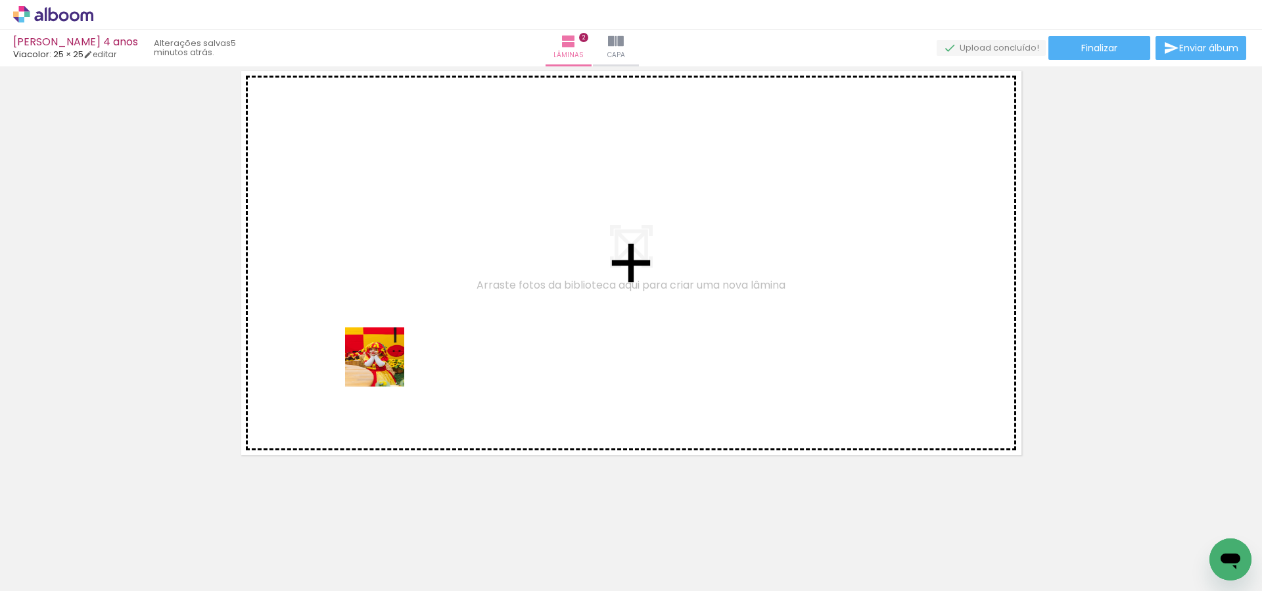
drag, startPoint x: 323, startPoint y: 559, endPoint x: 385, endPoint y: 362, distance: 206.8
click at [385, 362] on quentale-workspace at bounding box center [631, 295] width 1262 height 591
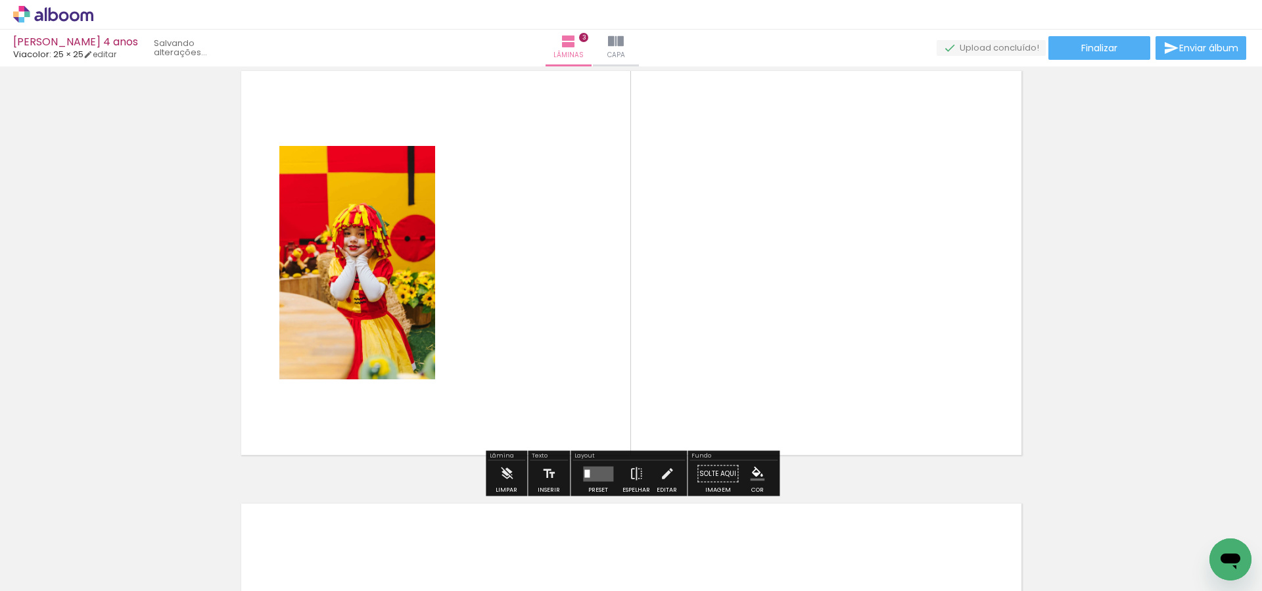
scroll to position [882, 0]
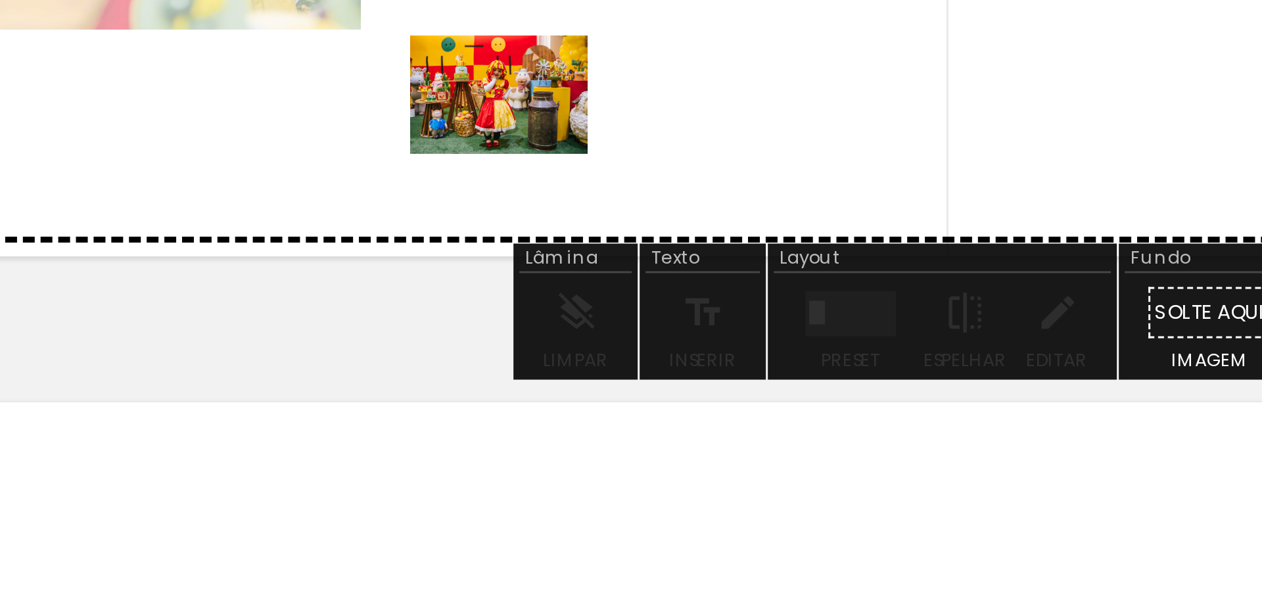
drag, startPoint x: 396, startPoint y: 550, endPoint x: 516, endPoint y: 544, distance: 120.4
click at [491, 445] on quentale-workspace at bounding box center [631, 295] width 1262 height 591
